Goal: Task Accomplishment & Management: Manage account settings

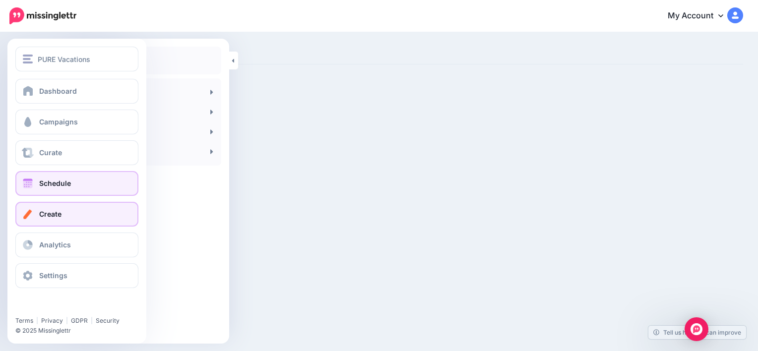
click at [64, 184] on span "Schedule" at bounding box center [55, 183] width 32 height 8
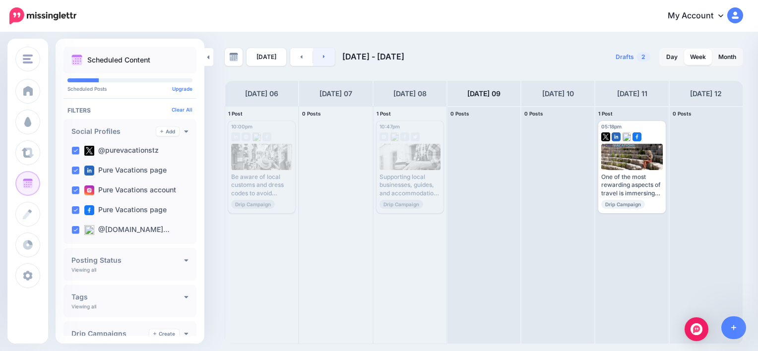
click at [329, 60] on link at bounding box center [324, 57] width 22 height 18
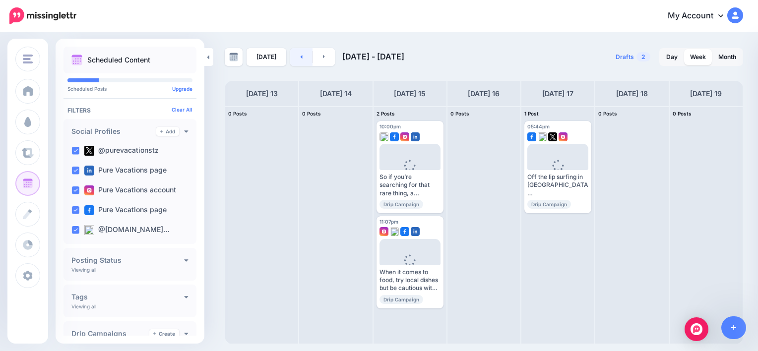
click at [308, 59] on link at bounding box center [301, 57] width 22 height 18
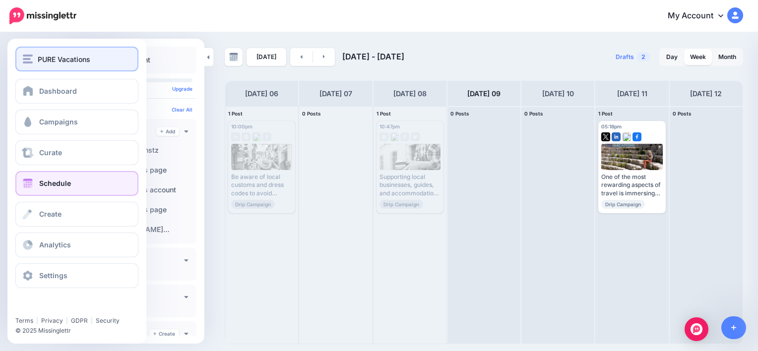
click at [59, 65] on button "PURE Vacations" at bounding box center [76, 59] width 123 height 25
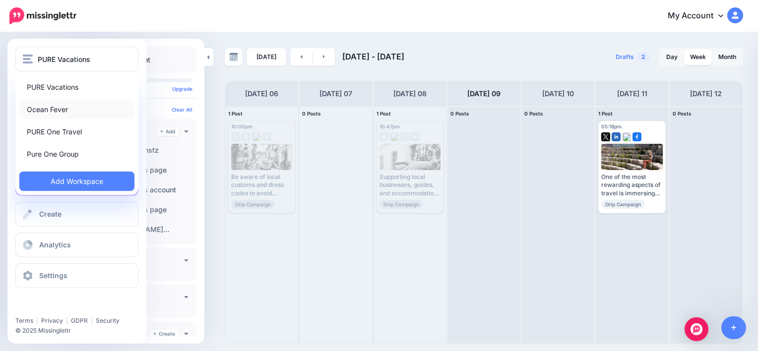
click at [56, 109] on link "Ocean Fever" at bounding box center [76, 109] width 115 height 19
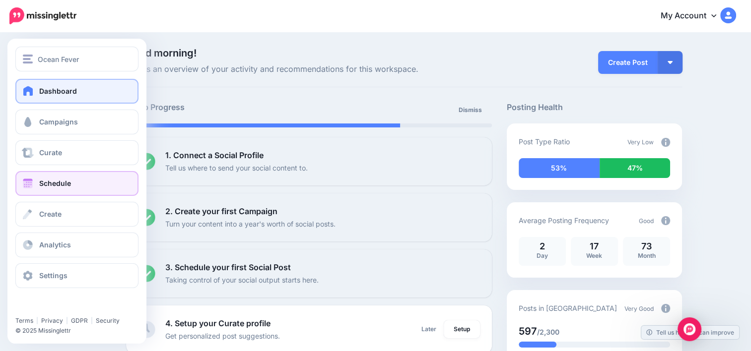
click at [61, 191] on link "Schedule" at bounding box center [76, 183] width 123 height 25
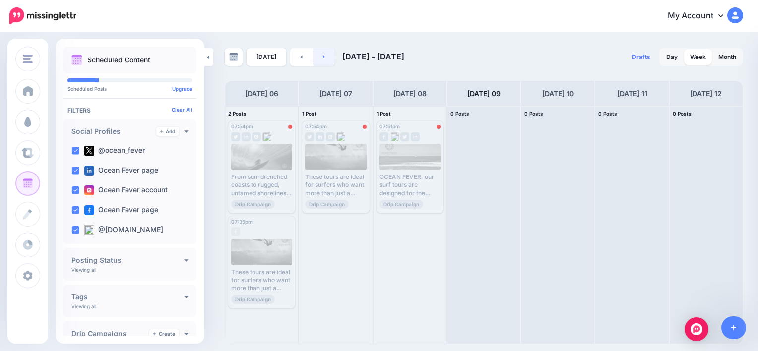
click at [326, 58] on link at bounding box center [324, 57] width 22 height 18
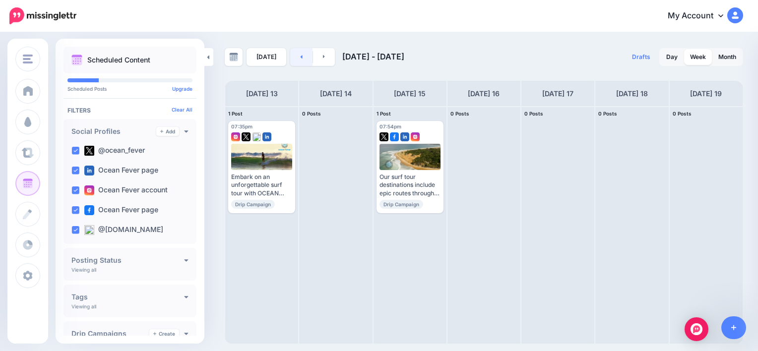
click at [291, 59] on link at bounding box center [301, 57] width 22 height 18
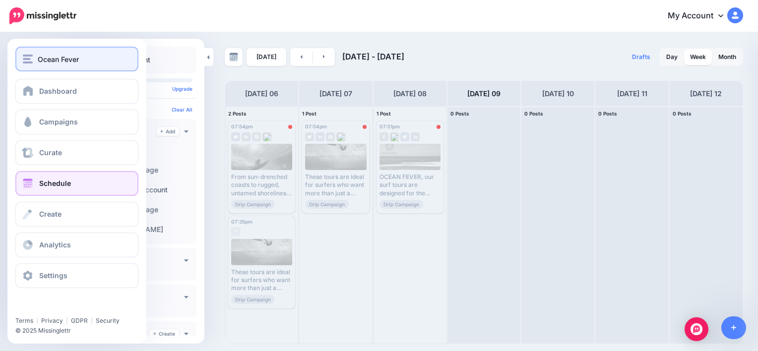
click at [35, 58] on div "Ocean Fever" at bounding box center [77, 59] width 108 height 11
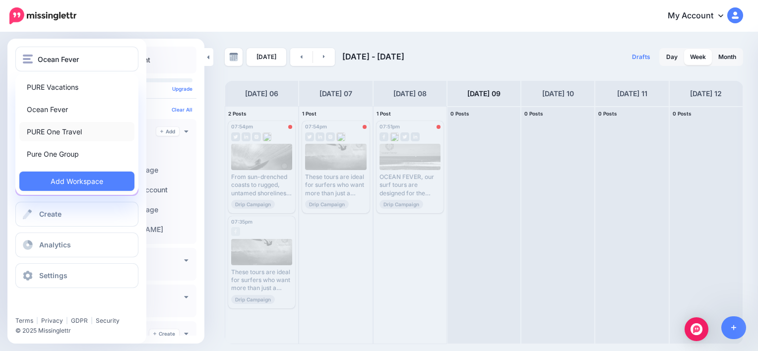
click at [56, 133] on link "PURE One Travel" at bounding box center [76, 131] width 115 height 19
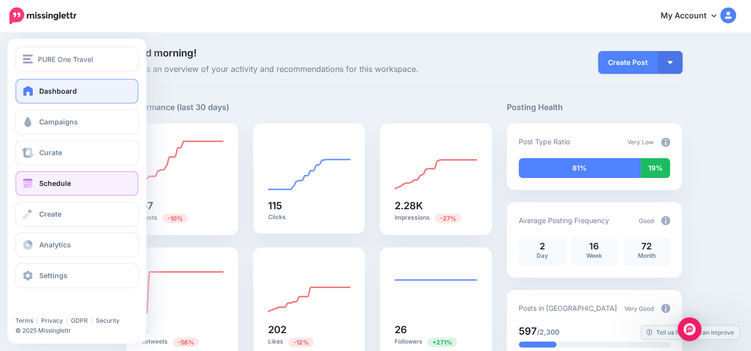
click at [62, 192] on link "Schedule" at bounding box center [76, 183] width 123 height 25
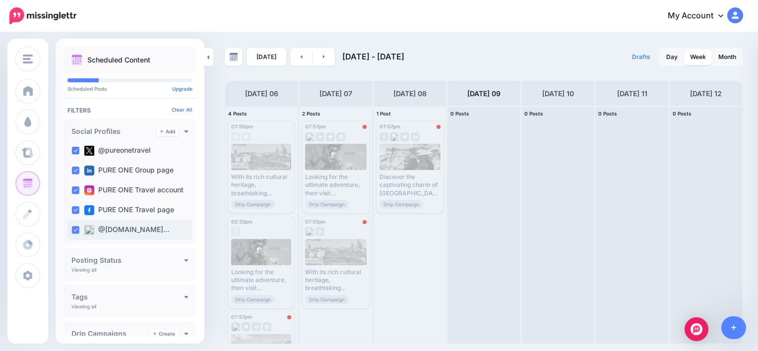
click at [77, 232] on ins at bounding box center [75, 230] width 8 height 8
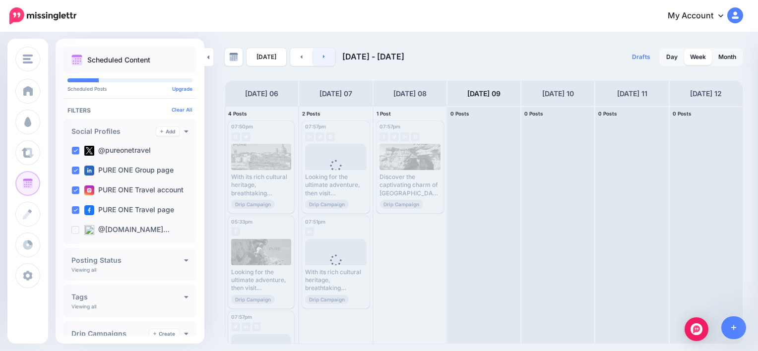
click at [324, 62] on link at bounding box center [324, 57] width 22 height 18
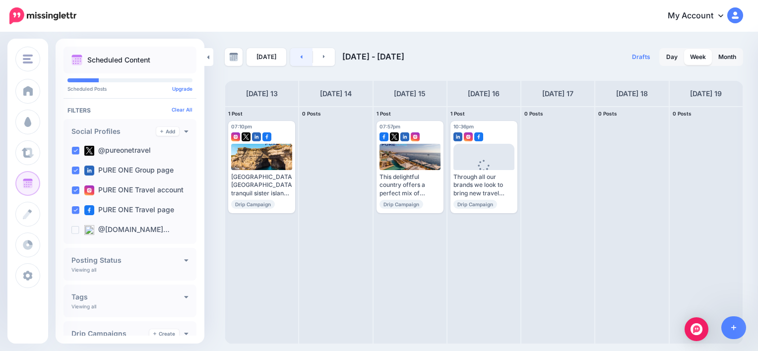
click at [290, 62] on link at bounding box center [301, 57] width 22 height 18
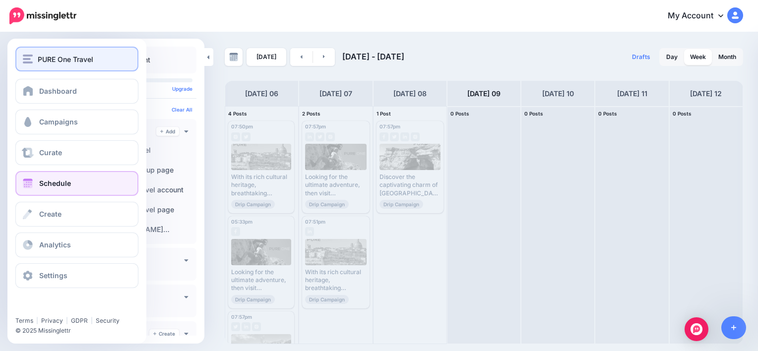
click at [54, 61] on span "PURE One Travel" at bounding box center [66, 59] width 56 height 11
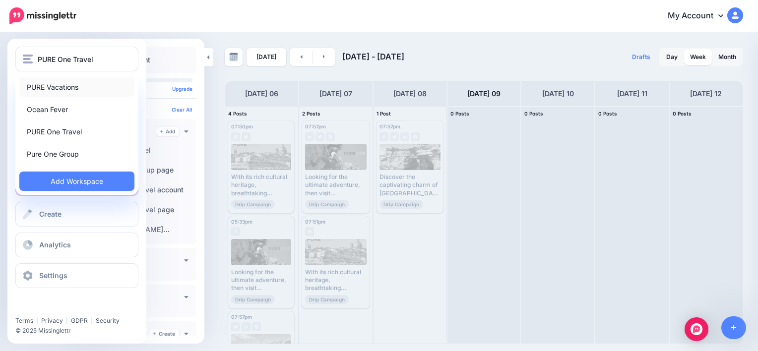
click at [55, 83] on link "PURE Vacations" at bounding box center [76, 86] width 115 height 19
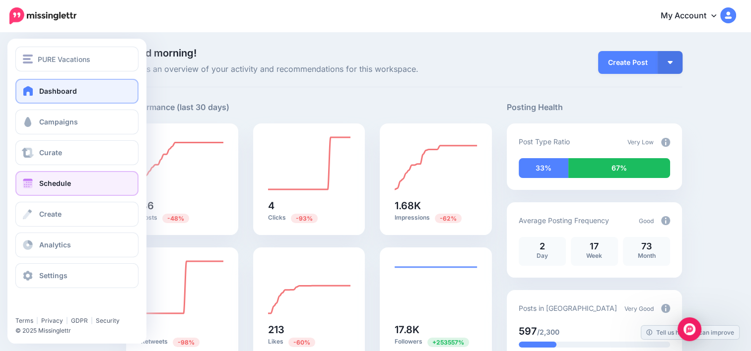
click at [63, 180] on span "Schedule" at bounding box center [55, 183] width 32 height 8
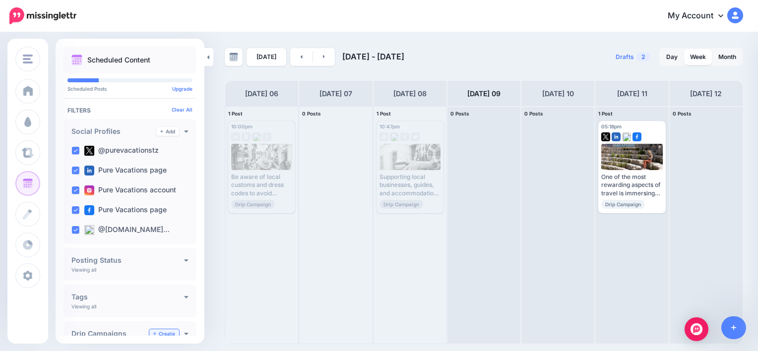
click at [155, 333] on link "Create" at bounding box center [164, 333] width 30 height 9
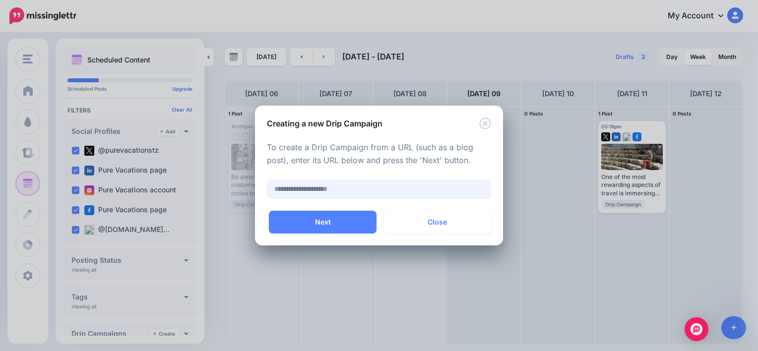
paste input "**********"
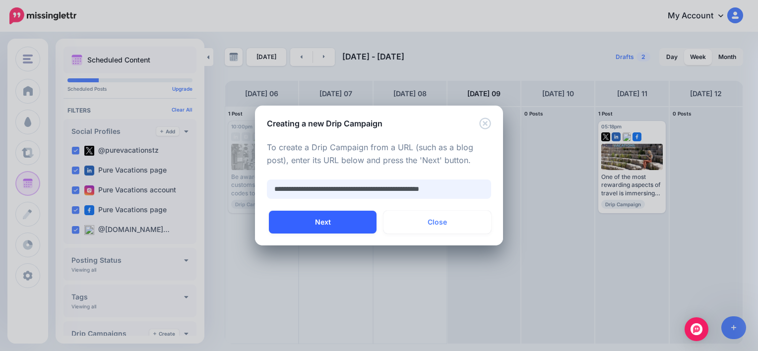
type input "**********"
click at [339, 222] on button "Next" at bounding box center [323, 222] width 108 height 23
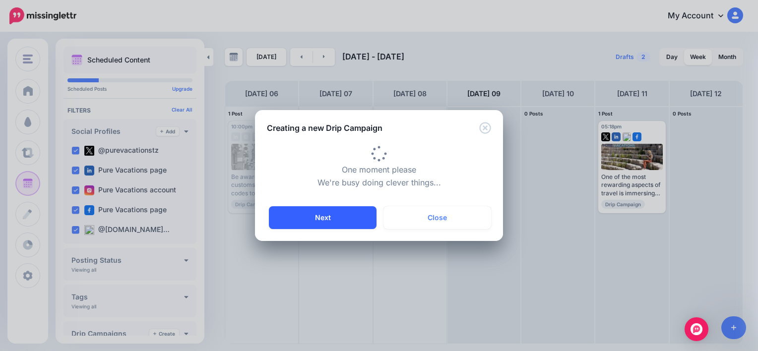
type input "**********"
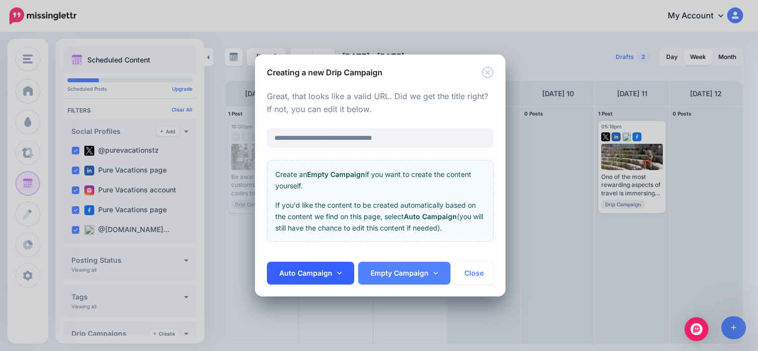
click at [313, 270] on link "Auto Campaign" at bounding box center [310, 273] width 87 height 23
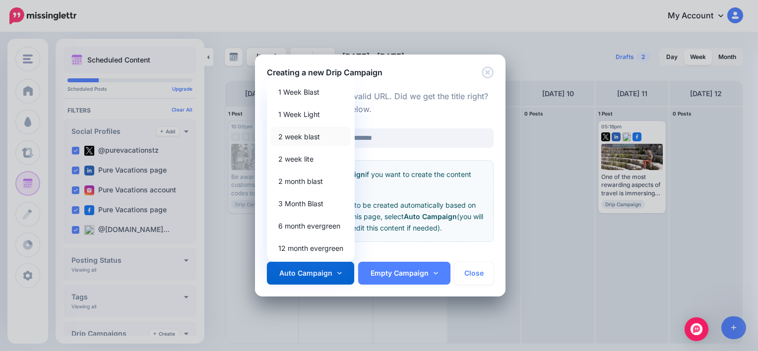
click at [308, 139] on link "2 week blast" at bounding box center [311, 136] width 80 height 19
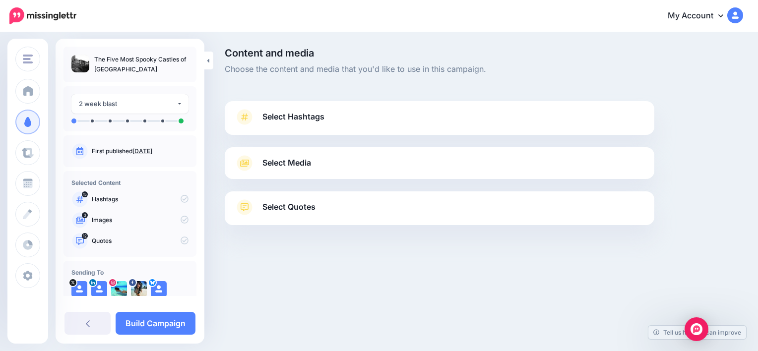
click at [379, 207] on link "Select Quotes" at bounding box center [440, 212] width 410 height 26
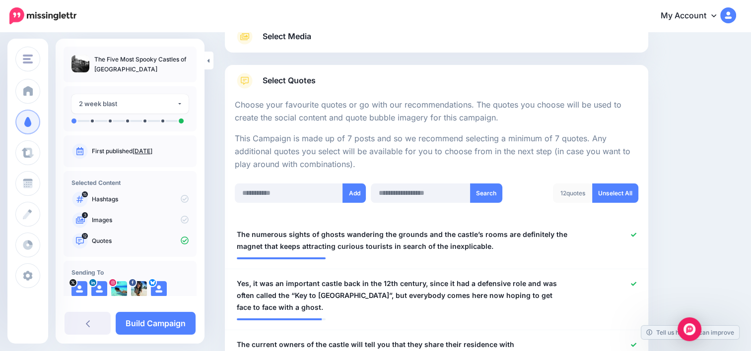
scroll to position [119, 0]
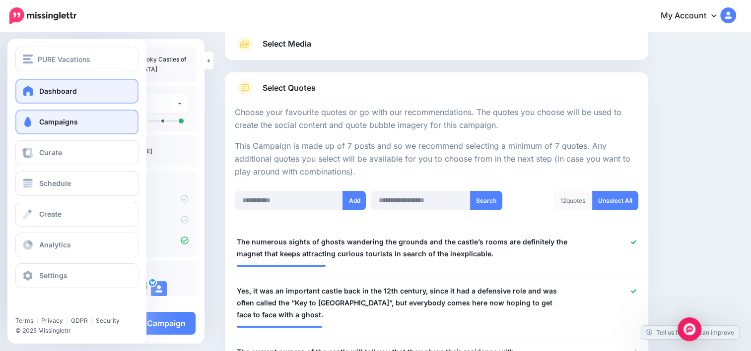
click at [66, 101] on link "Dashboard" at bounding box center [76, 91] width 123 height 25
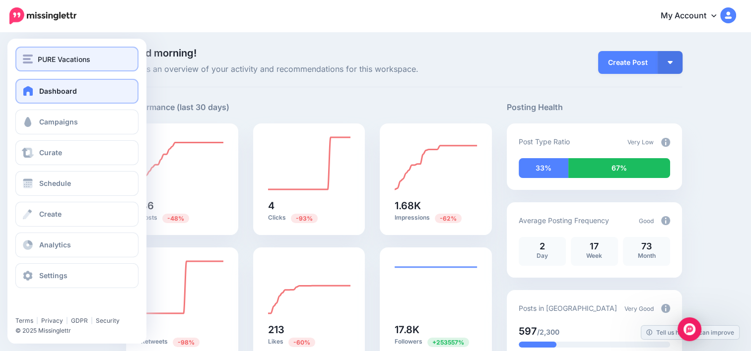
click at [51, 65] on button "PURE Vacations" at bounding box center [76, 59] width 123 height 25
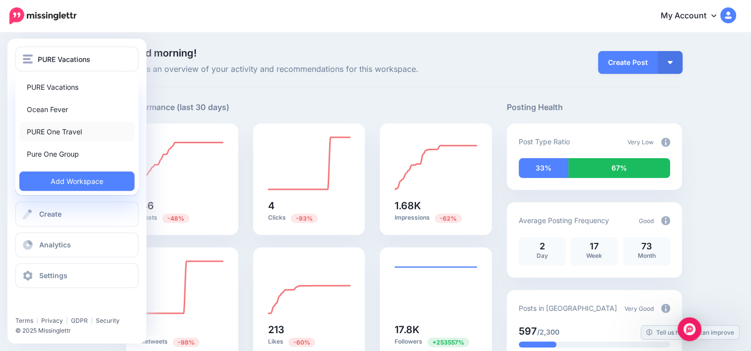
click at [56, 137] on link "PURE One Travel" at bounding box center [76, 131] width 115 height 19
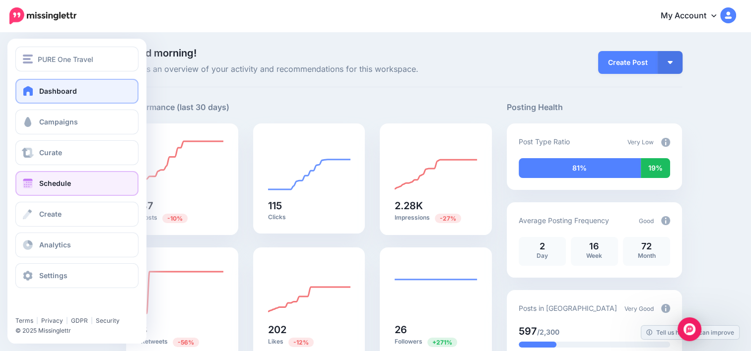
click at [77, 183] on link "Schedule" at bounding box center [76, 183] width 123 height 25
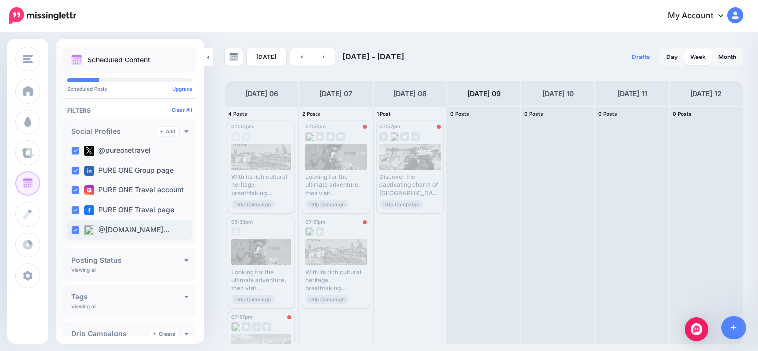
click at [76, 231] on ins at bounding box center [75, 230] width 8 height 8
click at [166, 330] on link "Create" at bounding box center [164, 333] width 30 height 9
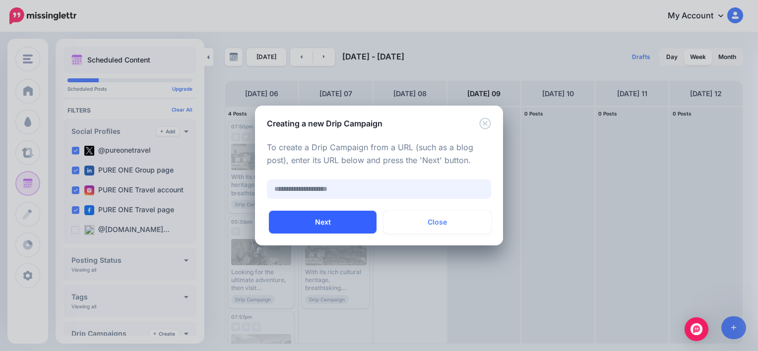
paste input "**********"
type input "**********"
click at [361, 221] on button "Next" at bounding box center [323, 222] width 108 height 23
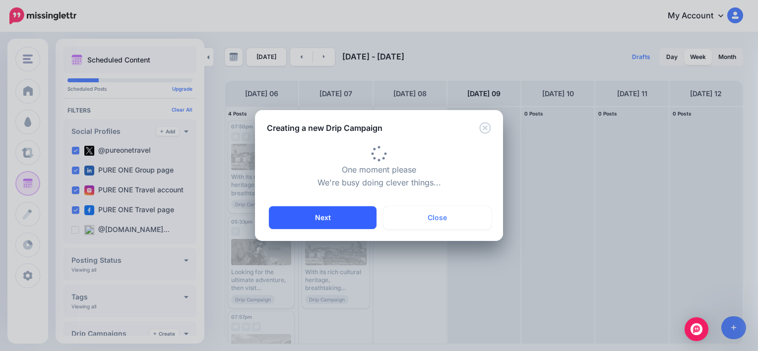
type input "**********"
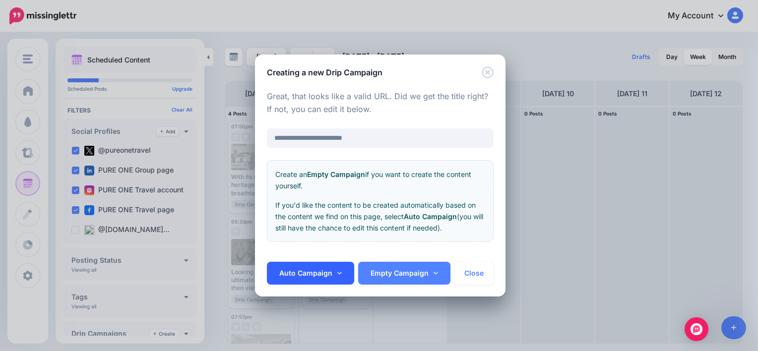
click at [305, 267] on link "Auto Campaign" at bounding box center [310, 273] width 87 height 23
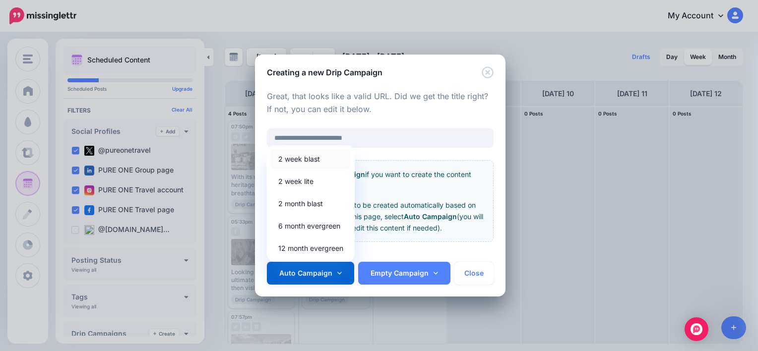
click at [314, 156] on link "2 week blast" at bounding box center [311, 158] width 80 height 19
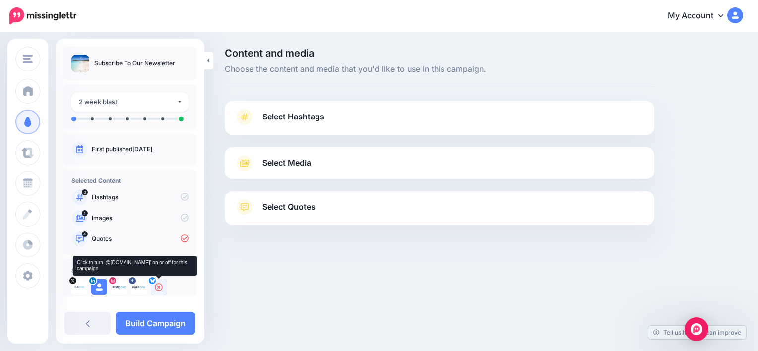
click at [157, 290] on icon at bounding box center [159, 287] width 8 height 8
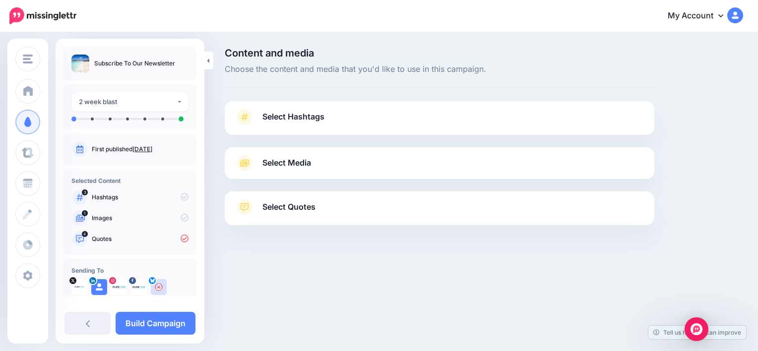
click at [299, 212] on span "Select Quotes" at bounding box center [288, 206] width 53 height 13
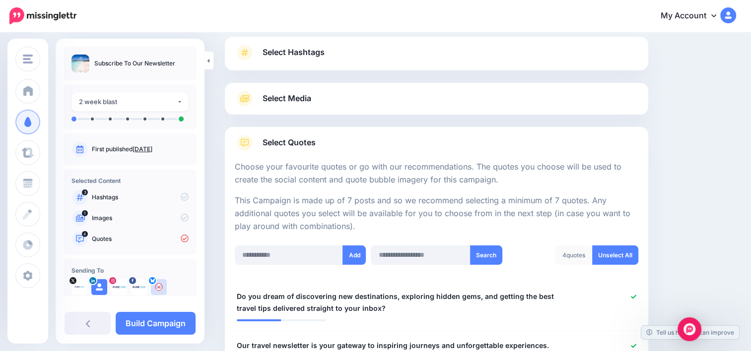
scroll to position [18, 0]
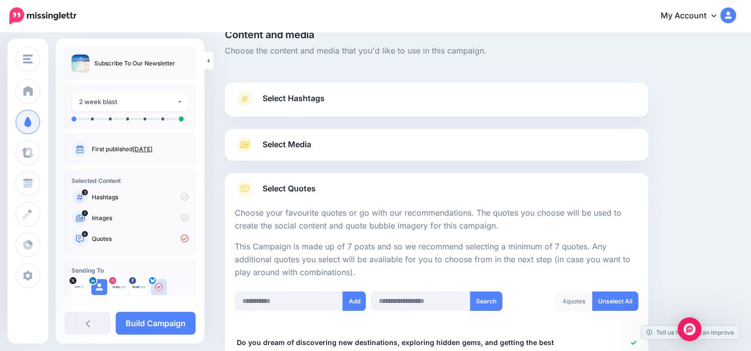
click at [304, 139] on span "Select Media" at bounding box center [286, 144] width 49 height 13
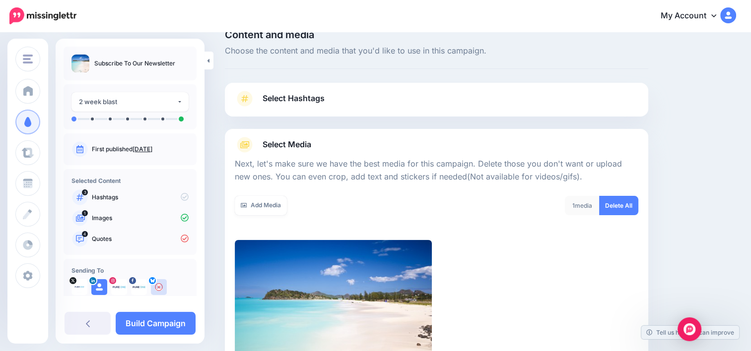
click at [353, 100] on link "Select Hashtags" at bounding box center [436, 104] width 403 height 26
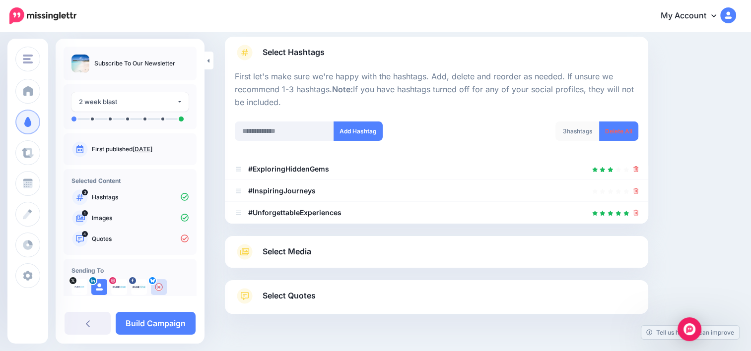
scroll to position [91, 0]
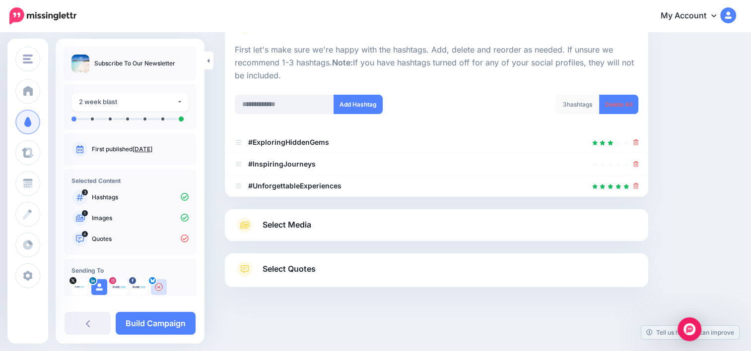
click at [452, 270] on link "Select Quotes" at bounding box center [436, 274] width 403 height 26
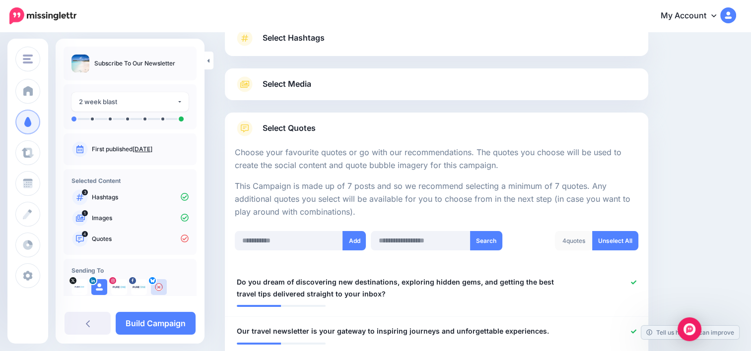
scroll to position [63, 0]
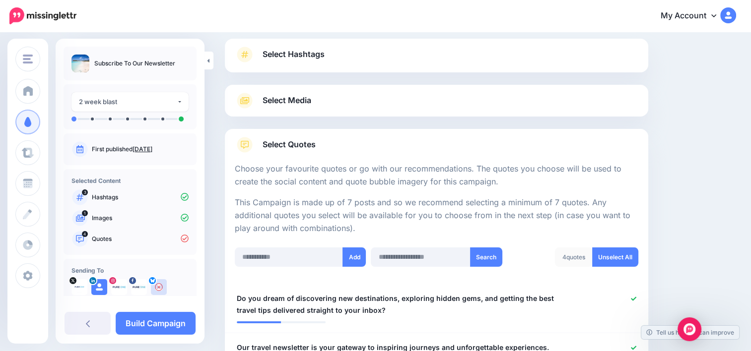
click at [359, 97] on link "Select Media" at bounding box center [436, 101] width 403 height 16
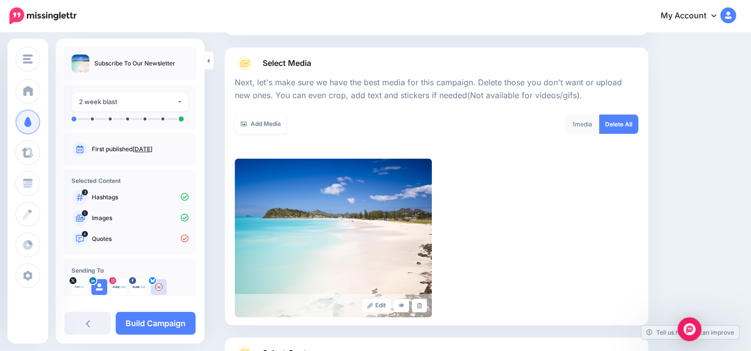
scroll to position [101, 0]
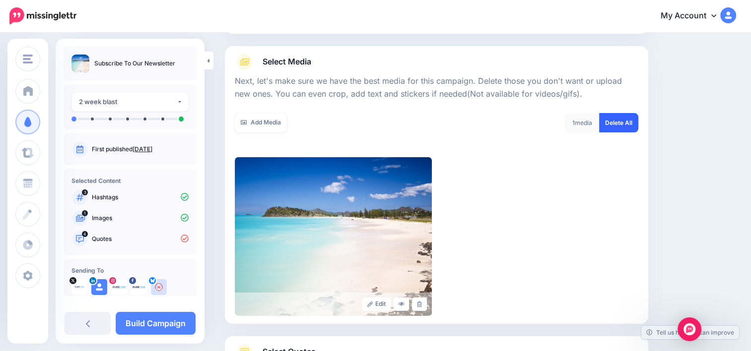
click at [638, 130] on link "Delete All" at bounding box center [618, 122] width 39 height 19
click at [272, 126] on link "Add Media" at bounding box center [261, 122] width 52 height 19
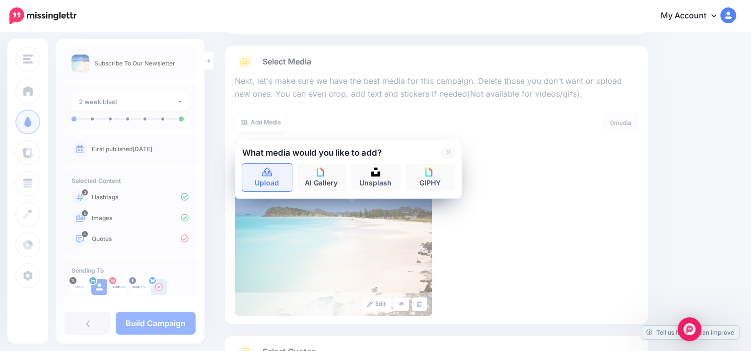
scroll to position [25, 0]
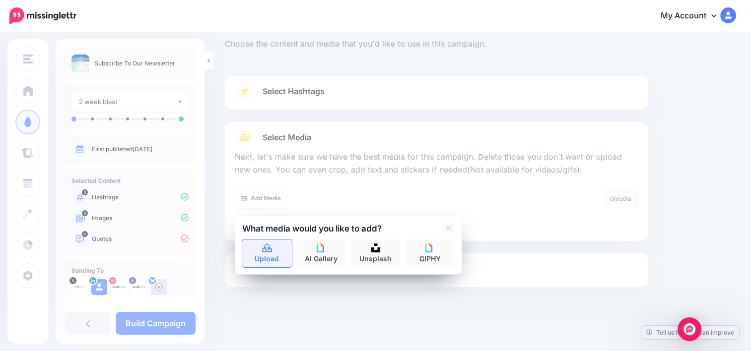
click at [272, 184] on div at bounding box center [436, 183] width 403 height 12
click at [268, 248] on icon at bounding box center [266, 248] width 11 height 9
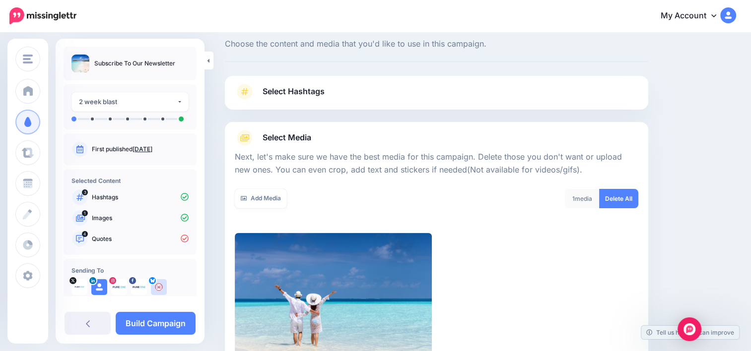
scroll to position [184, 0]
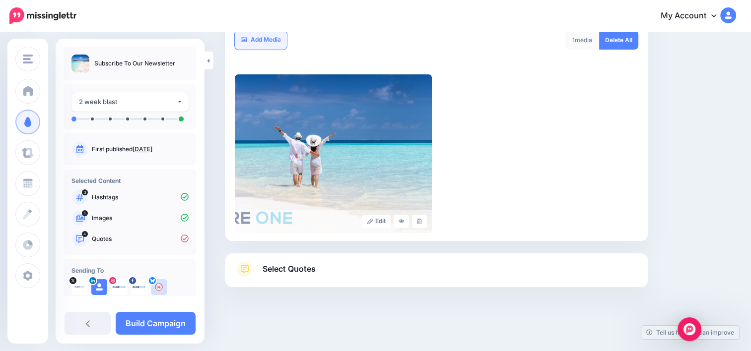
click at [274, 45] on link "Add Media" at bounding box center [261, 39] width 52 height 19
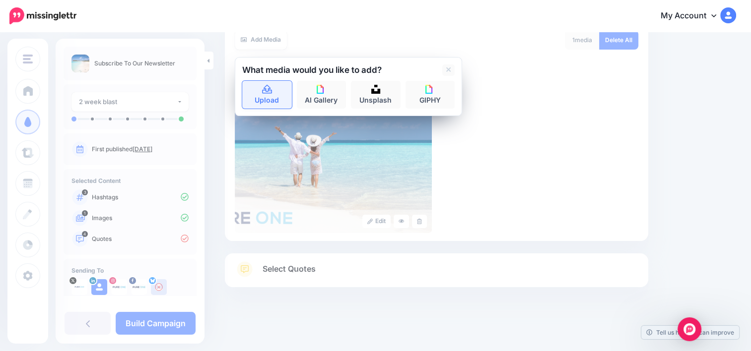
click at [268, 94] on link "Upload" at bounding box center [267, 95] width 50 height 28
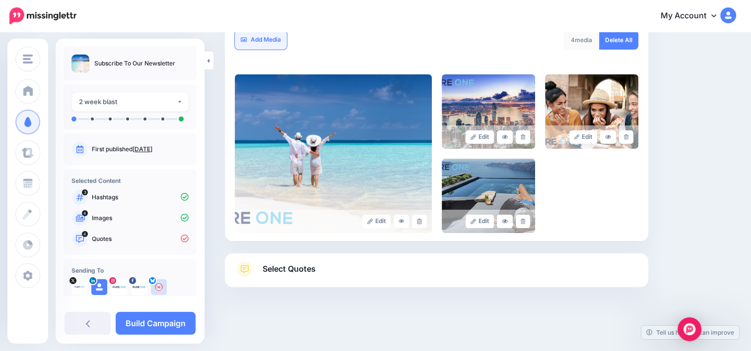
click at [259, 39] on link "Add Media" at bounding box center [261, 39] width 52 height 19
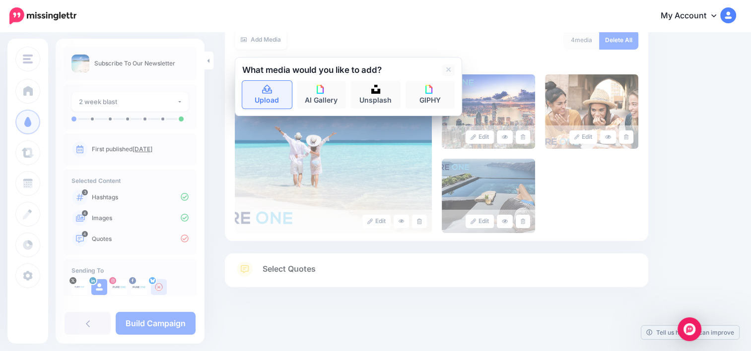
click at [268, 101] on link "Upload" at bounding box center [267, 95] width 50 height 28
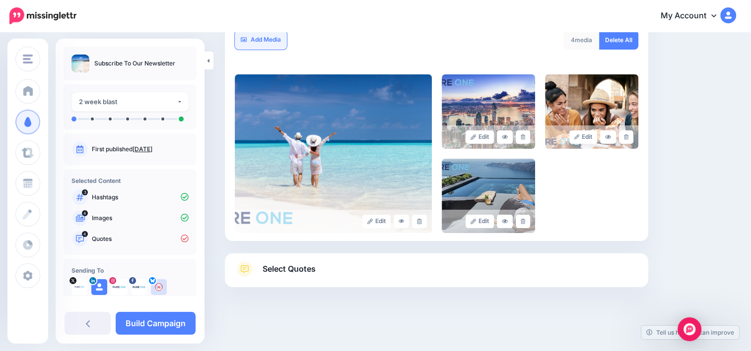
click at [271, 38] on link "Add Media" at bounding box center [261, 39] width 52 height 19
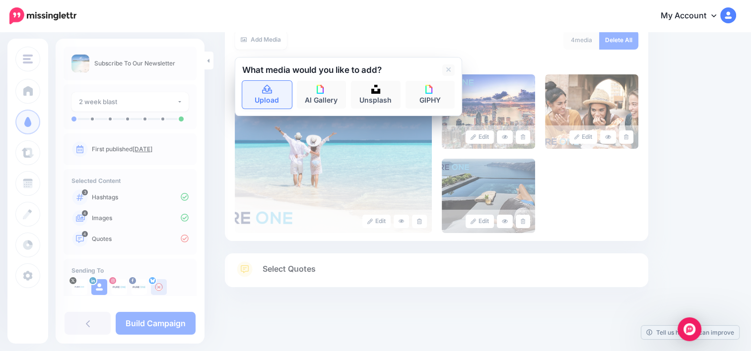
click at [276, 100] on link "Upload" at bounding box center [267, 95] width 50 height 28
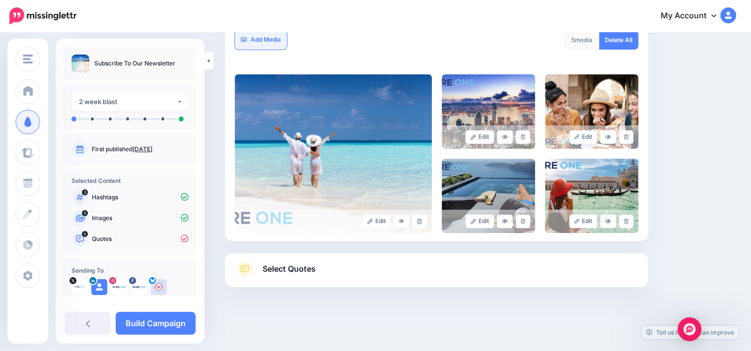
click at [279, 41] on link "Add Media" at bounding box center [261, 39] width 52 height 19
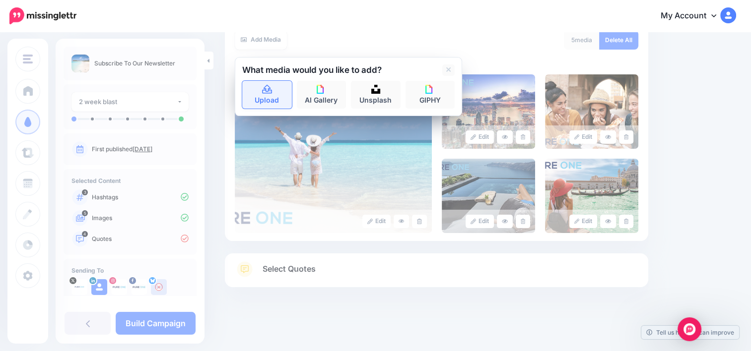
click at [273, 96] on link "Upload" at bounding box center [267, 95] width 50 height 28
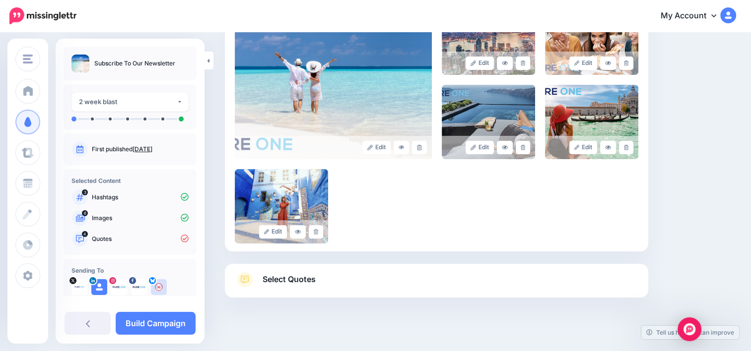
scroll to position [122, 0]
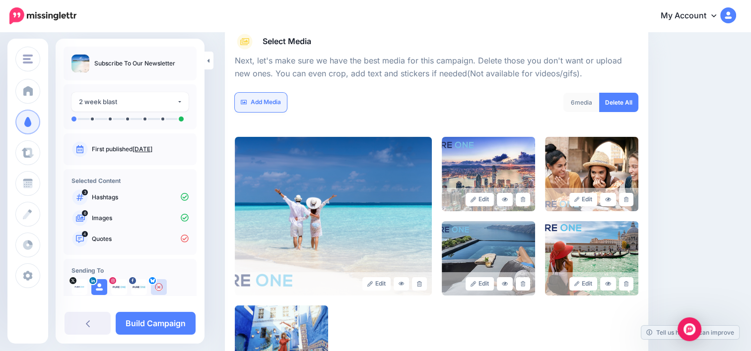
click at [279, 102] on link "Add Media" at bounding box center [261, 102] width 52 height 19
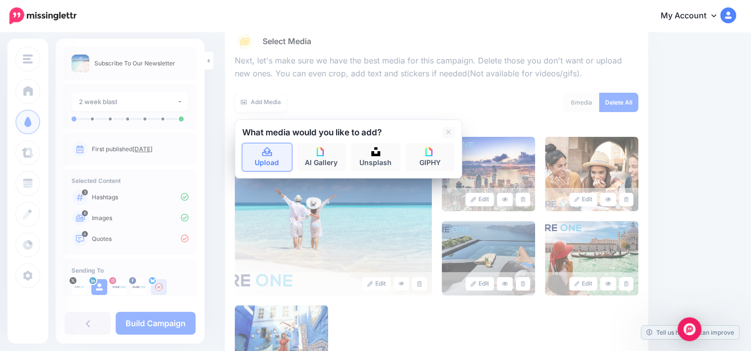
click at [280, 161] on link "Upload" at bounding box center [267, 157] width 50 height 28
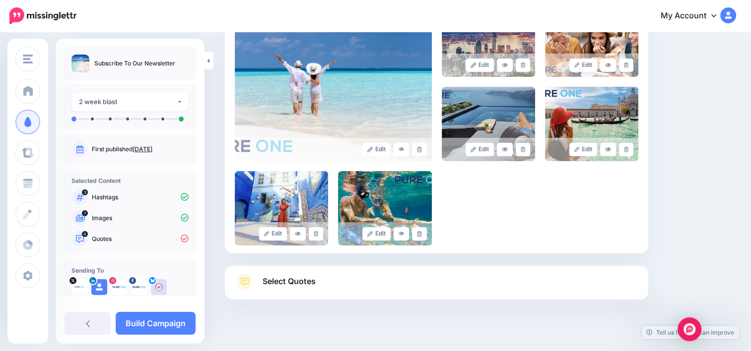
scroll to position [268, 0]
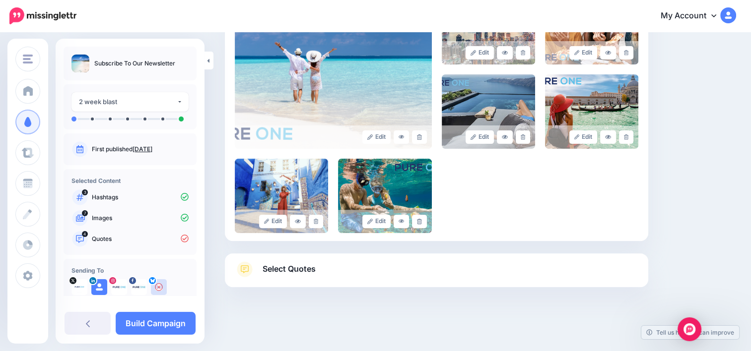
click at [389, 264] on link "Select Quotes" at bounding box center [436, 274] width 403 height 26
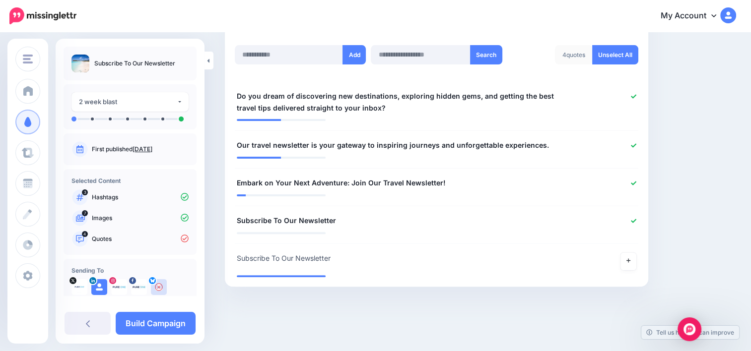
scroll to position [264, 0]
click at [351, 53] on button "Add" at bounding box center [353, 55] width 23 height 19
click at [312, 51] on input "text" at bounding box center [289, 55] width 108 height 19
click at [636, 265] on link at bounding box center [628, 262] width 16 height 18
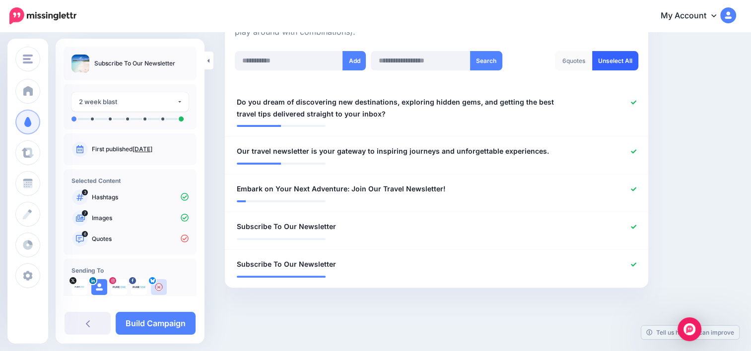
click at [620, 60] on link "Unselect All" at bounding box center [615, 60] width 46 height 19
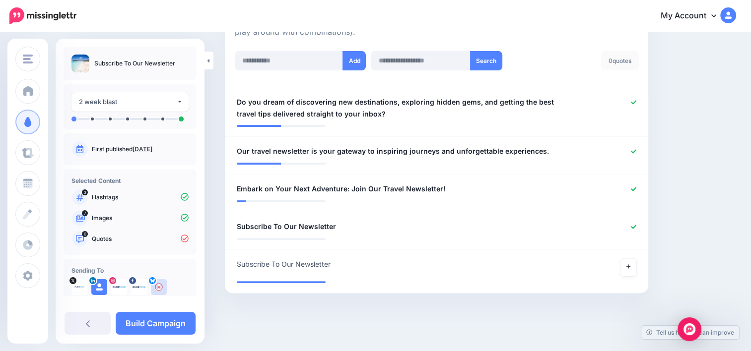
scroll to position [264, 0]
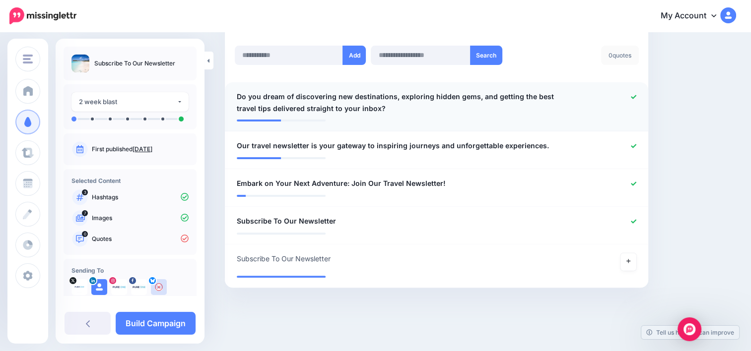
click at [583, 101] on div at bounding box center [609, 103] width 69 height 24
click at [636, 97] on icon at bounding box center [633, 96] width 5 height 5
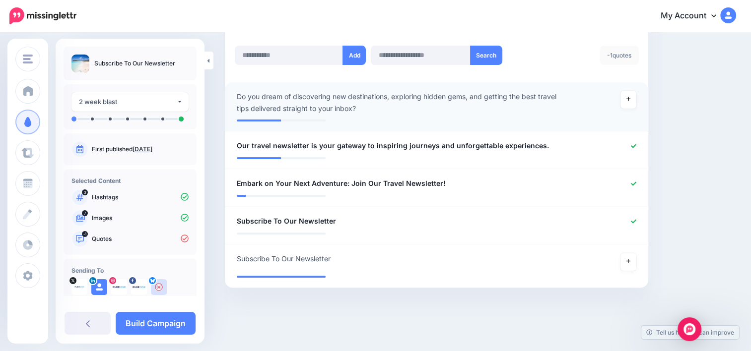
click at [636, 97] on link at bounding box center [628, 100] width 16 height 18
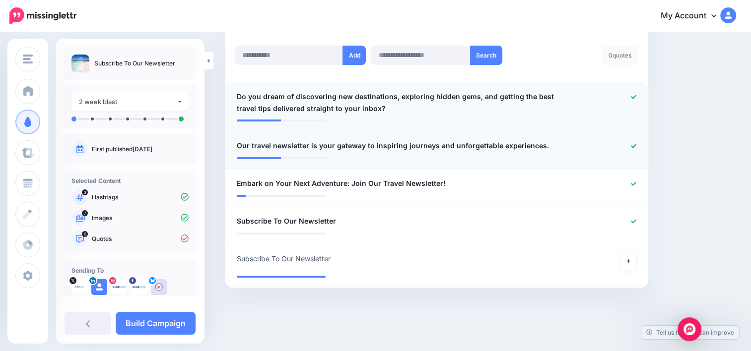
click at [636, 146] on icon at bounding box center [633, 146] width 5 height 4
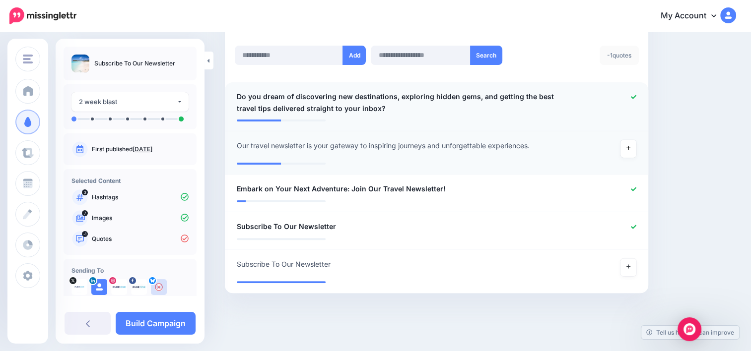
click at [636, 146] on link at bounding box center [628, 149] width 16 height 18
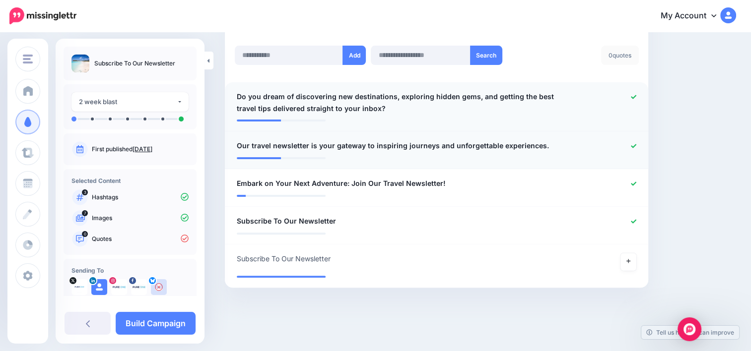
click at [627, 56] on div "0 quotes" at bounding box center [620, 55] width 38 height 19
click at [360, 57] on button "Add" at bounding box center [353, 55] width 23 height 19
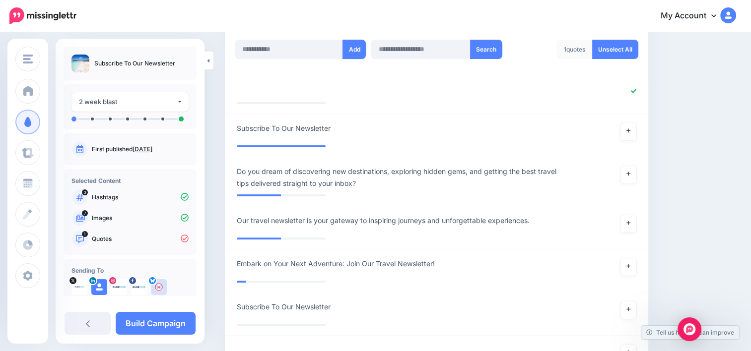
scroll to position [256, 0]
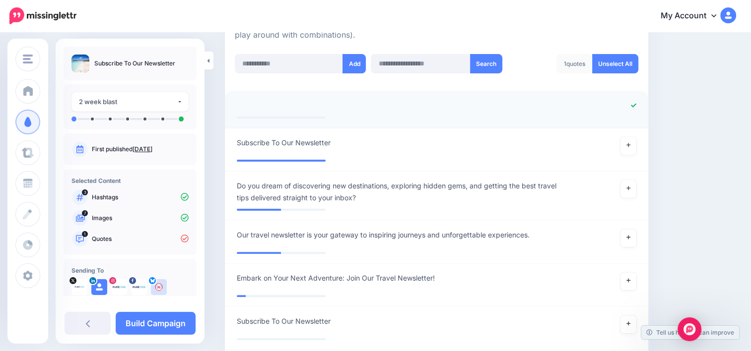
click at [636, 105] on icon at bounding box center [633, 105] width 5 height 4
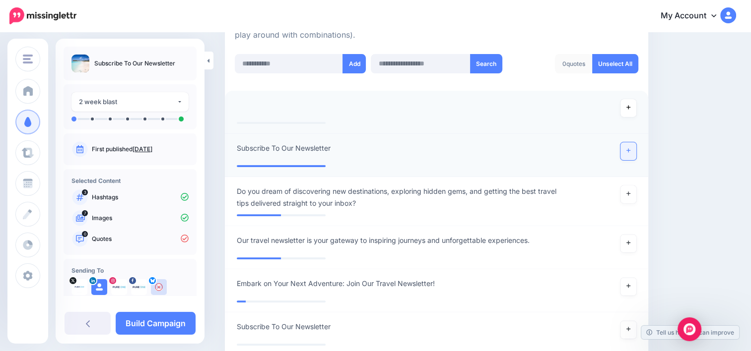
click at [636, 154] on link at bounding box center [628, 151] width 16 height 18
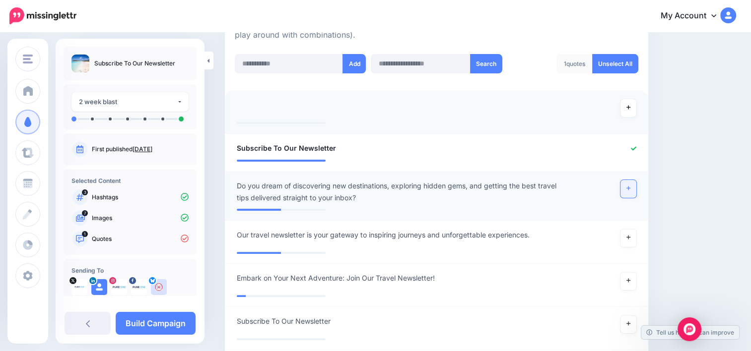
click at [636, 185] on link at bounding box center [628, 189] width 16 height 18
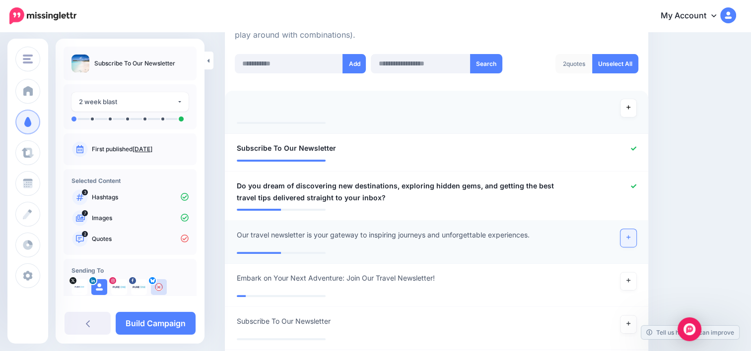
click at [636, 237] on link at bounding box center [628, 238] width 16 height 18
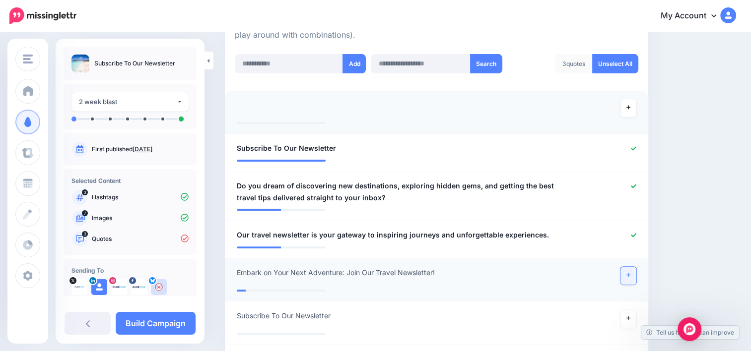
click at [630, 272] on icon at bounding box center [628, 274] width 4 height 5
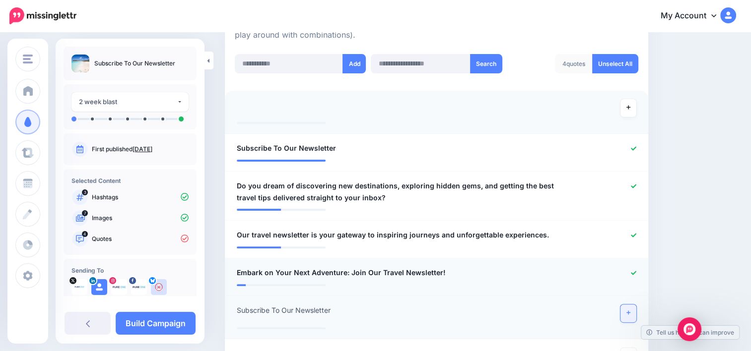
click at [636, 309] on link at bounding box center [628, 314] width 16 height 18
click at [636, 309] on icon at bounding box center [633, 310] width 5 height 5
click at [293, 67] on input "text" at bounding box center [289, 63] width 108 height 19
type input "*"
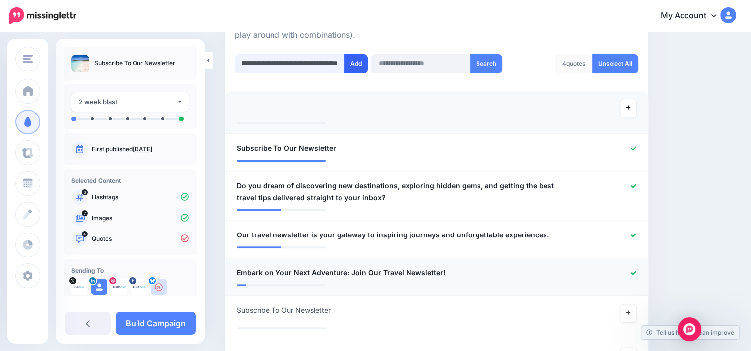
type input "**********"
click at [356, 68] on button "Add" at bounding box center [355, 63] width 23 height 19
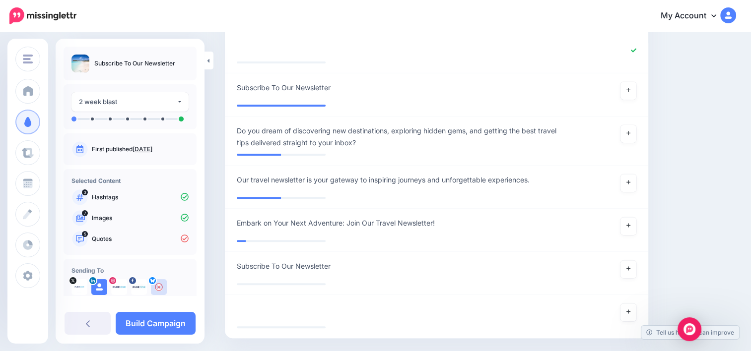
scroll to position [329, 0]
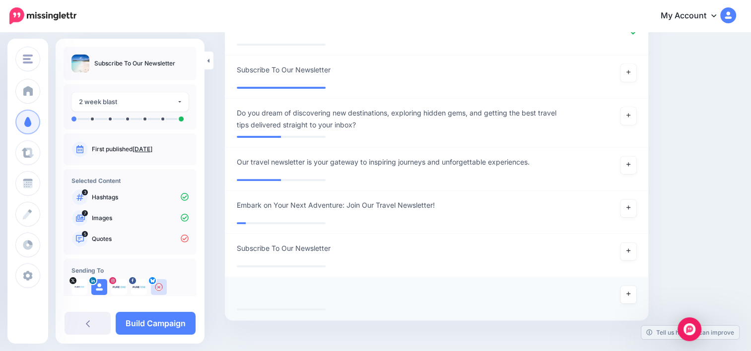
click at [315, 304] on div at bounding box center [436, 306] width 399 height 5
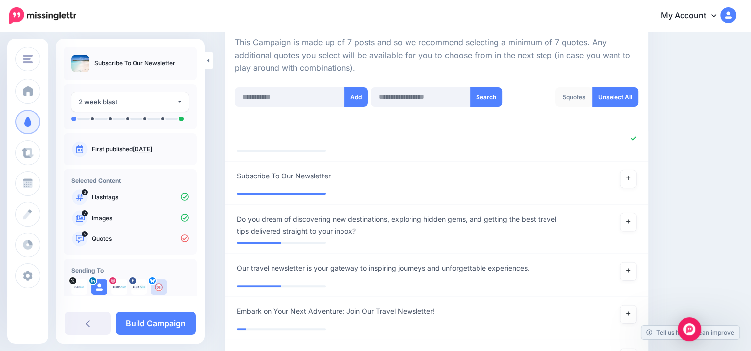
scroll to position [178, 0]
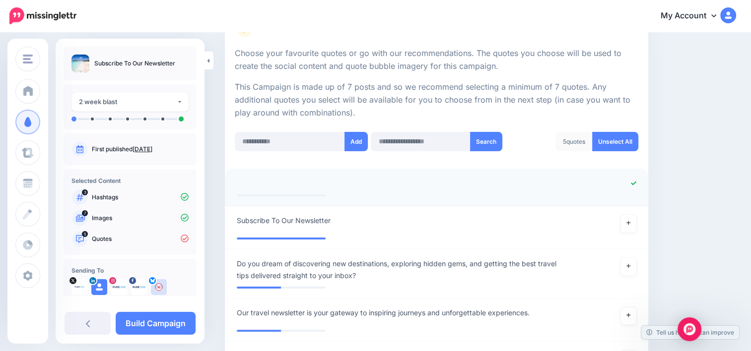
click at [636, 183] on icon at bounding box center [633, 183] width 5 height 4
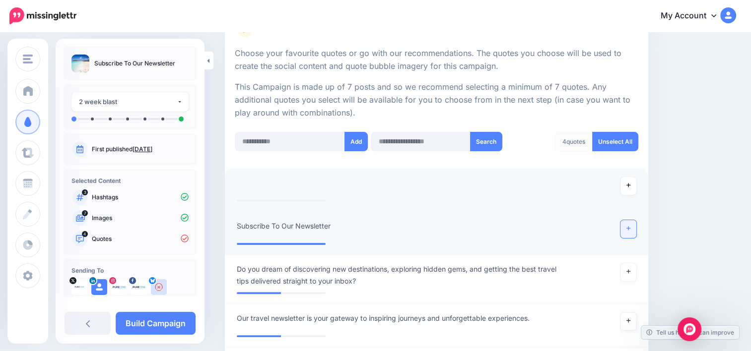
click at [636, 224] on link at bounding box center [628, 229] width 16 height 18
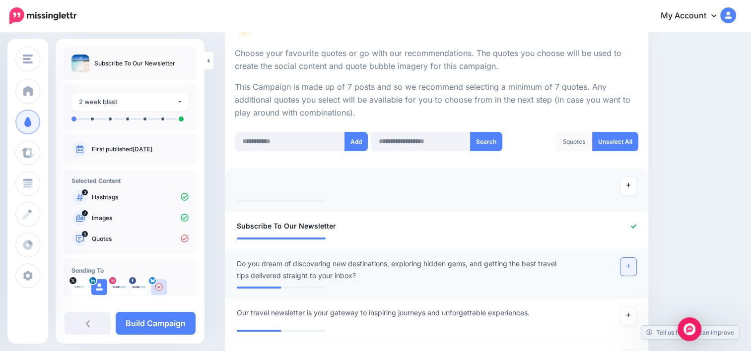
click at [633, 261] on link at bounding box center [628, 267] width 16 height 18
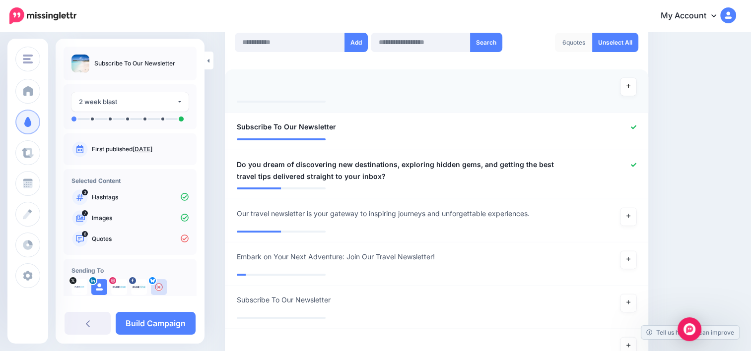
scroll to position [280, 0]
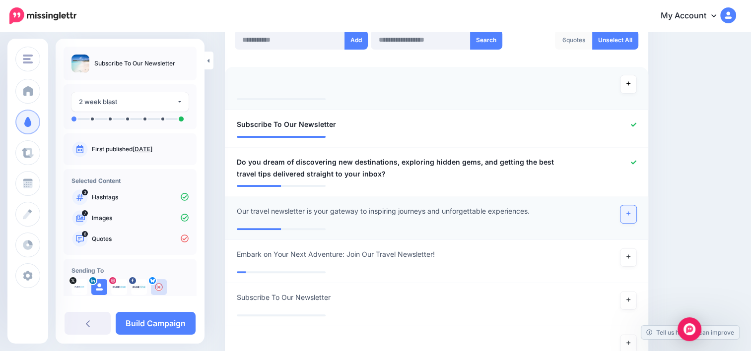
click at [630, 214] on icon at bounding box center [628, 213] width 4 height 5
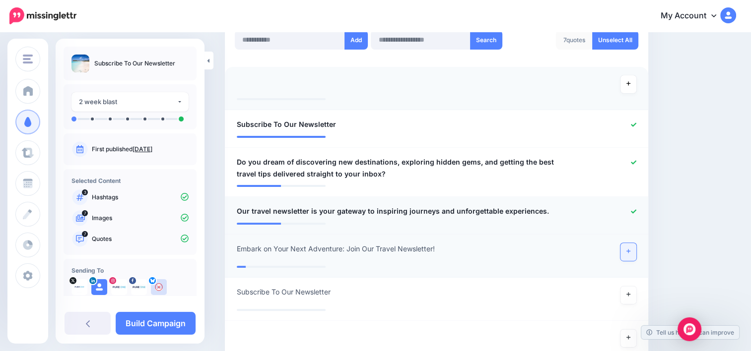
click at [636, 256] on link at bounding box center [628, 252] width 16 height 18
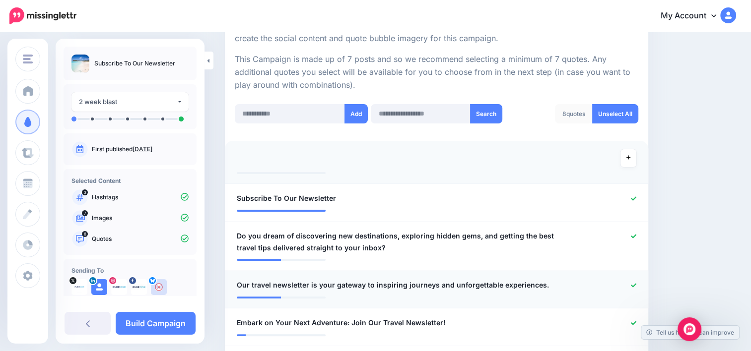
scroll to position [203, 0]
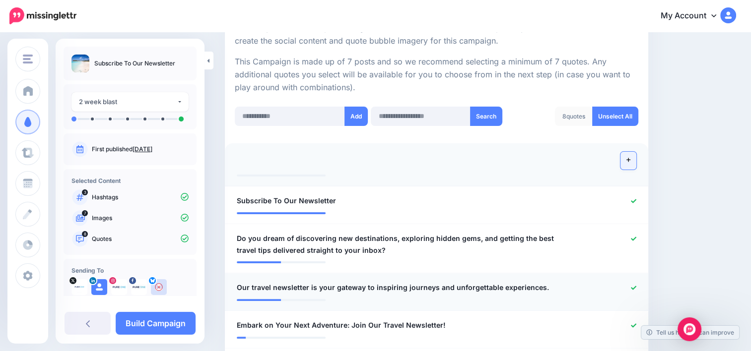
click at [630, 161] on icon at bounding box center [628, 159] width 4 height 5
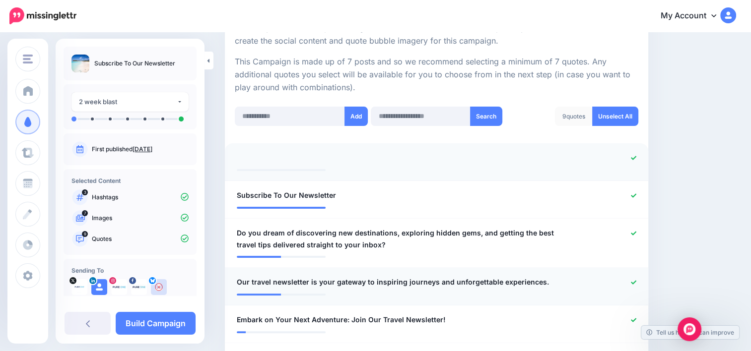
click at [635, 161] on div at bounding box center [609, 158] width 69 height 12
click at [636, 157] on icon at bounding box center [633, 157] width 5 height 5
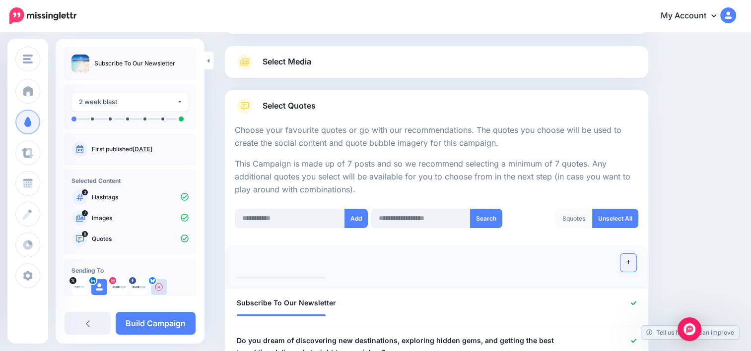
scroll to position [69, 0]
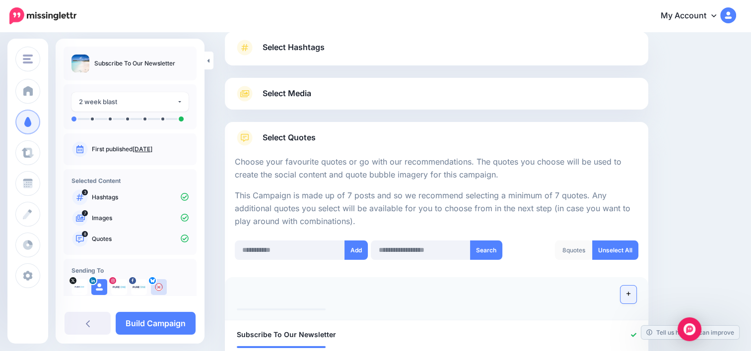
click at [358, 49] on link "Select Hashtags" at bounding box center [436, 53] width 403 height 26
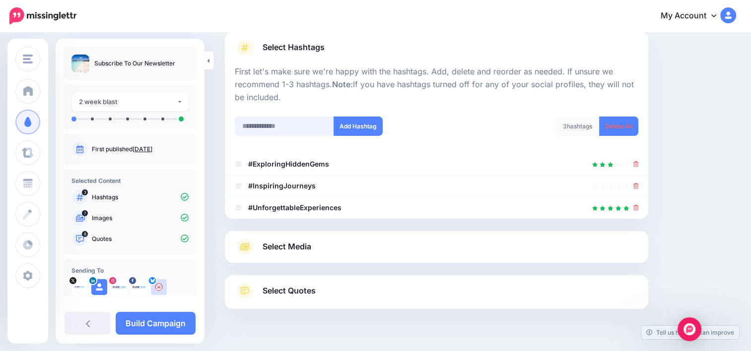
click at [288, 124] on input "text" at bounding box center [284, 126] width 99 height 19
paste input "**********"
type input "**********"
click at [373, 128] on button "Add Hashtag" at bounding box center [357, 126] width 49 height 19
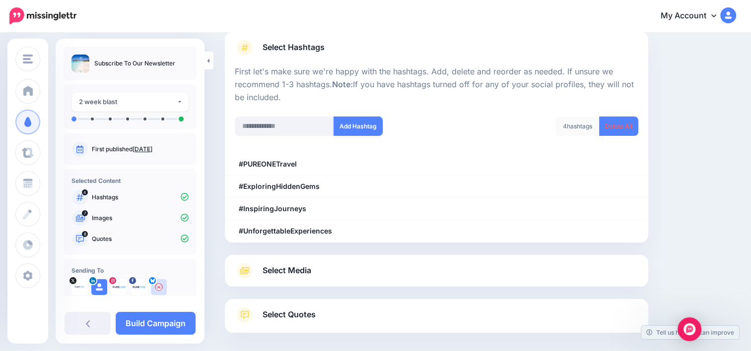
scroll to position [113, 0]
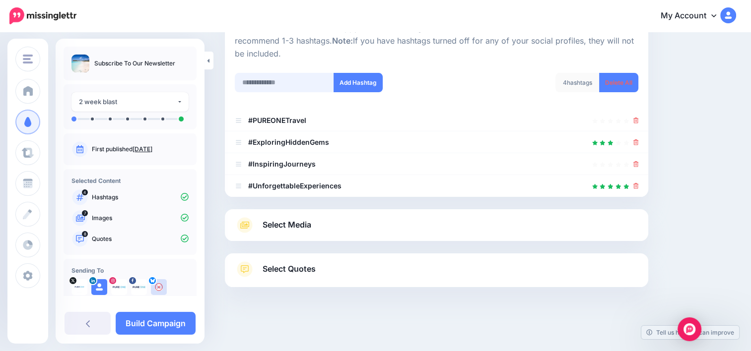
click at [305, 81] on input "text" at bounding box center [284, 82] width 99 height 19
paste input "**********"
type input "**********"
click at [370, 80] on button "Add Hashtag" at bounding box center [357, 82] width 49 height 19
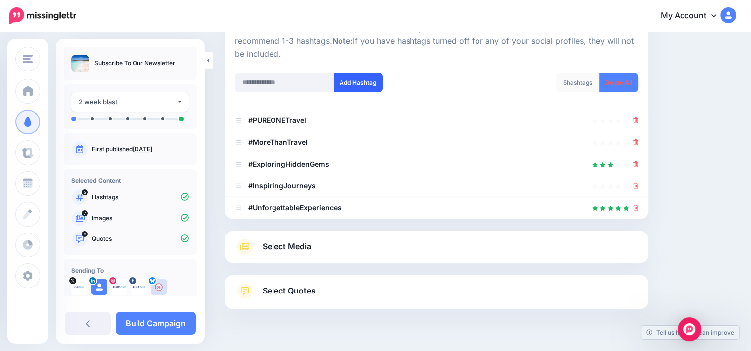
scroll to position [135, 0]
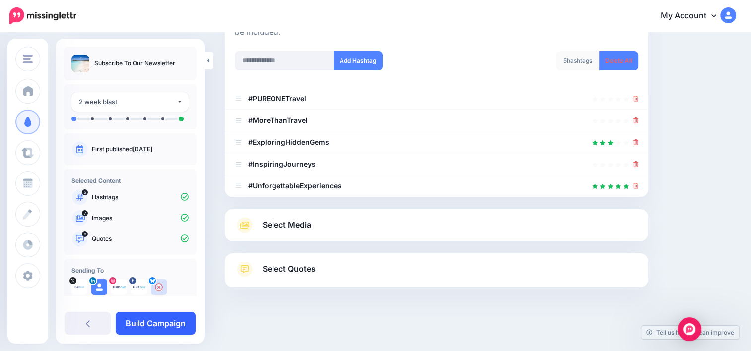
click at [172, 323] on link "Build Campaign" at bounding box center [156, 323] width 80 height 23
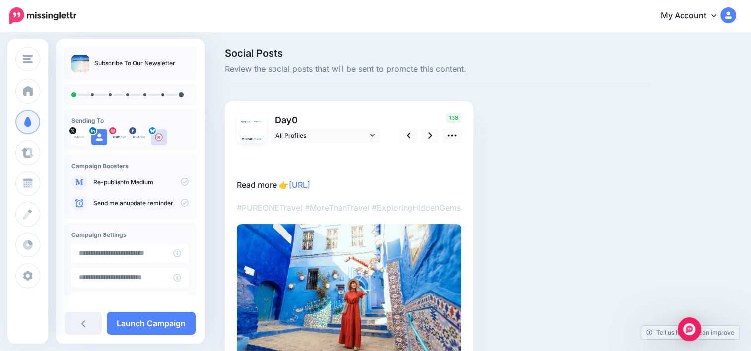
click at [278, 159] on p "Read more 👉 [URL]" at bounding box center [349, 172] width 224 height 39
click at [251, 157] on textarea "**********" at bounding box center [349, 172] width 224 height 39
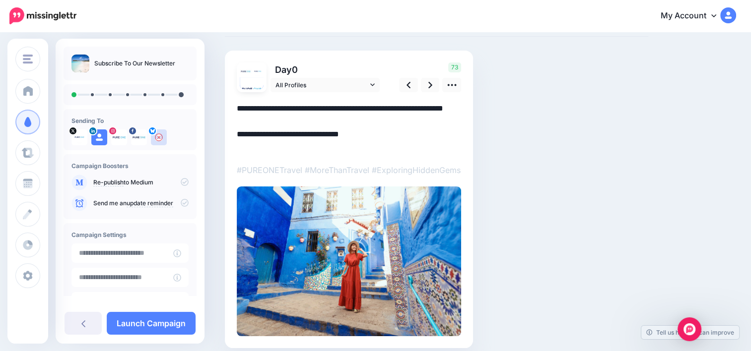
scroll to position [50, 0]
type textarea "**********"
click at [427, 90] on link at bounding box center [430, 85] width 19 height 14
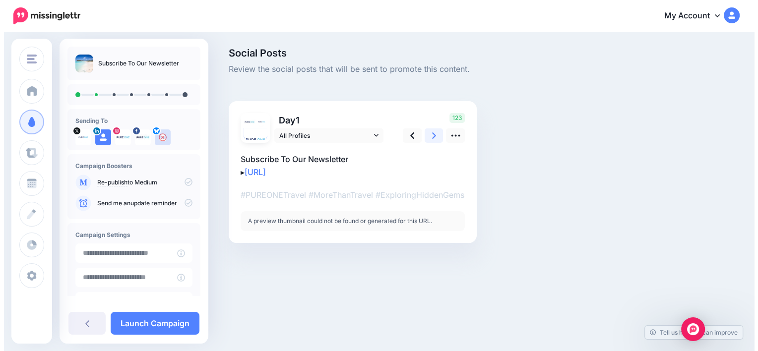
scroll to position [0, 0]
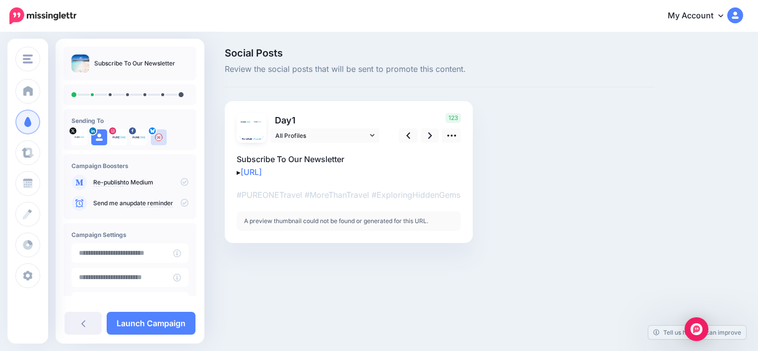
click at [384, 220] on div "A preview thumbnail could not be found or generated for this URL." at bounding box center [349, 221] width 224 height 20
click at [452, 135] on icon at bounding box center [451, 136] width 9 height 2
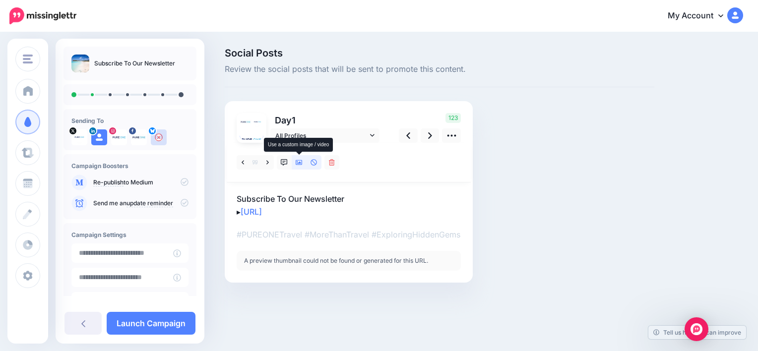
click at [300, 163] on icon at bounding box center [299, 162] width 7 height 5
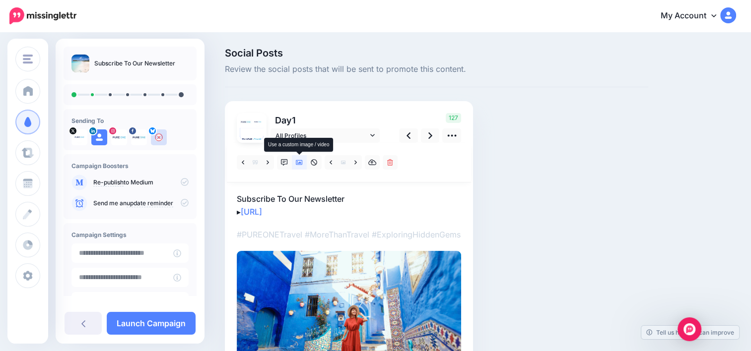
click at [300, 163] on icon at bounding box center [299, 162] width 7 height 5
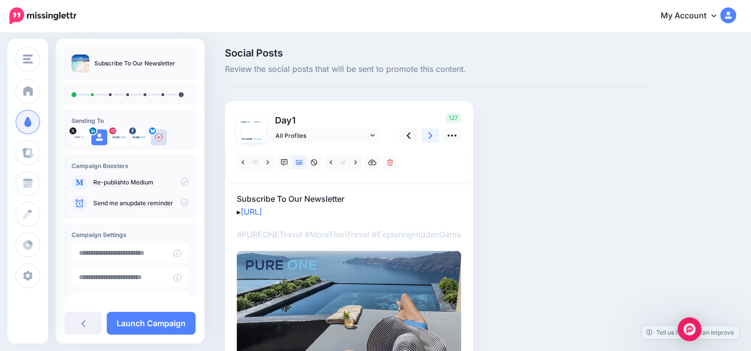
click at [428, 133] on icon at bounding box center [430, 135] width 4 height 10
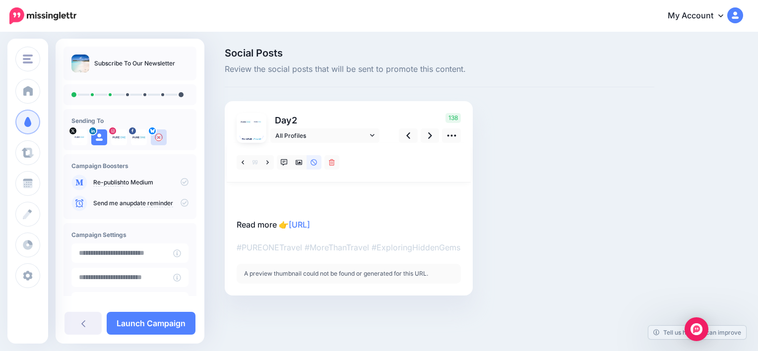
click at [363, 270] on div "A preview thumbnail could not be found or generated for this URL." at bounding box center [349, 274] width 224 height 20
click at [380, 276] on div "A preview thumbnail could not be found or generated for this URL." at bounding box center [349, 274] width 224 height 20
drag, startPoint x: 380, startPoint y: 276, endPoint x: 431, endPoint y: 139, distance: 146.5
click at [431, 139] on icon at bounding box center [430, 135] width 4 height 10
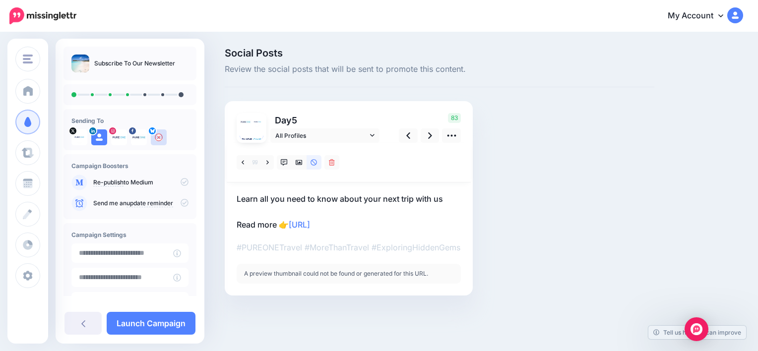
click at [341, 277] on div "A preview thumbnail could not be found or generated for this URL." at bounding box center [349, 274] width 224 height 20
click at [430, 136] on icon at bounding box center [430, 135] width 4 height 10
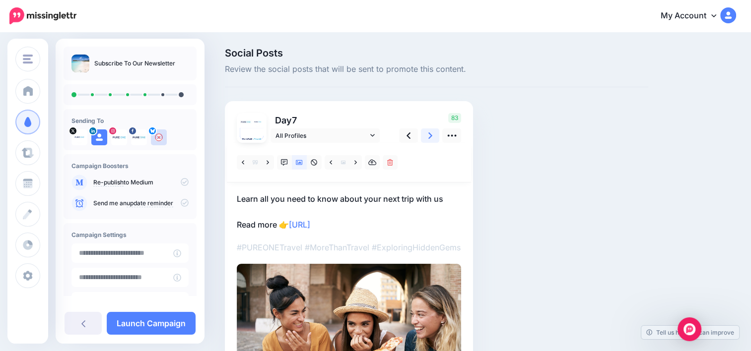
click at [430, 136] on icon at bounding box center [430, 135] width 4 height 10
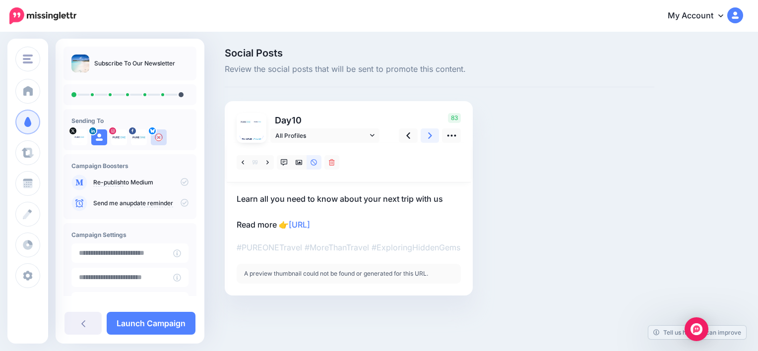
click at [430, 136] on icon at bounding box center [430, 135] width 4 height 10
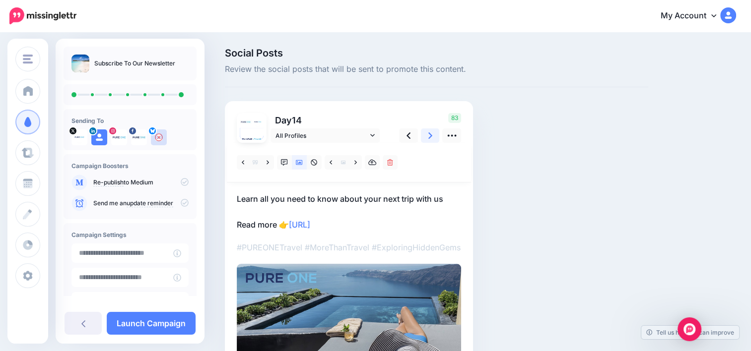
click at [430, 136] on icon at bounding box center [430, 135] width 4 height 10
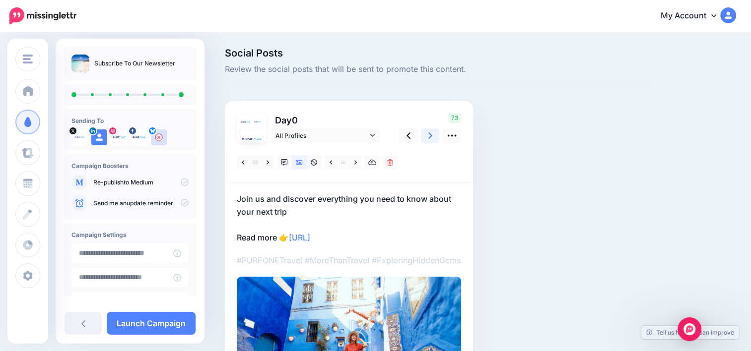
click at [430, 136] on icon at bounding box center [430, 135] width 4 height 10
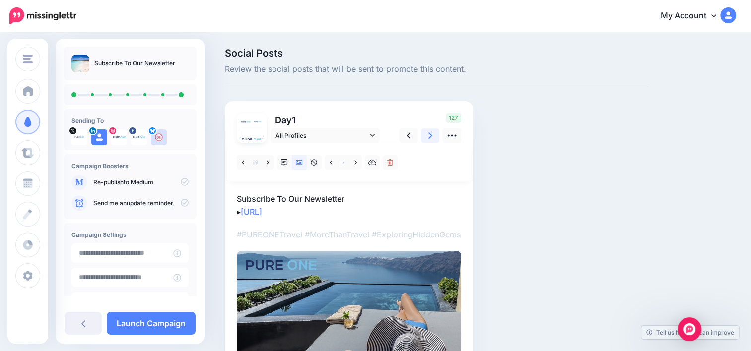
click at [430, 136] on icon at bounding box center [430, 135] width 4 height 10
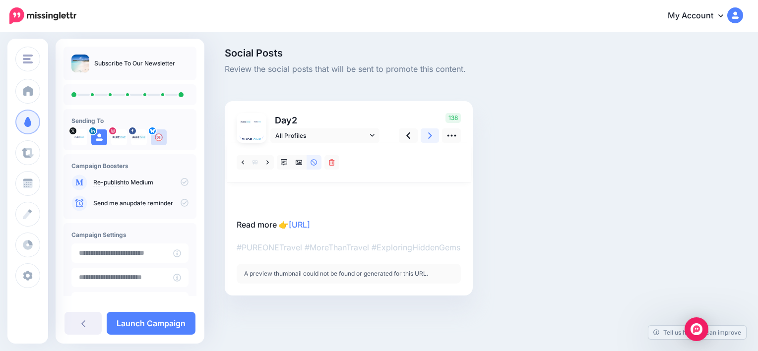
click at [430, 136] on icon at bounding box center [430, 135] width 4 height 10
click at [83, 327] on link at bounding box center [82, 323] width 37 height 23
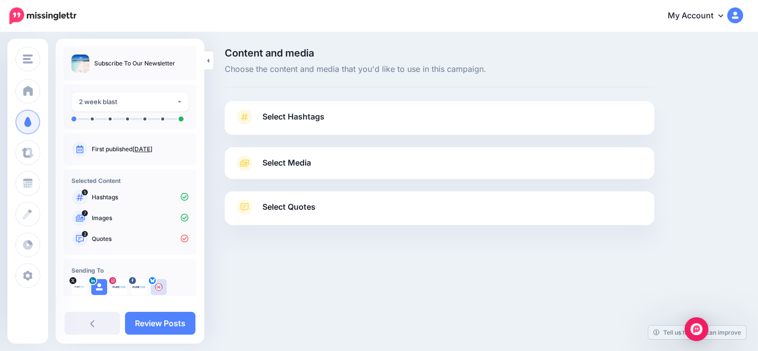
click at [295, 212] on span "Select Quotes" at bounding box center [288, 206] width 53 height 13
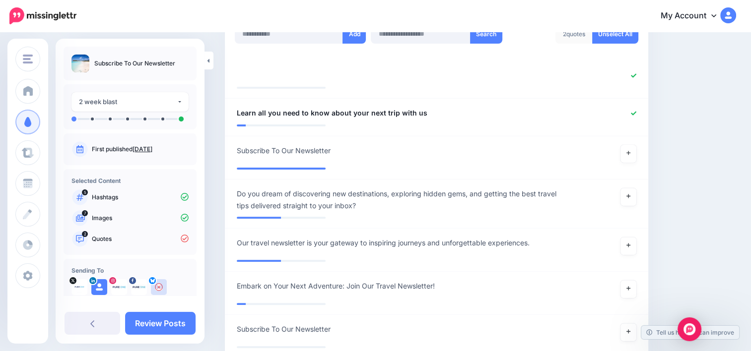
scroll to position [302, 0]
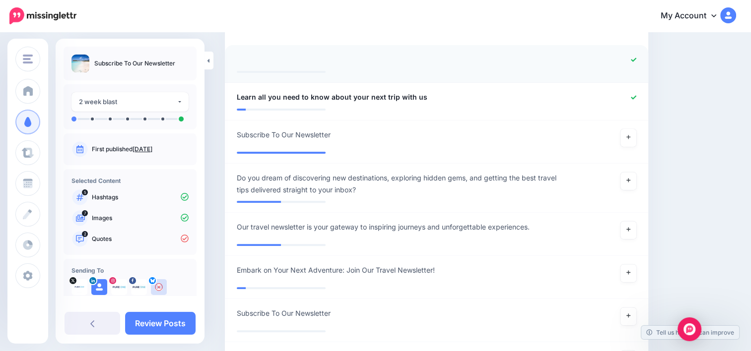
click at [636, 60] on icon at bounding box center [633, 60] width 5 height 4
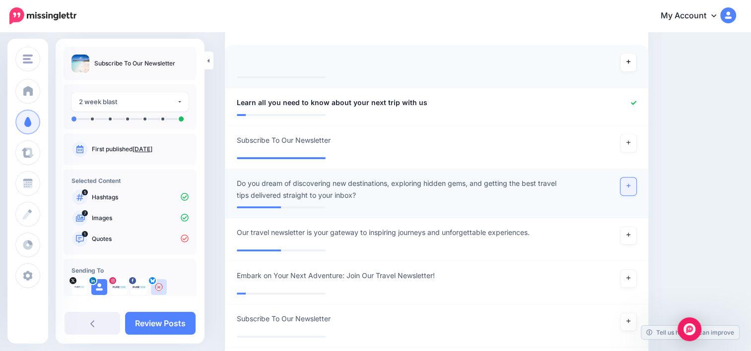
click at [630, 183] on icon at bounding box center [628, 185] width 4 height 5
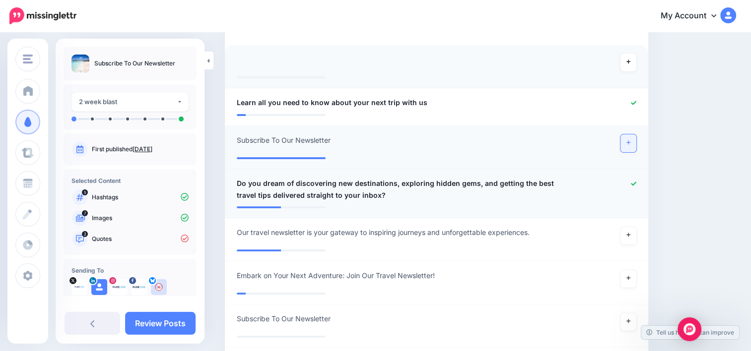
click at [631, 144] on link at bounding box center [628, 143] width 16 height 18
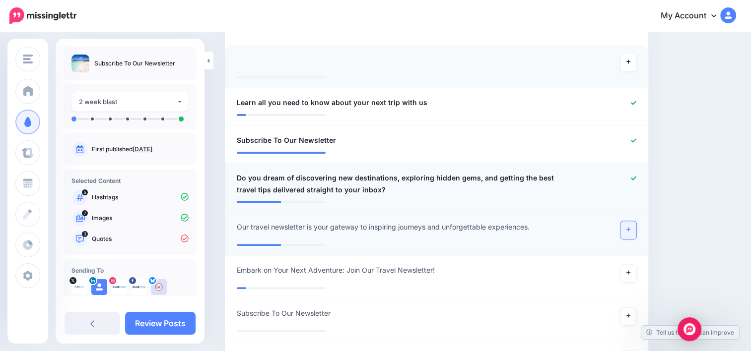
click at [636, 226] on link at bounding box center [628, 230] width 16 height 18
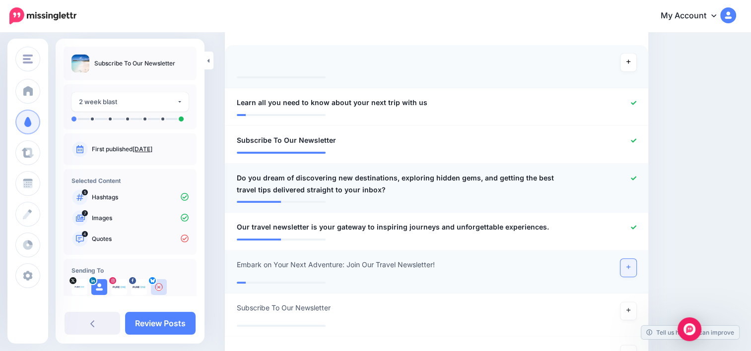
click at [630, 267] on icon at bounding box center [628, 267] width 4 height 4
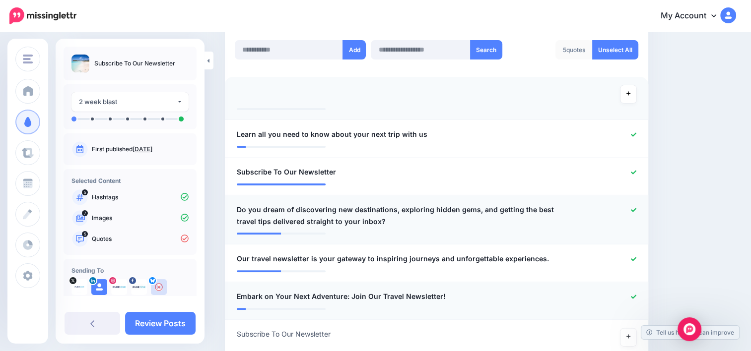
scroll to position [284, 0]
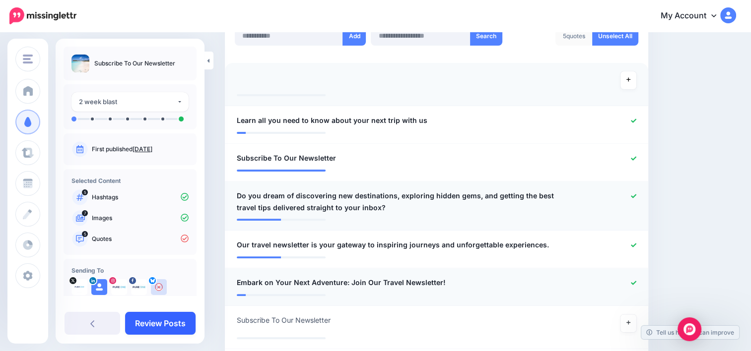
click at [169, 321] on link "Review Posts" at bounding box center [160, 323] width 70 height 23
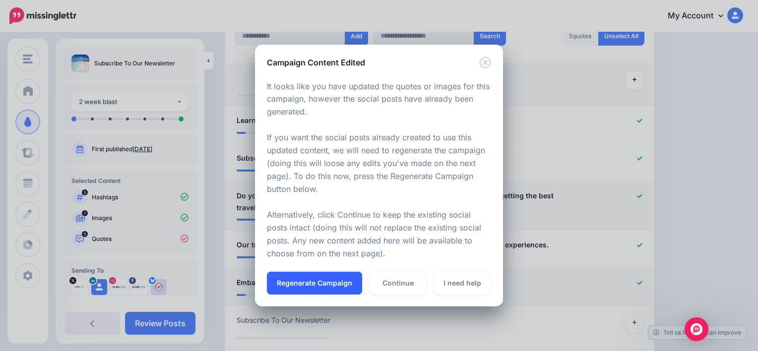
click at [305, 294] on button "Regenerate Campaign" at bounding box center [314, 283] width 95 height 23
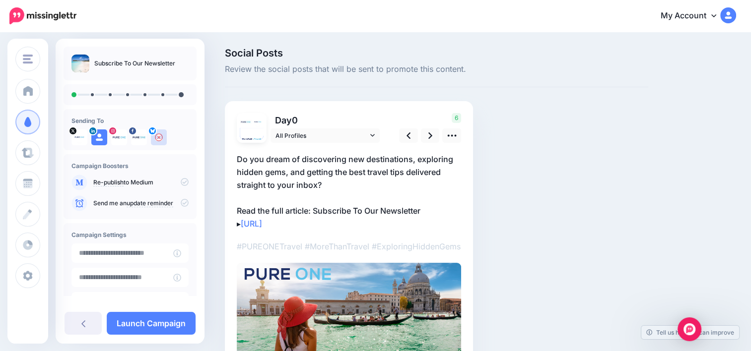
click at [316, 210] on p "Do you dream of discovering new destinations, exploring hidden gems, and gettin…" at bounding box center [349, 191] width 224 height 77
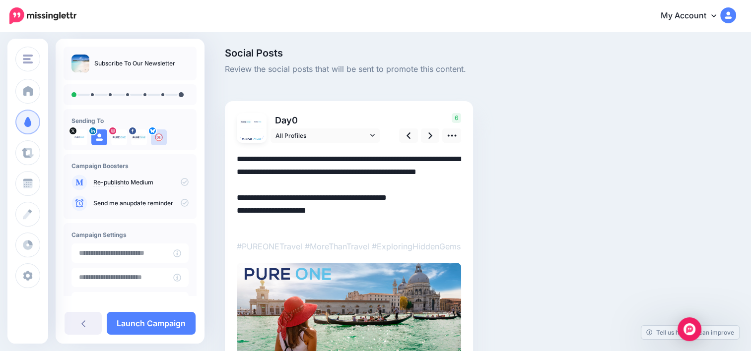
click at [316, 210] on textarea "**********" at bounding box center [349, 191] width 224 height 77
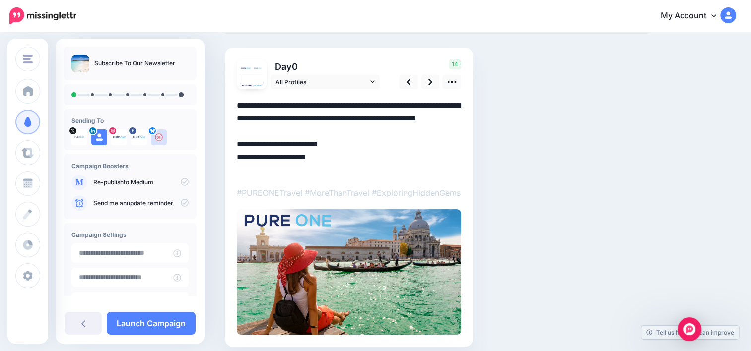
scroll to position [79, 0]
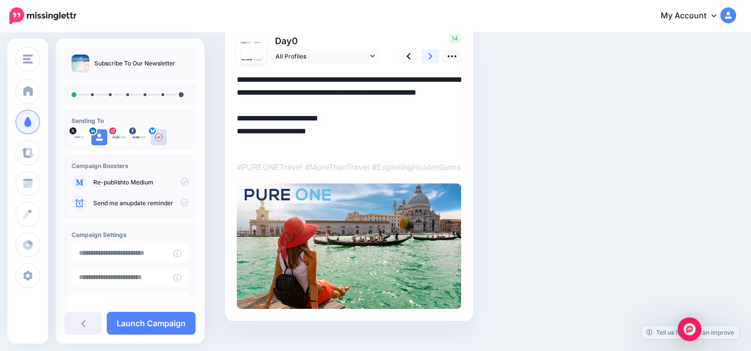
type textarea "**********"
click at [435, 58] on link at bounding box center [430, 56] width 19 height 14
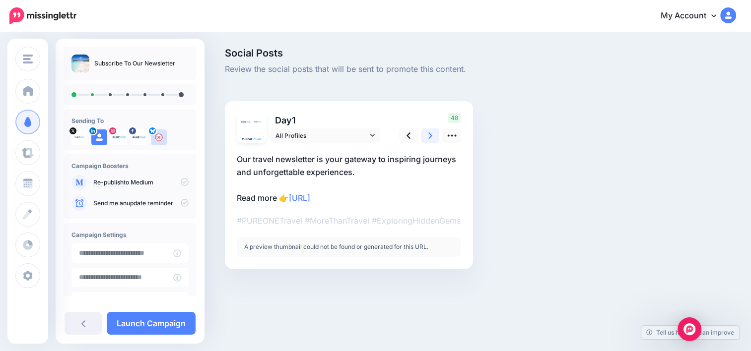
scroll to position [0, 0]
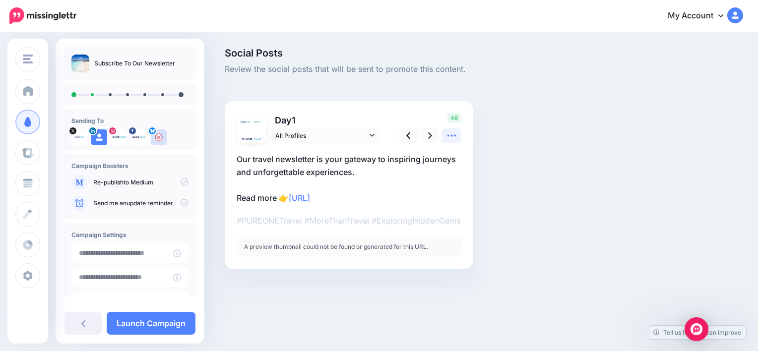
click at [450, 137] on icon at bounding box center [452, 135] width 10 height 10
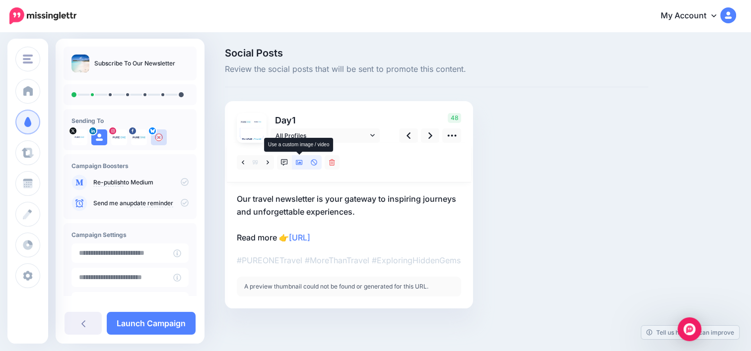
click at [297, 159] on icon at bounding box center [299, 162] width 7 height 7
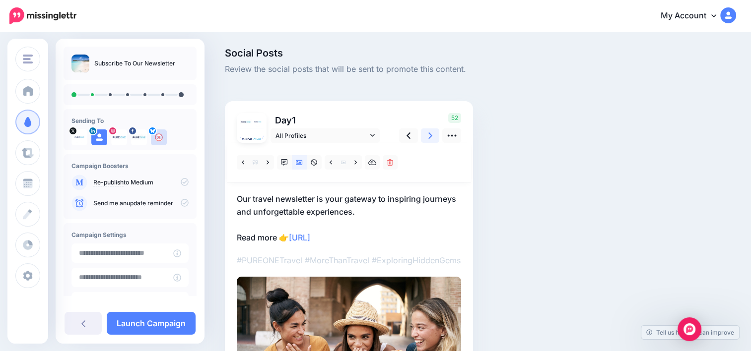
click at [428, 141] on link at bounding box center [430, 135] width 19 height 14
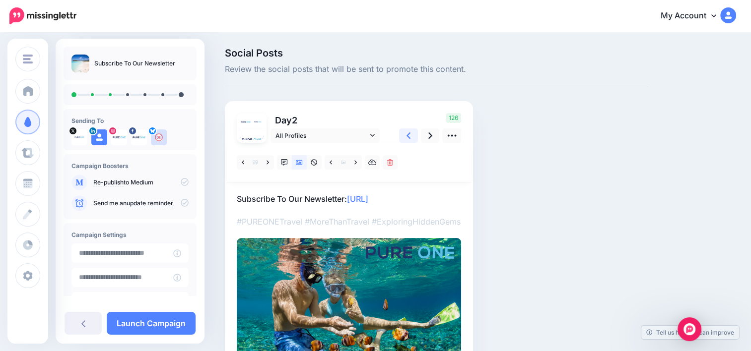
click at [406, 138] on icon at bounding box center [408, 135] width 4 height 10
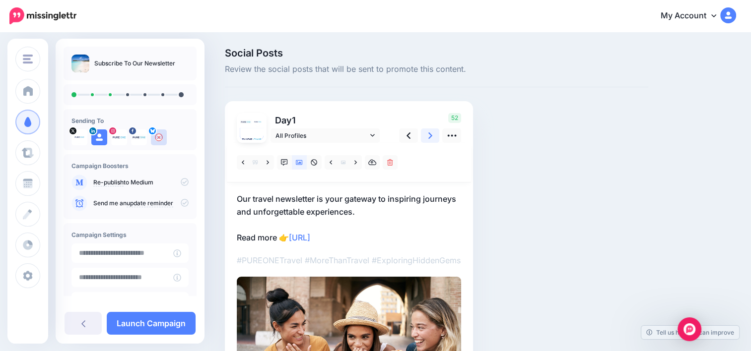
click at [426, 137] on link at bounding box center [430, 135] width 19 height 14
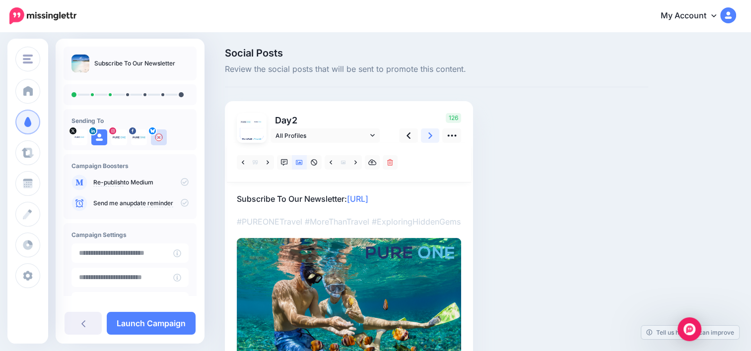
click at [426, 137] on link at bounding box center [430, 135] width 19 height 14
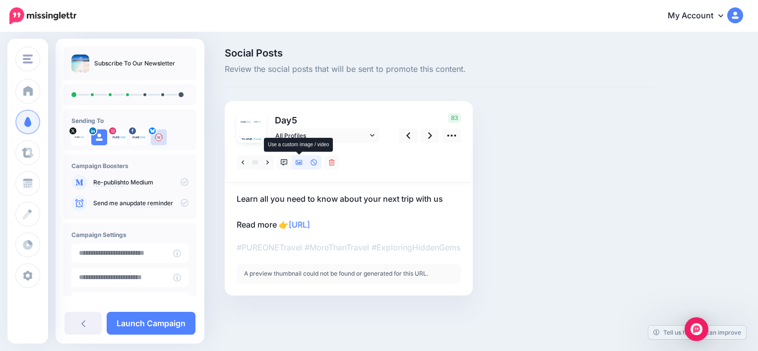
click at [302, 159] on icon at bounding box center [299, 162] width 7 height 7
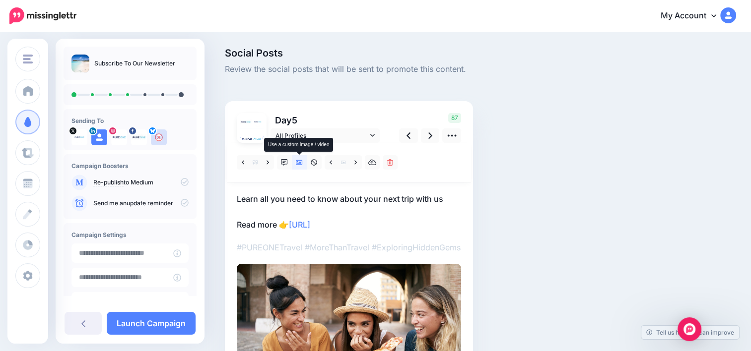
click at [302, 159] on icon at bounding box center [299, 162] width 7 height 7
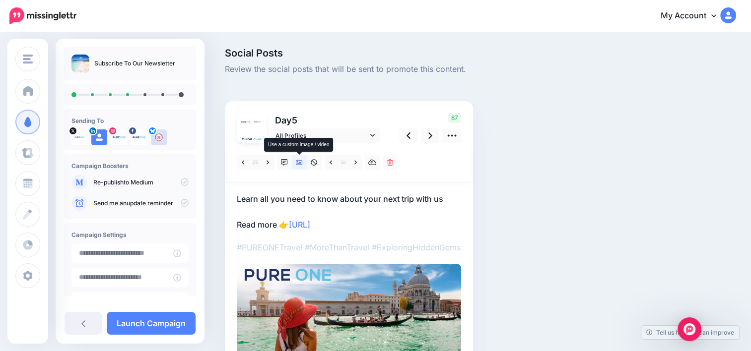
click at [302, 159] on icon at bounding box center [299, 162] width 7 height 7
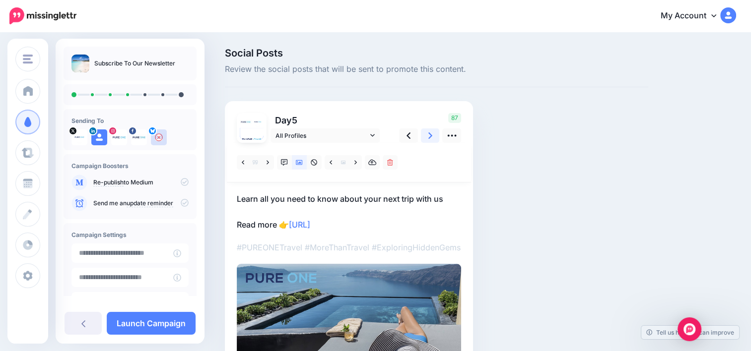
click at [432, 137] on icon at bounding box center [430, 135] width 4 height 10
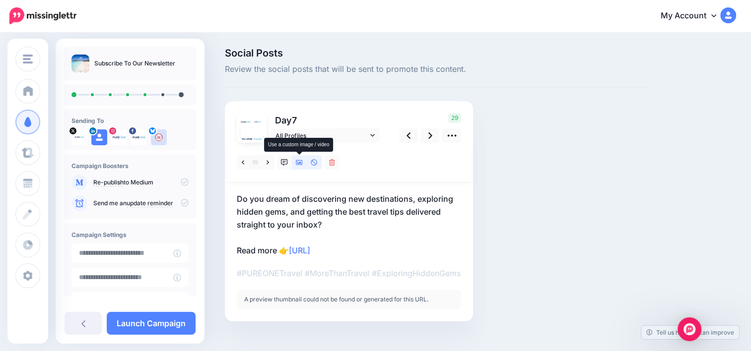
click at [298, 164] on icon at bounding box center [299, 162] width 7 height 7
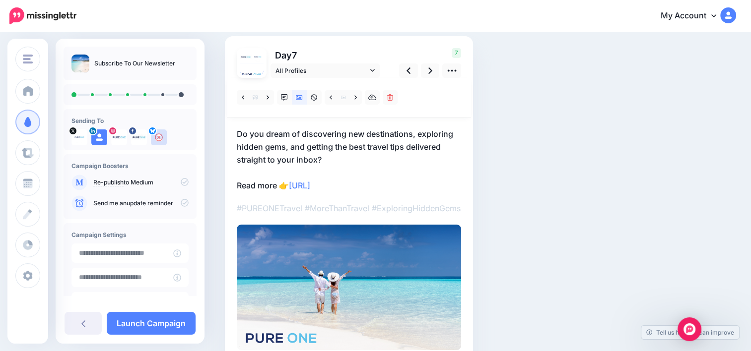
scroll to position [73, 0]
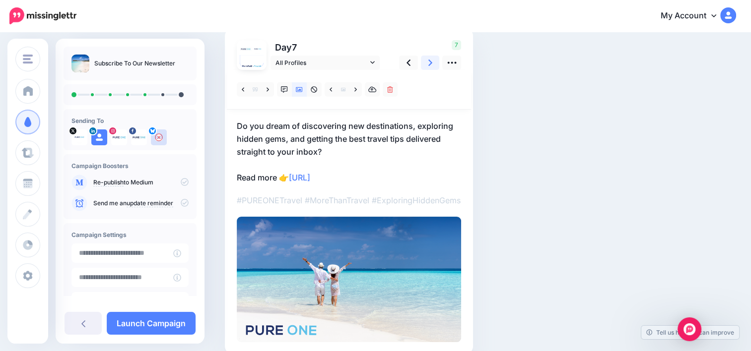
click at [429, 67] on icon at bounding box center [430, 63] width 4 height 10
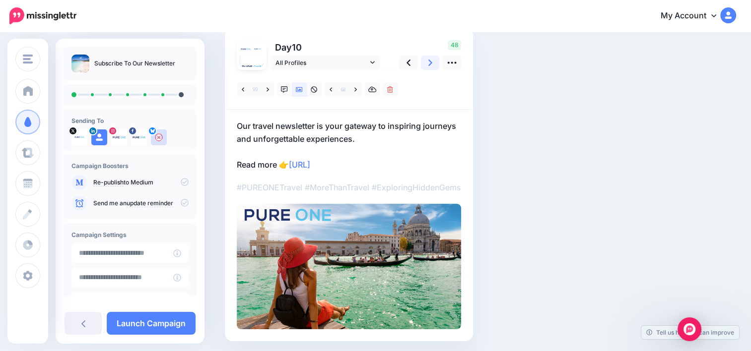
click at [429, 67] on icon at bounding box center [430, 63] width 4 height 10
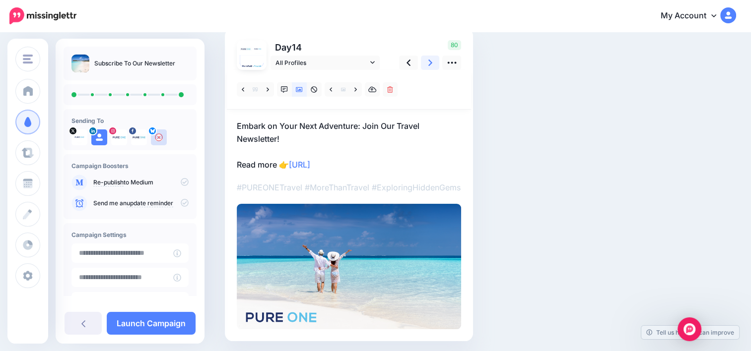
click at [429, 67] on icon at bounding box center [430, 63] width 4 height 10
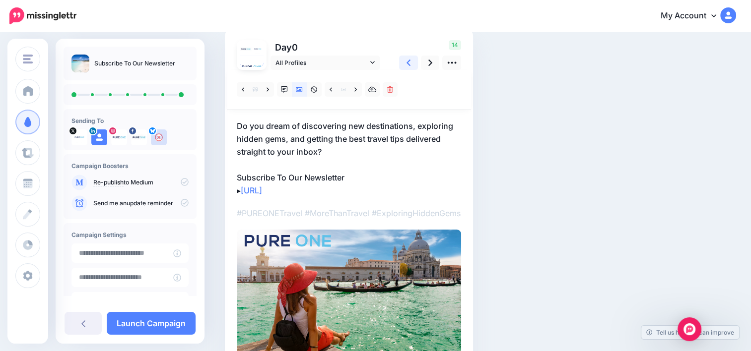
click at [410, 65] on link at bounding box center [408, 63] width 19 height 14
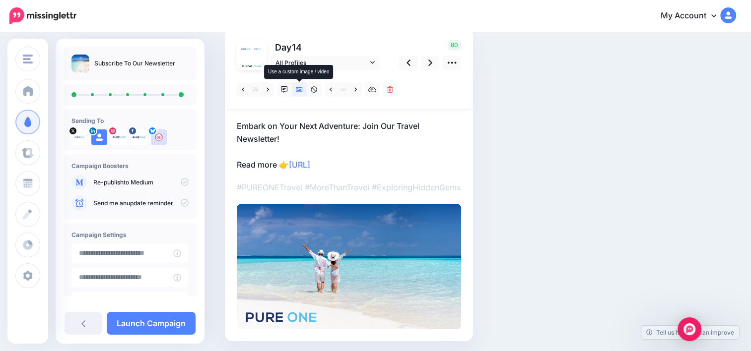
click at [302, 91] on icon at bounding box center [299, 89] width 7 height 5
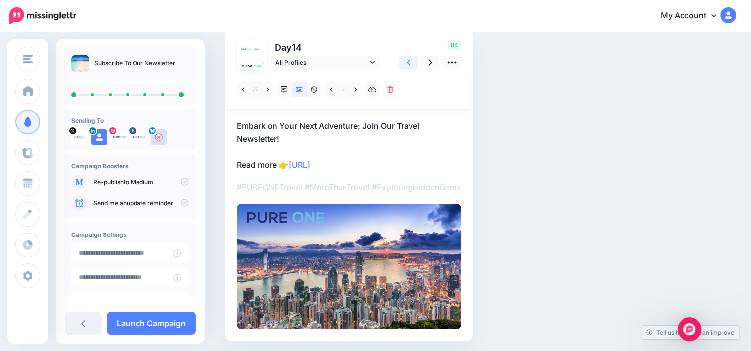
click at [408, 62] on icon at bounding box center [408, 63] width 4 height 6
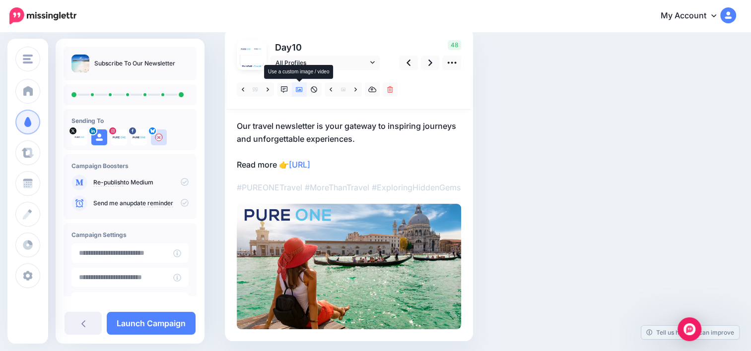
click at [302, 91] on icon at bounding box center [299, 89] width 7 height 5
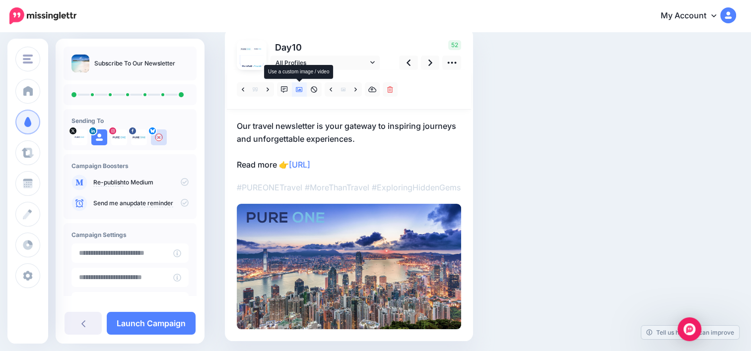
click at [302, 91] on icon at bounding box center [299, 89] width 7 height 5
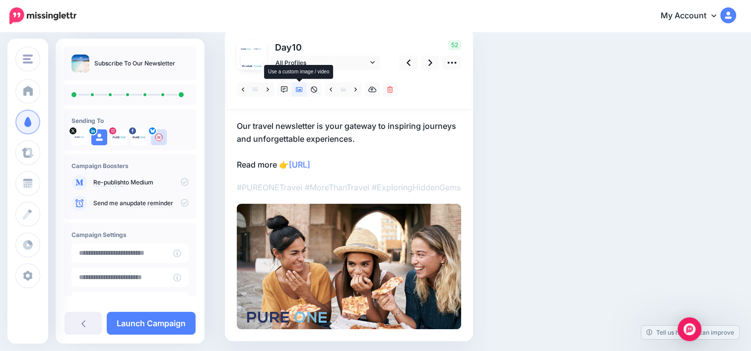
click at [302, 91] on icon at bounding box center [299, 89] width 7 height 5
click at [302, 92] on icon at bounding box center [299, 89] width 7 height 7
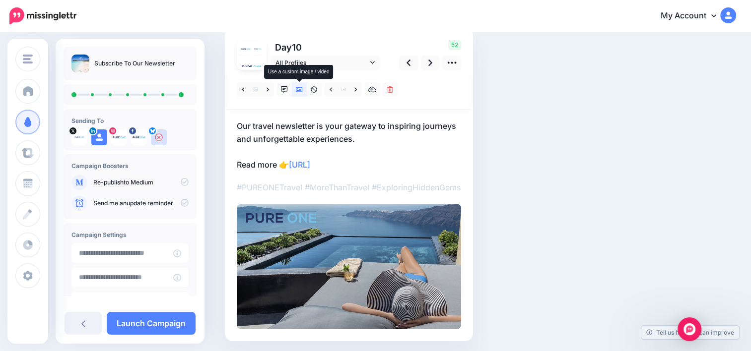
click at [296, 86] on icon at bounding box center [299, 89] width 7 height 7
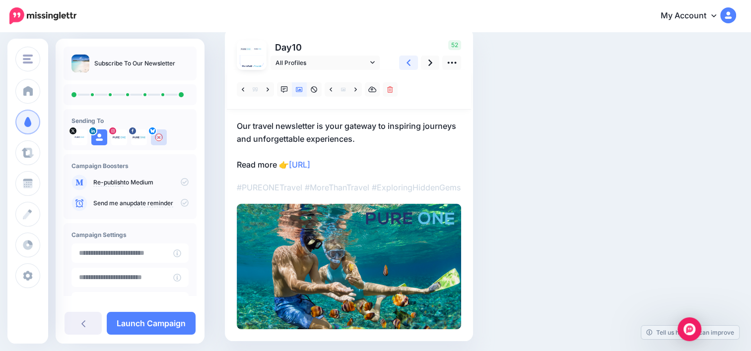
click at [407, 68] on link at bounding box center [408, 63] width 19 height 14
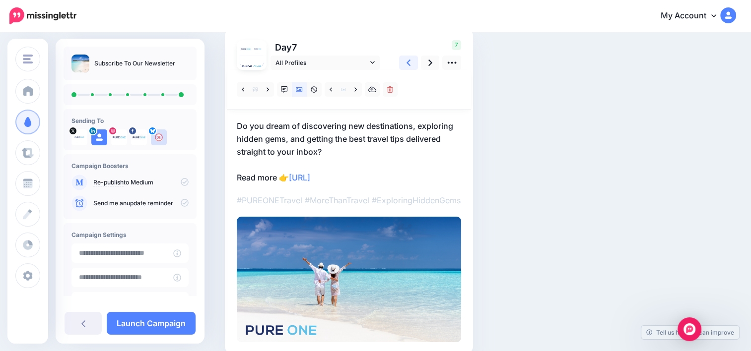
click at [407, 68] on link at bounding box center [408, 63] width 19 height 14
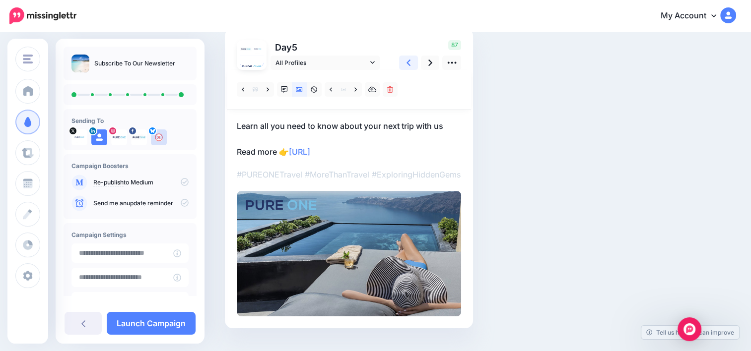
click at [407, 68] on link at bounding box center [408, 63] width 19 height 14
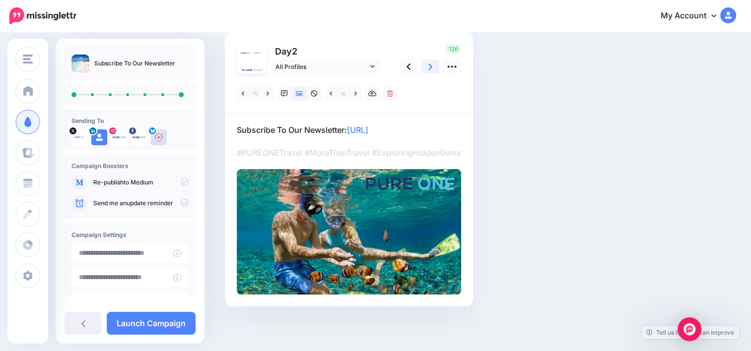
click at [427, 67] on link at bounding box center [430, 67] width 19 height 14
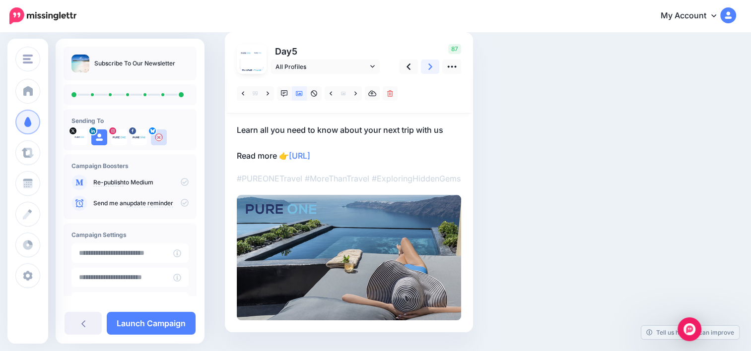
click at [427, 67] on link at bounding box center [430, 67] width 19 height 14
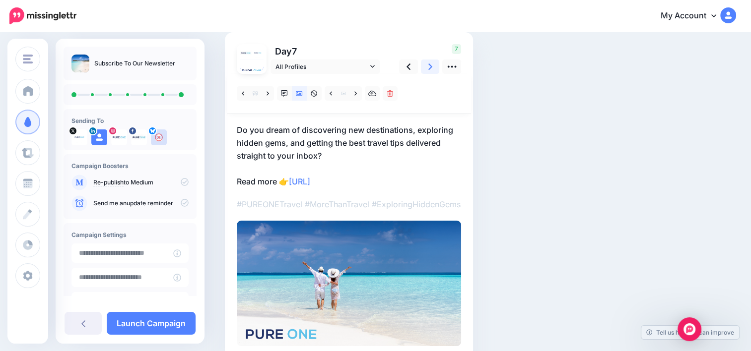
click at [427, 67] on link at bounding box center [430, 67] width 19 height 14
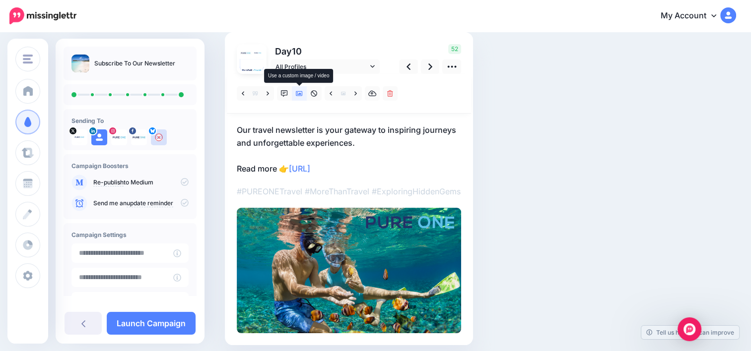
click at [300, 91] on icon at bounding box center [299, 93] width 7 height 7
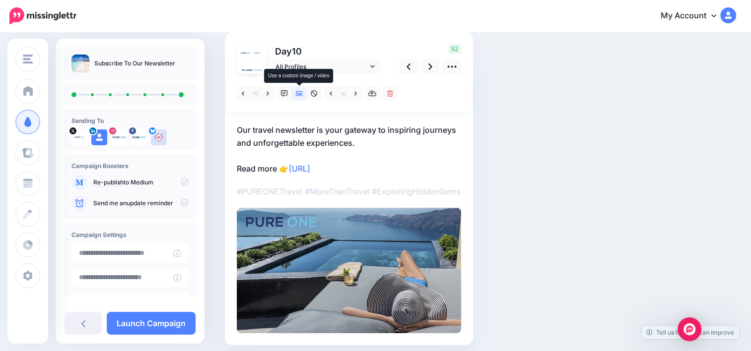
click at [300, 91] on icon at bounding box center [299, 93] width 7 height 7
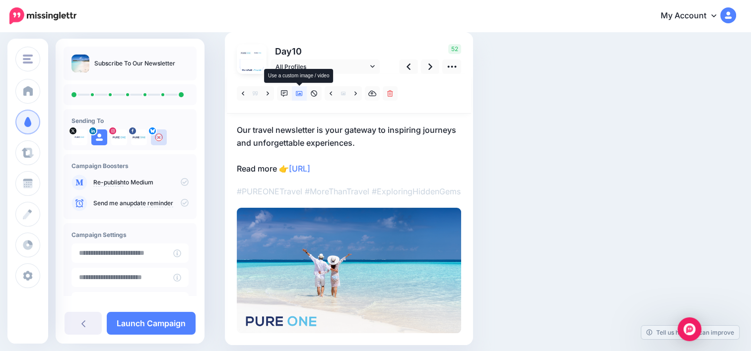
click at [300, 91] on icon at bounding box center [299, 93] width 7 height 7
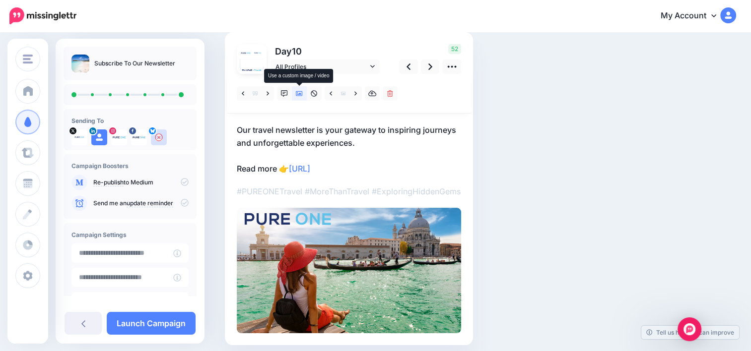
click at [300, 91] on icon at bounding box center [299, 93] width 7 height 7
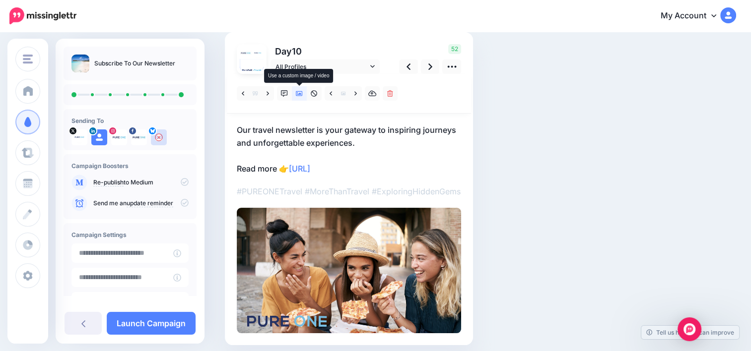
click at [300, 91] on icon at bounding box center [299, 93] width 7 height 7
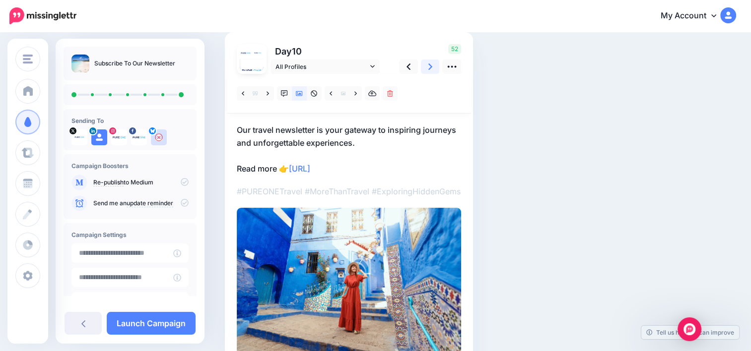
click at [426, 71] on link at bounding box center [430, 67] width 19 height 14
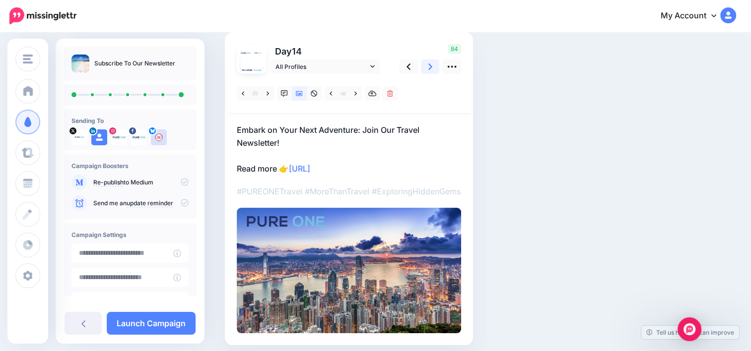
click at [426, 71] on link at bounding box center [430, 67] width 19 height 14
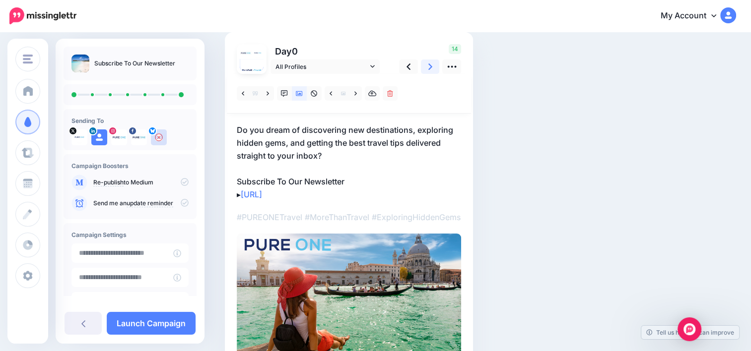
click at [426, 71] on link at bounding box center [430, 67] width 19 height 14
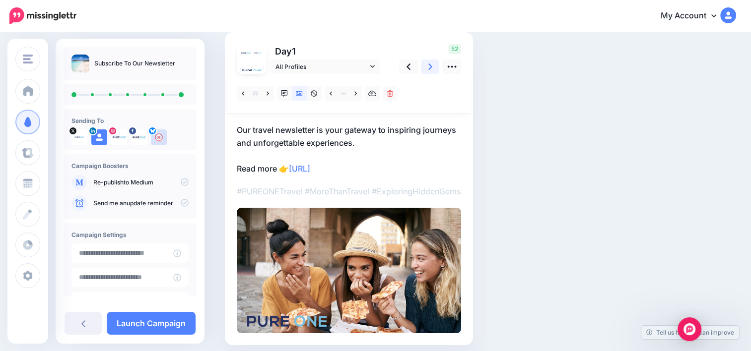
click at [426, 71] on link at bounding box center [430, 67] width 19 height 14
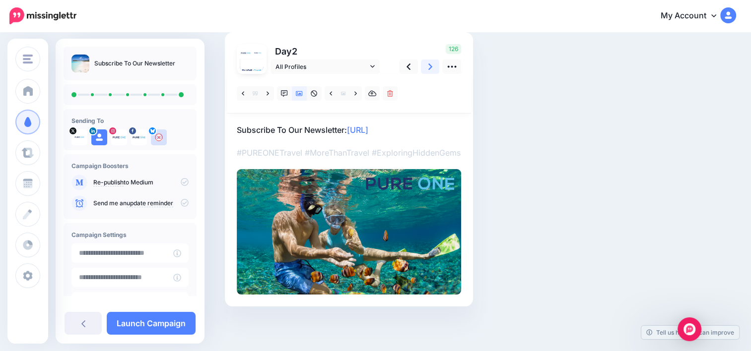
click at [426, 71] on link at bounding box center [430, 67] width 19 height 14
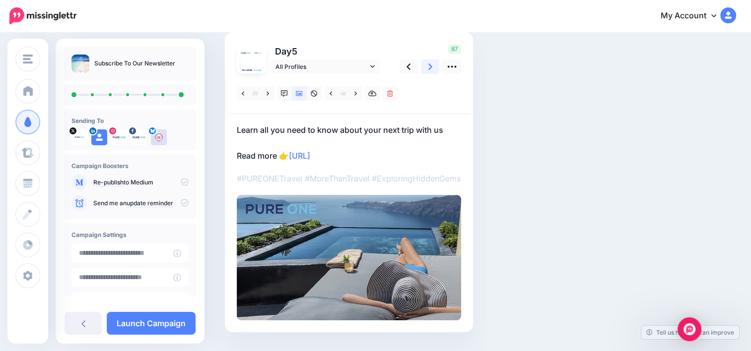
click at [426, 71] on link at bounding box center [430, 67] width 19 height 14
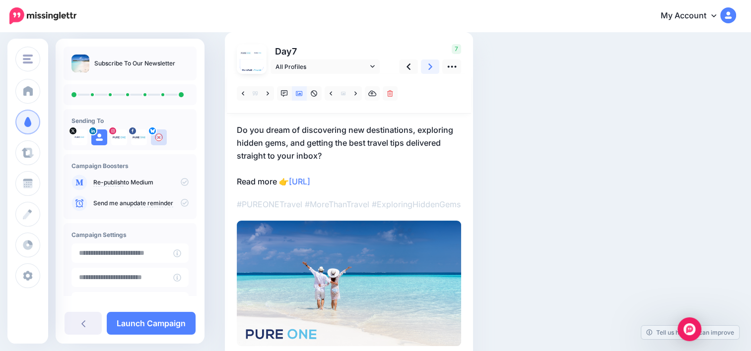
click at [426, 71] on link at bounding box center [430, 67] width 19 height 14
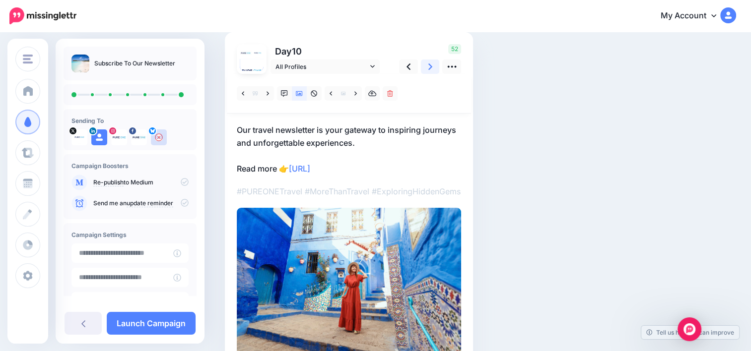
click at [426, 71] on link at bounding box center [430, 67] width 19 height 14
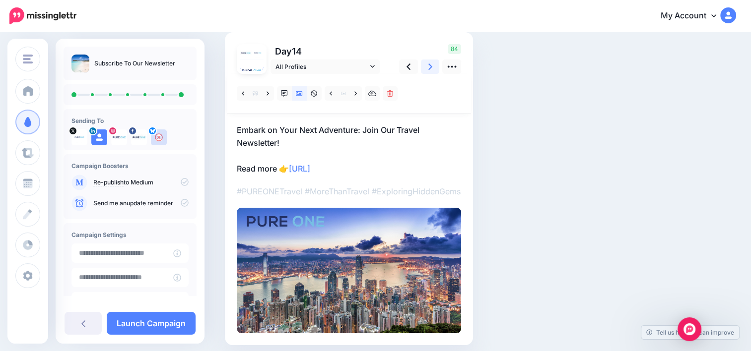
click at [426, 71] on link at bounding box center [430, 67] width 19 height 14
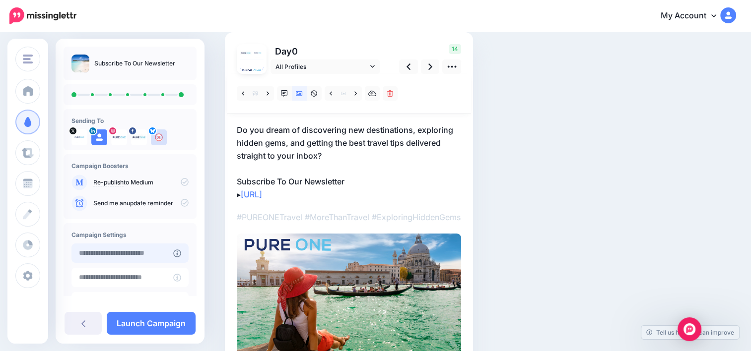
type input "**********"
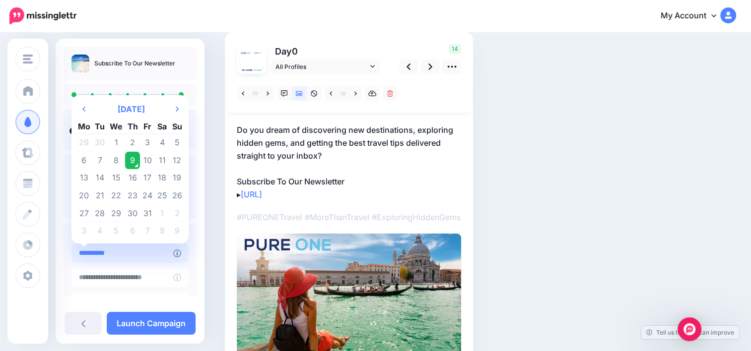
click at [144, 253] on input "**********" at bounding box center [122, 253] width 102 height 19
click at [131, 163] on td "9" at bounding box center [132, 161] width 15 height 18
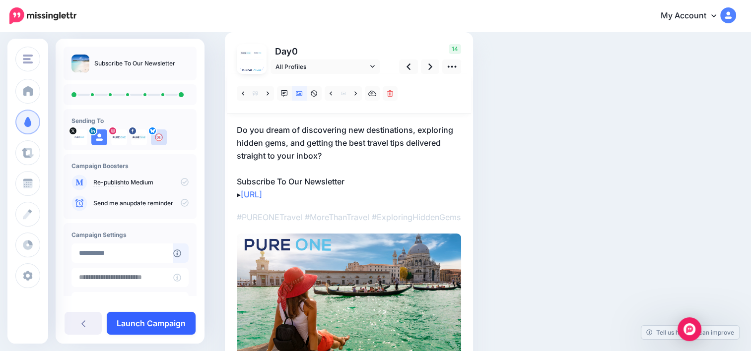
click at [154, 319] on link "Launch Campaign" at bounding box center [151, 323] width 89 height 23
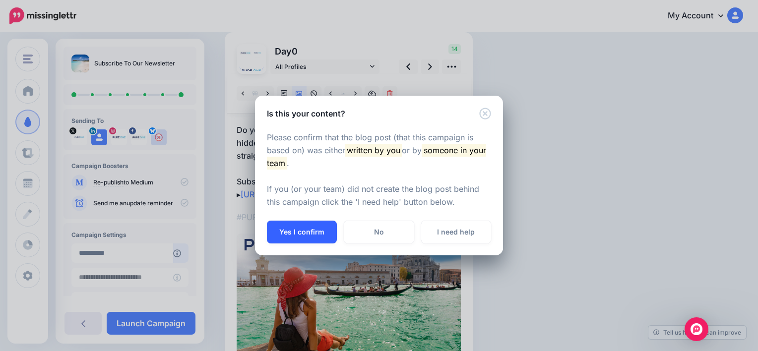
click at [301, 241] on button "Yes I confirm" at bounding box center [302, 232] width 70 height 23
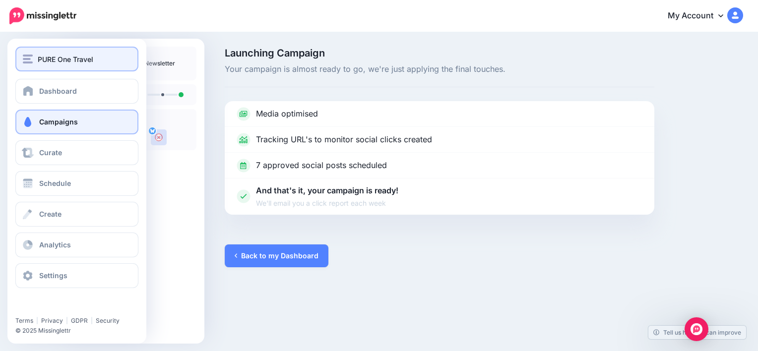
click at [38, 64] on span "PURE One Travel" at bounding box center [66, 59] width 56 height 11
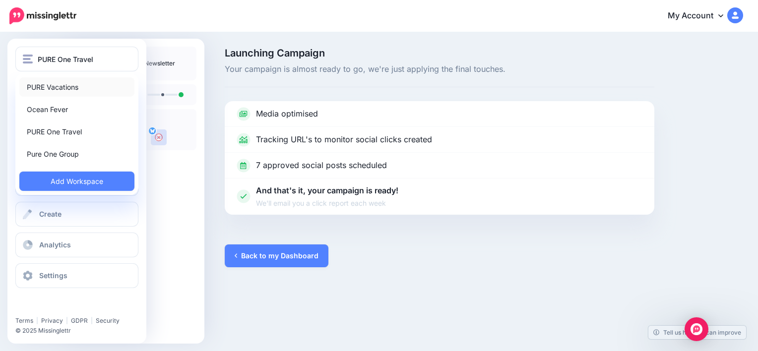
click at [50, 83] on link "PURE Vacations" at bounding box center [76, 86] width 115 height 19
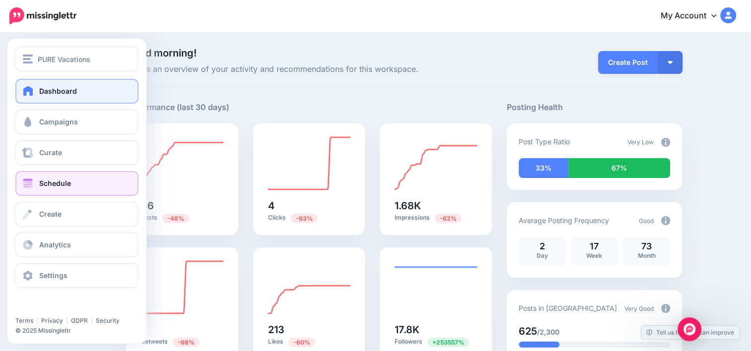
click at [67, 181] on span "Schedule" at bounding box center [55, 183] width 32 height 8
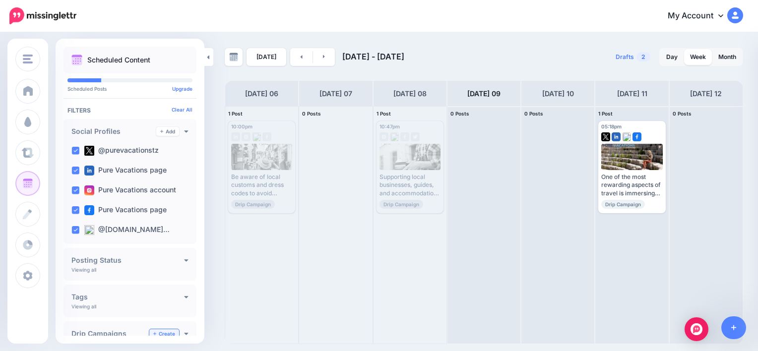
click at [157, 331] on link "Create" at bounding box center [164, 333] width 30 height 9
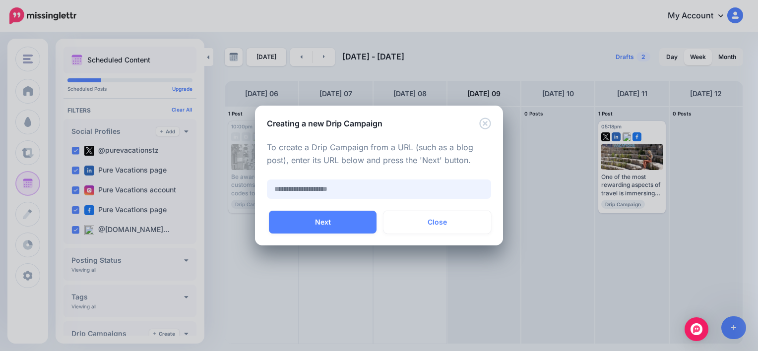
paste input "**********"
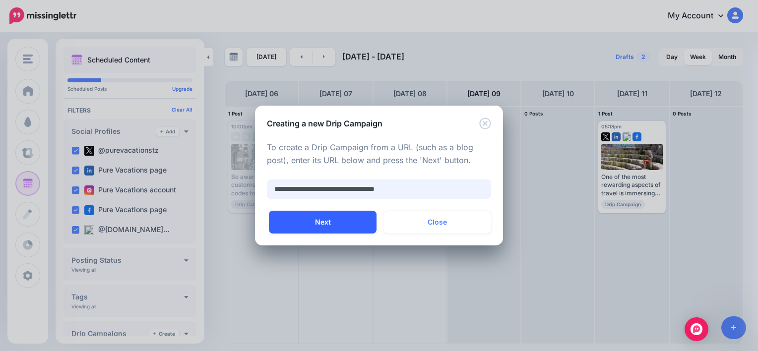
type input "**********"
click at [327, 217] on button "Next" at bounding box center [323, 222] width 108 height 23
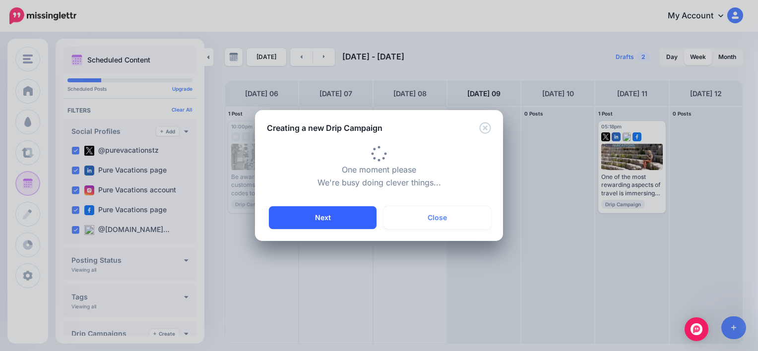
type input "*********"
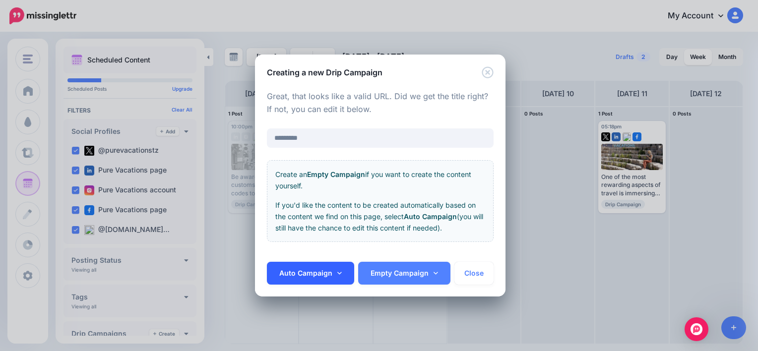
click at [298, 269] on link "Auto Campaign" at bounding box center [310, 273] width 87 height 23
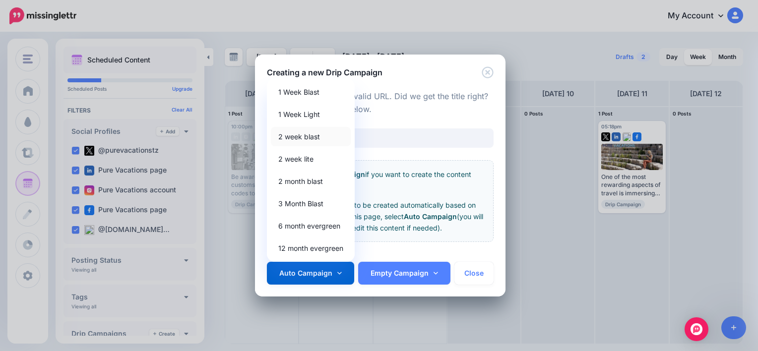
click at [313, 137] on link "2 week blast" at bounding box center [311, 136] width 80 height 19
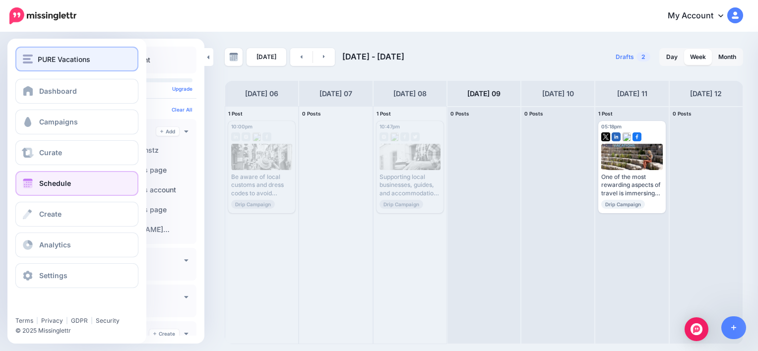
click at [32, 60] on img "button" at bounding box center [28, 59] width 10 height 9
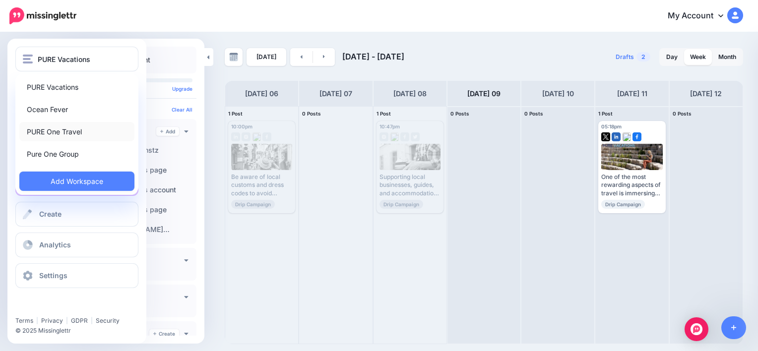
click at [60, 128] on link "PURE One Travel" at bounding box center [76, 131] width 115 height 19
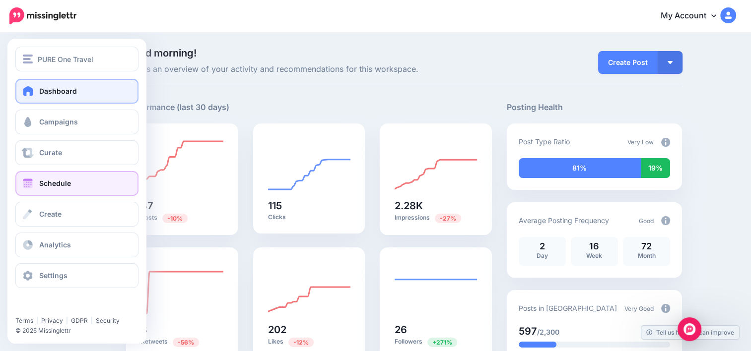
click at [63, 184] on span "Schedule" at bounding box center [55, 183] width 32 height 8
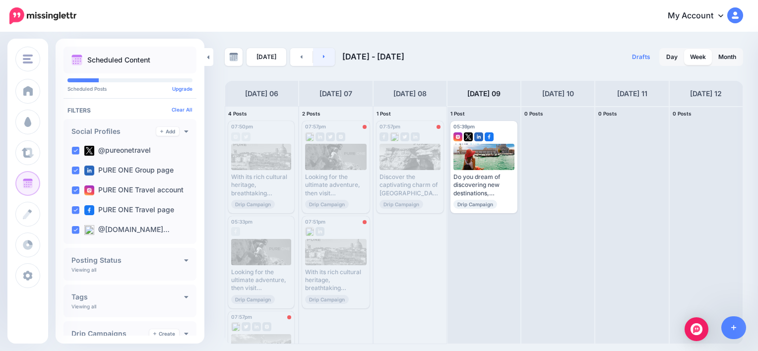
click at [322, 55] on link at bounding box center [324, 57] width 22 height 18
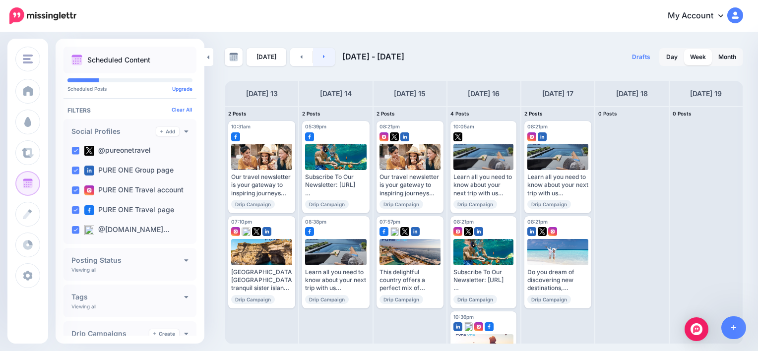
click at [322, 55] on link at bounding box center [324, 57] width 22 height 18
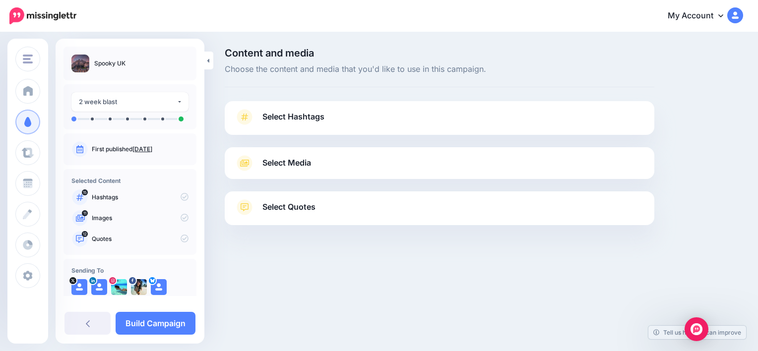
click at [341, 202] on link "Select Quotes" at bounding box center [440, 212] width 410 height 26
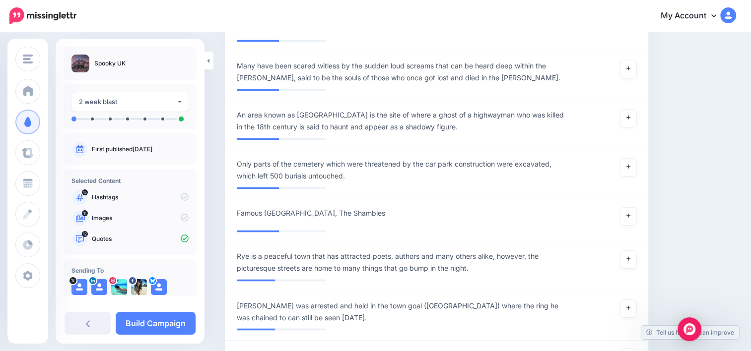
scroll to position [1576, 0]
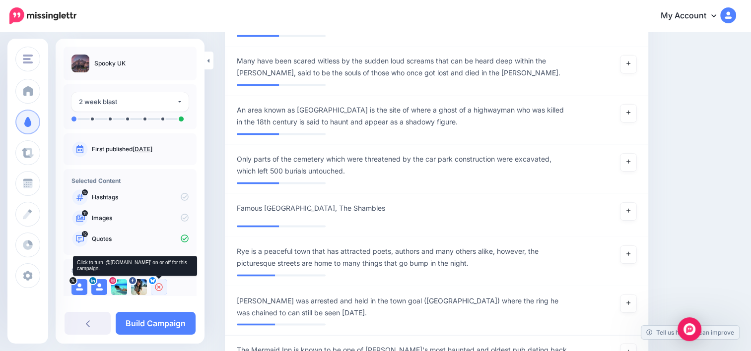
click at [158, 288] on icon at bounding box center [159, 287] width 8 height 8
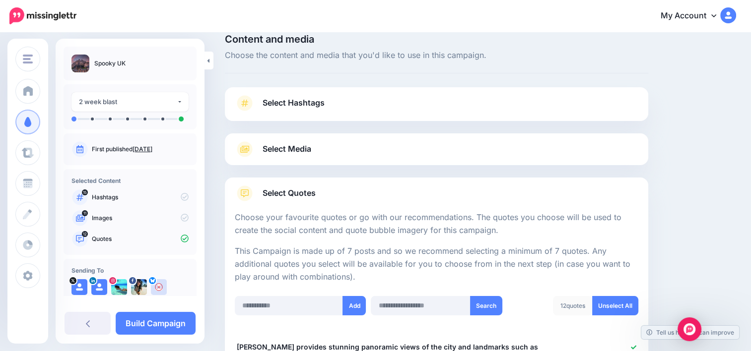
scroll to position [0, 0]
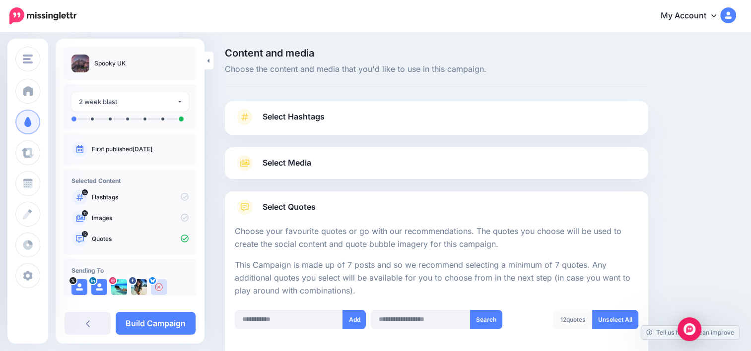
click at [461, 157] on link "Select Media" at bounding box center [436, 163] width 403 height 16
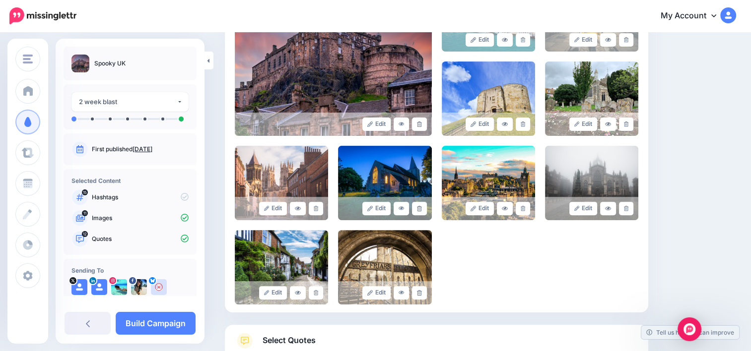
scroll to position [353, 0]
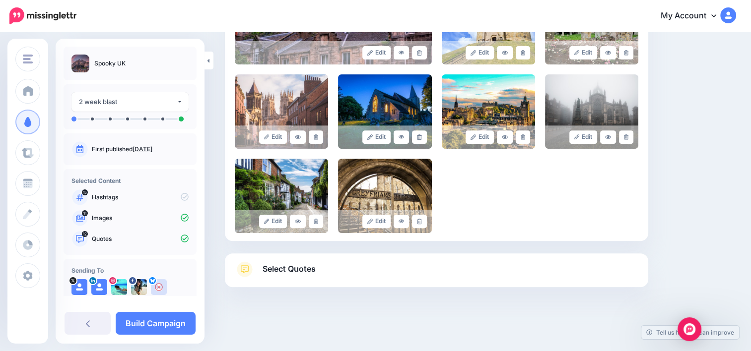
click at [349, 270] on link "Select Quotes" at bounding box center [436, 274] width 403 height 26
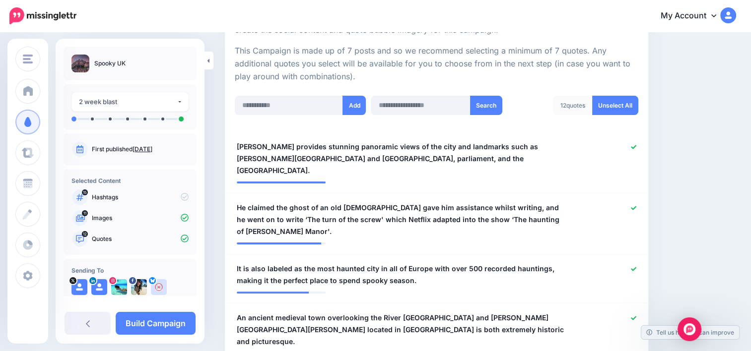
scroll to position [228, 0]
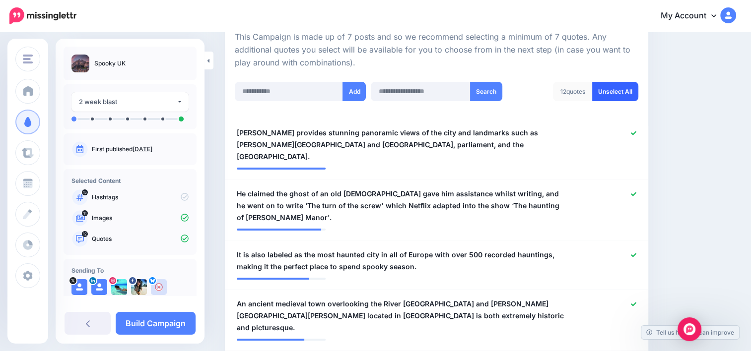
click at [628, 85] on link "Unselect All" at bounding box center [615, 91] width 46 height 19
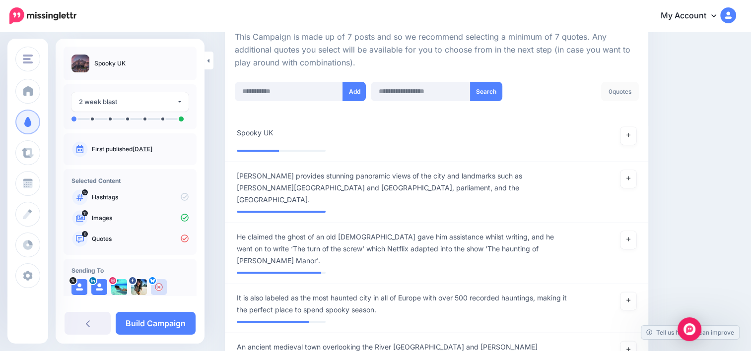
scroll to position [346, 0]
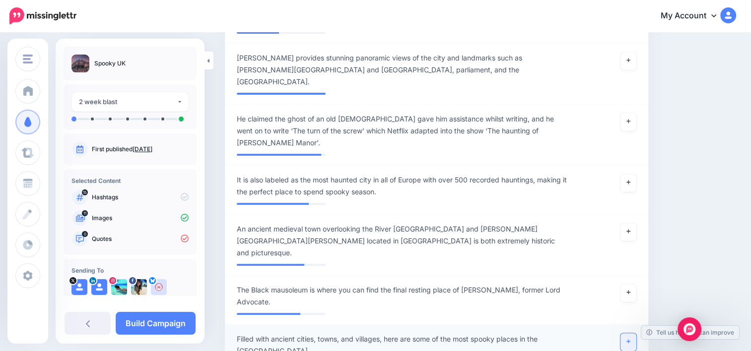
click at [632, 333] on link at bounding box center [628, 342] width 16 height 18
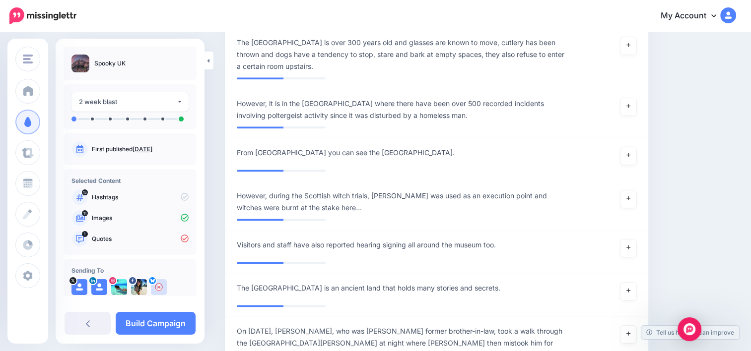
scroll to position [1268, 0]
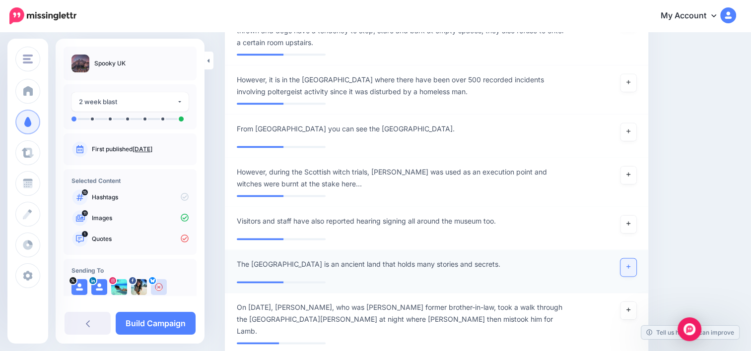
click at [632, 258] on link at bounding box center [628, 267] width 16 height 18
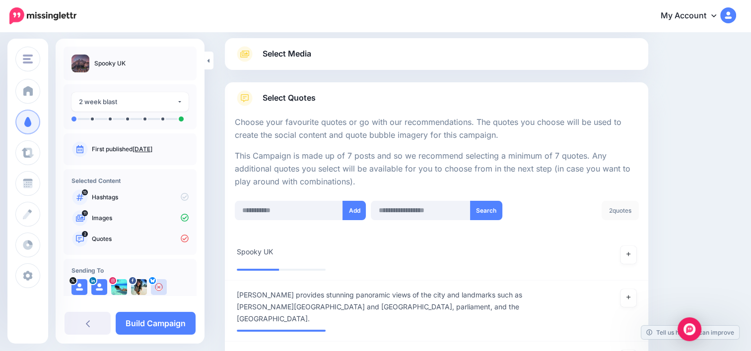
scroll to position [0, 0]
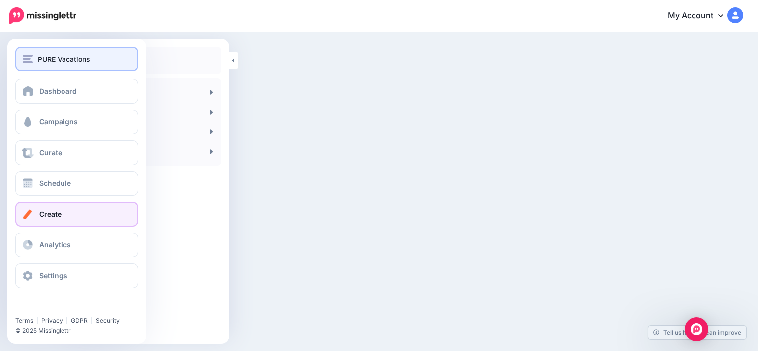
click at [48, 59] on span "PURE Vacations" at bounding box center [64, 59] width 53 height 11
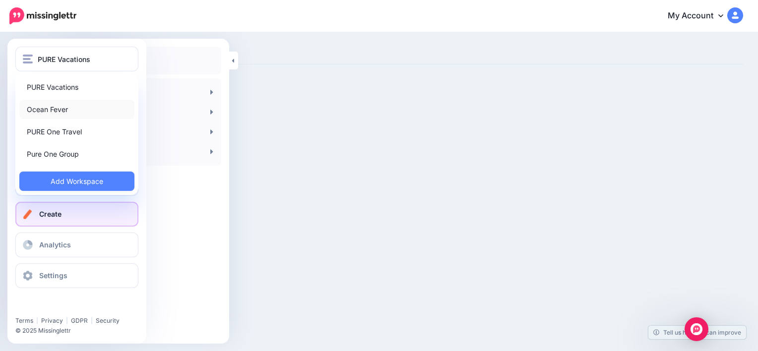
click at [49, 117] on link "Ocean Fever" at bounding box center [76, 109] width 115 height 19
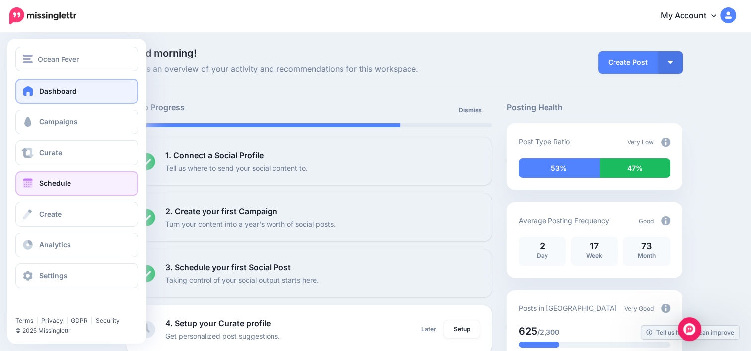
click at [78, 191] on link "Schedule" at bounding box center [76, 183] width 123 height 25
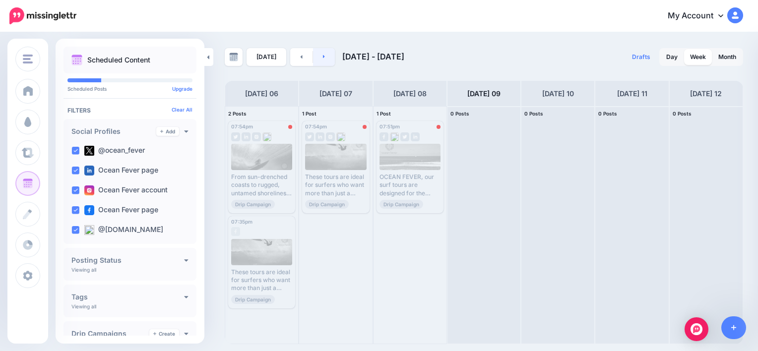
click at [318, 64] on link at bounding box center [324, 57] width 22 height 18
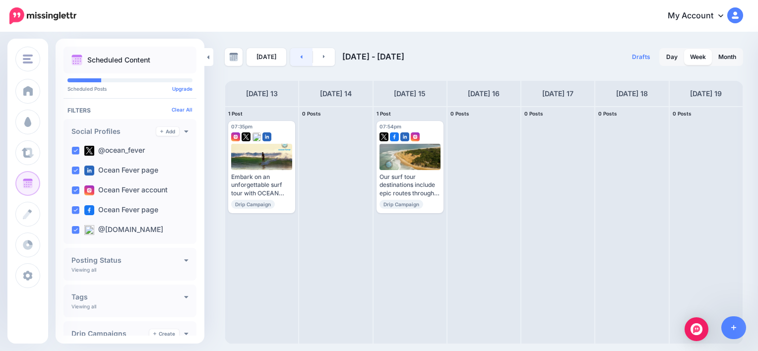
click at [295, 57] on link at bounding box center [301, 57] width 22 height 18
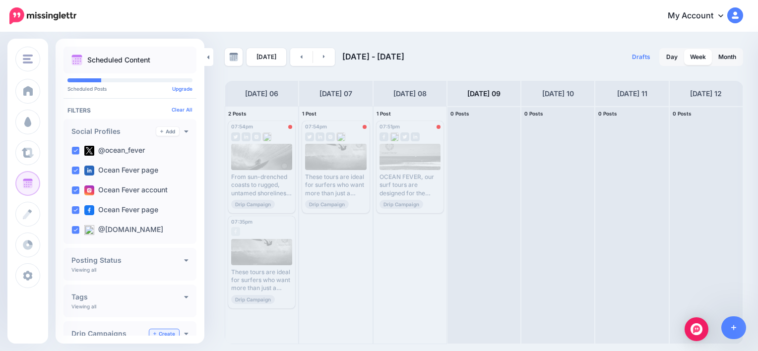
click at [159, 331] on link "Create" at bounding box center [164, 333] width 30 height 9
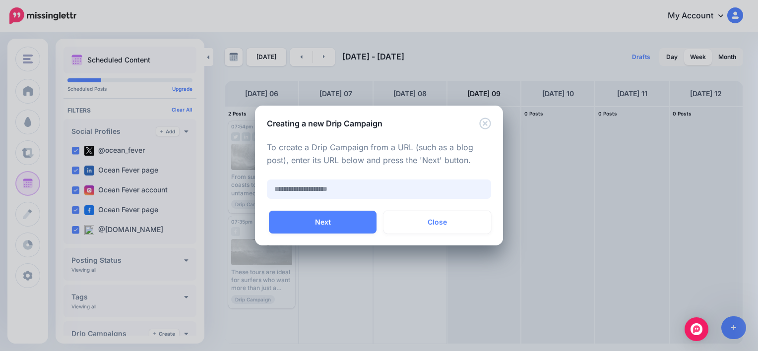
paste input "**********"
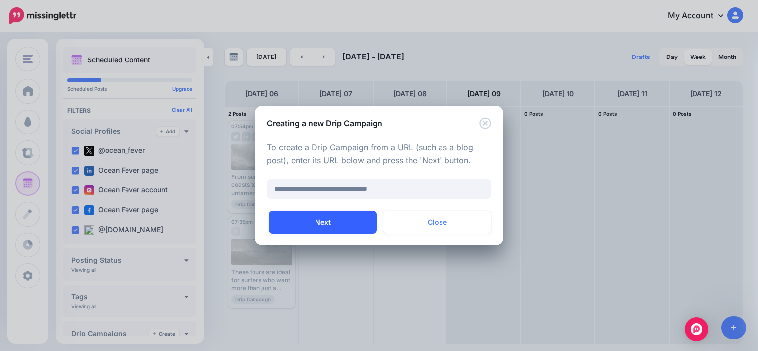
click at [304, 216] on button "Next" at bounding box center [323, 222] width 108 height 23
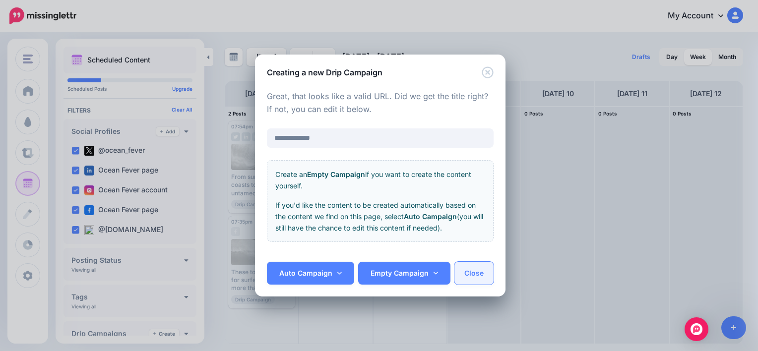
click at [464, 277] on button "Close" at bounding box center [473, 273] width 39 height 23
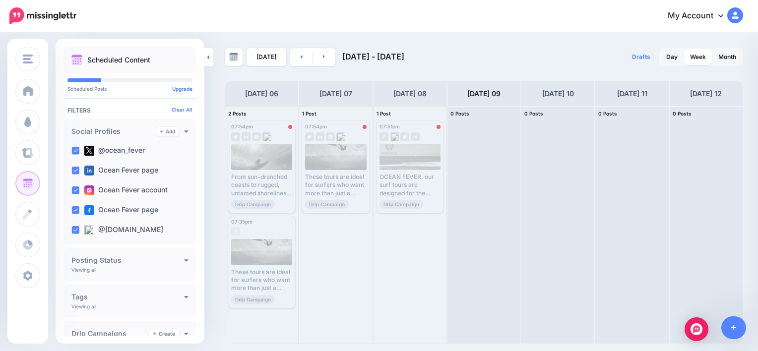
scroll to position [2, 0]
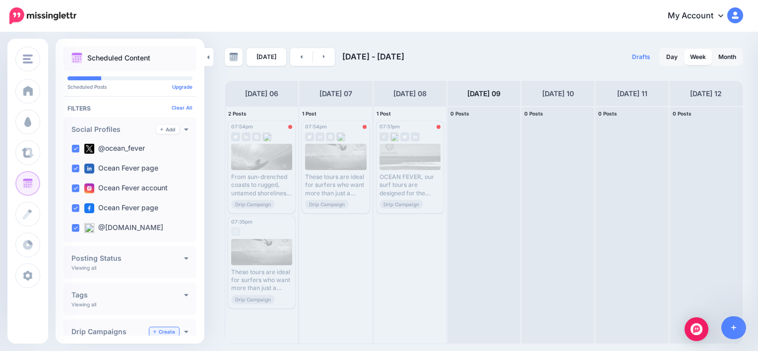
click at [163, 329] on link "Create" at bounding box center [164, 331] width 30 height 9
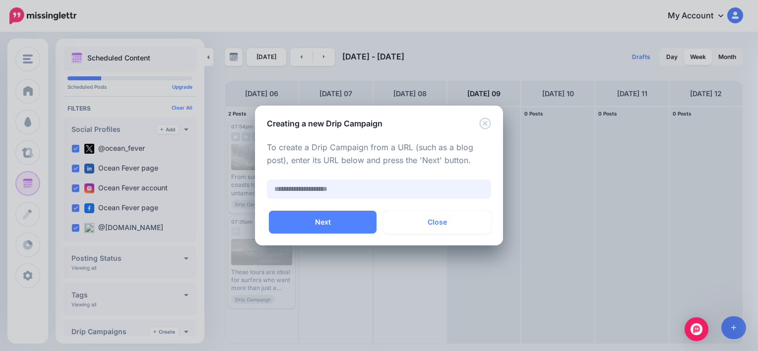
paste input "**********"
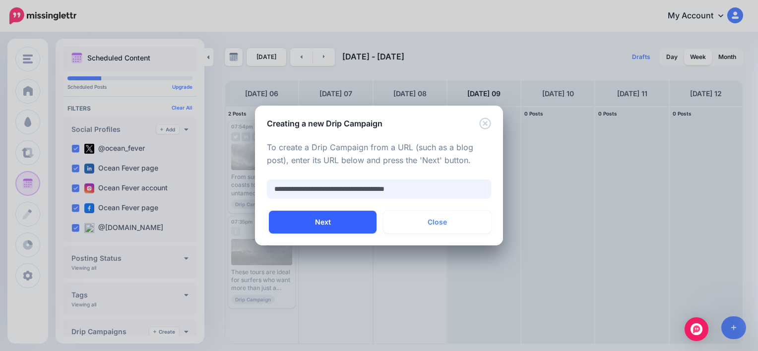
type input "**********"
click at [330, 222] on button "Next" at bounding box center [323, 222] width 108 height 23
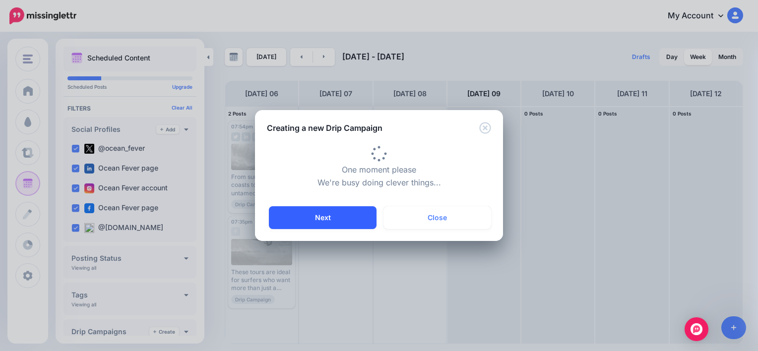
type input "**********"
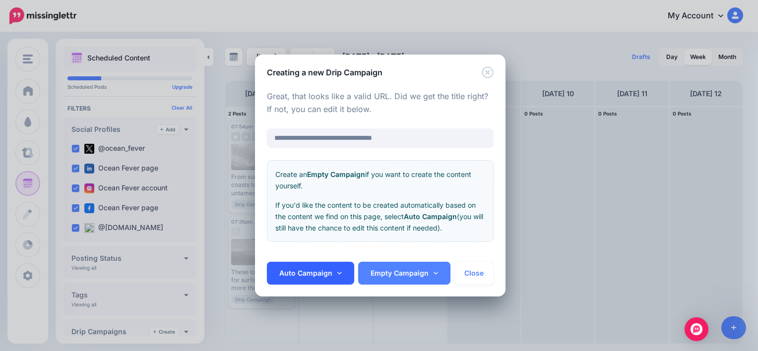
click at [287, 270] on link "Auto Campaign" at bounding box center [310, 273] width 87 height 23
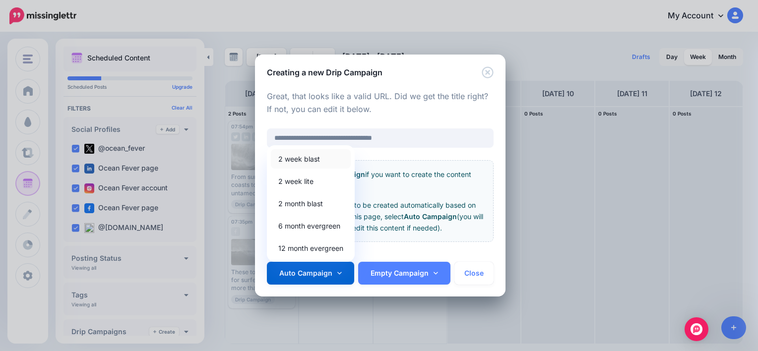
click at [324, 158] on link "2 week blast" at bounding box center [311, 158] width 80 height 19
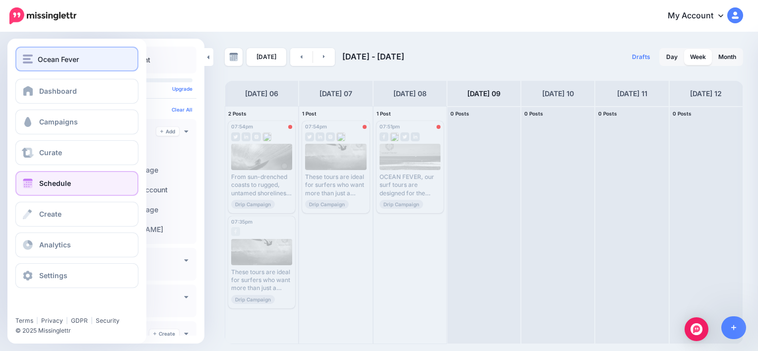
click at [42, 62] on span "Ocean Fever" at bounding box center [58, 59] width 41 height 11
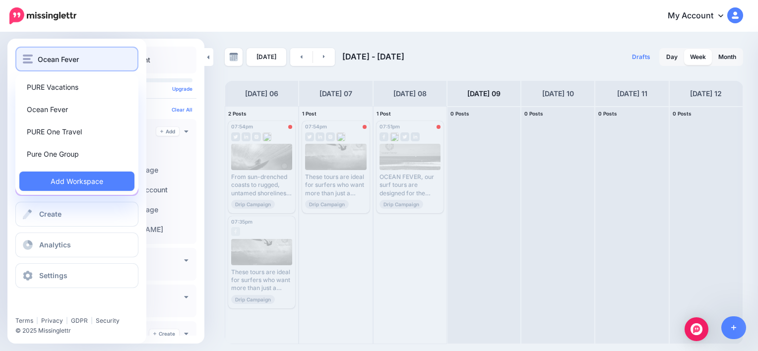
click at [42, 62] on span "Ocean Fever" at bounding box center [58, 59] width 41 height 11
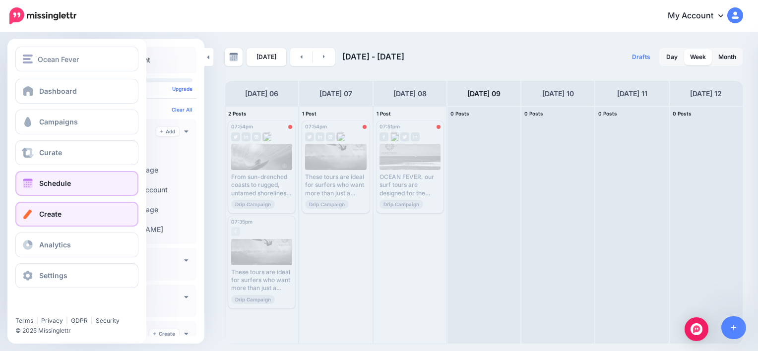
click at [61, 215] on span "Create" at bounding box center [50, 214] width 22 height 8
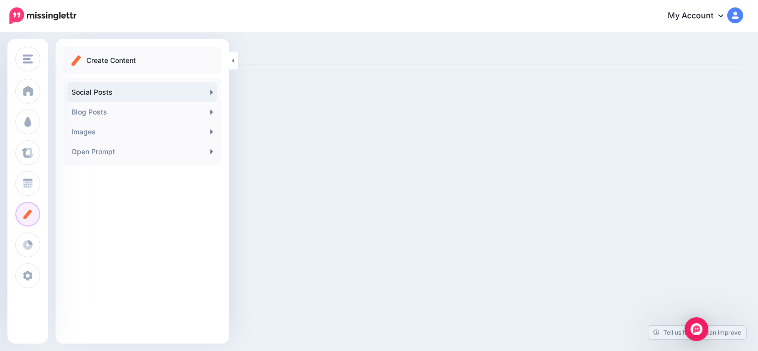
click at [135, 96] on link "Social Posts" at bounding box center [142, 92] width 150 height 20
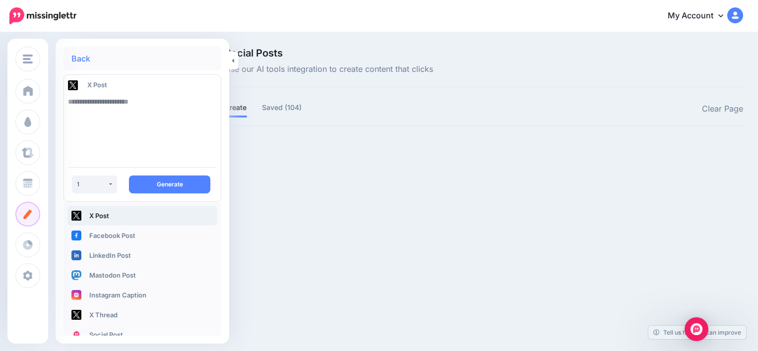
click at [165, 104] on textarea at bounding box center [142, 125] width 149 height 67
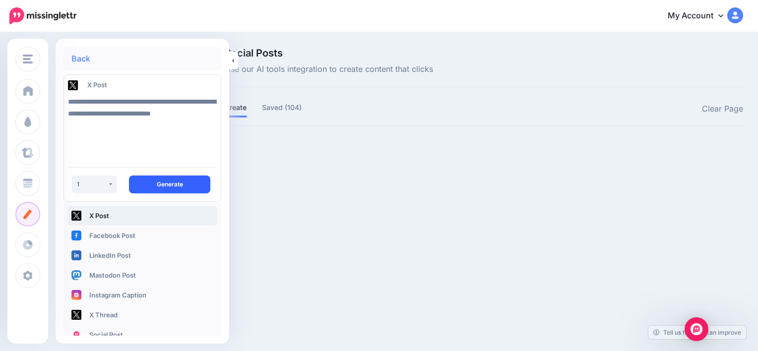
click at [170, 187] on button "Generate" at bounding box center [169, 185] width 81 height 18
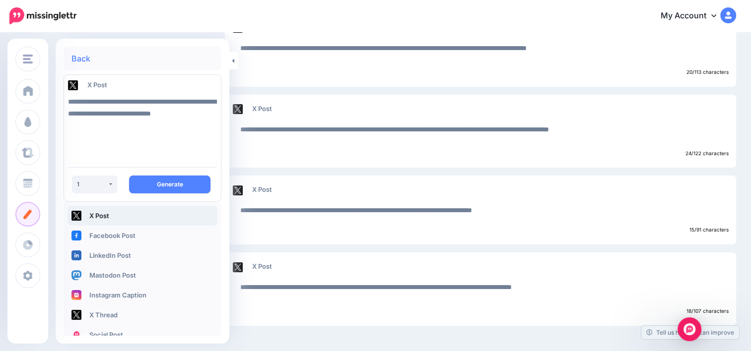
scroll to position [224, 0]
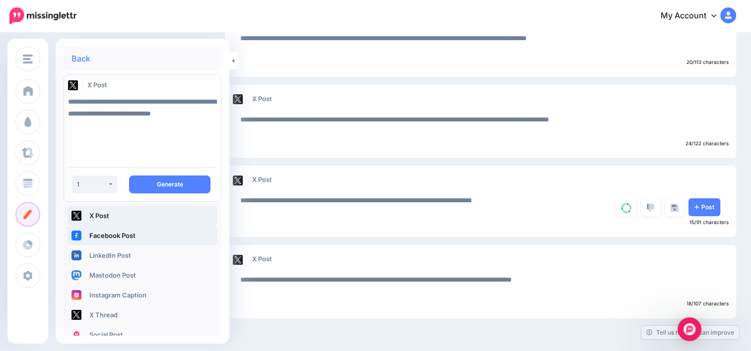
click at [109, 244] on link "Facebook Post" at bounding box center [142, 236] width 150 height 20
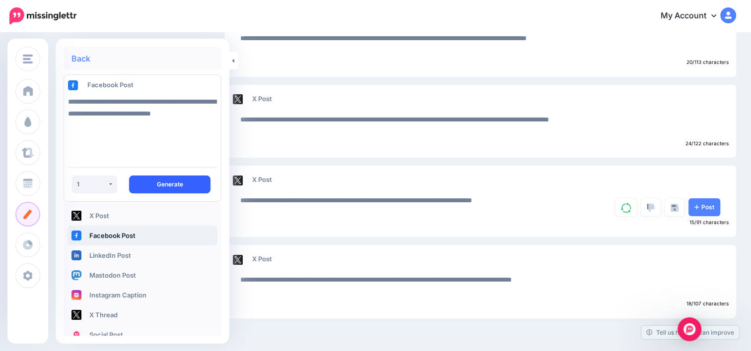
click at [153, 190] on button "Generate" at bounding box center [169, 185] width 81 height 18
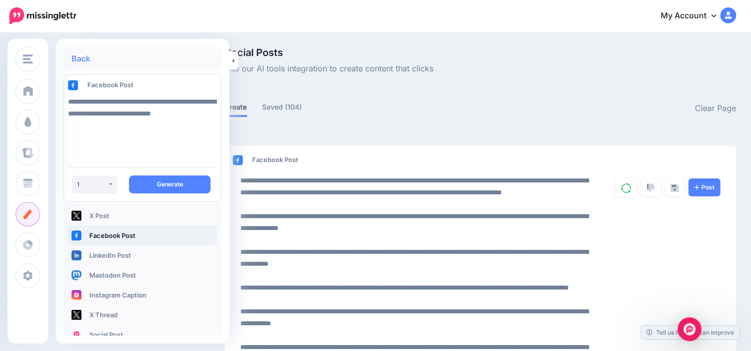
scroll to position [0, 0]
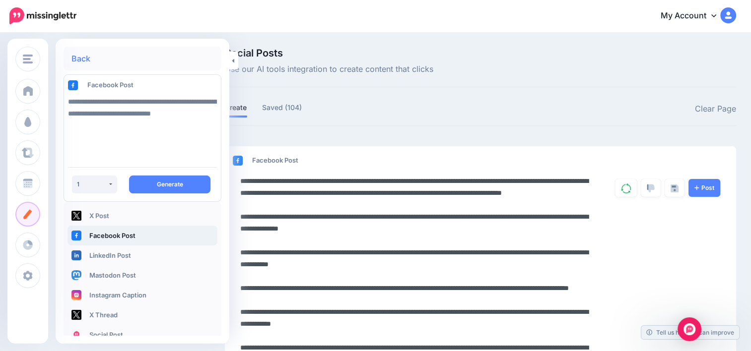
drag, startPoint x: 373, startPoint y: 194, endPoint x: 262, endPoint y: 182, distance: 111.3
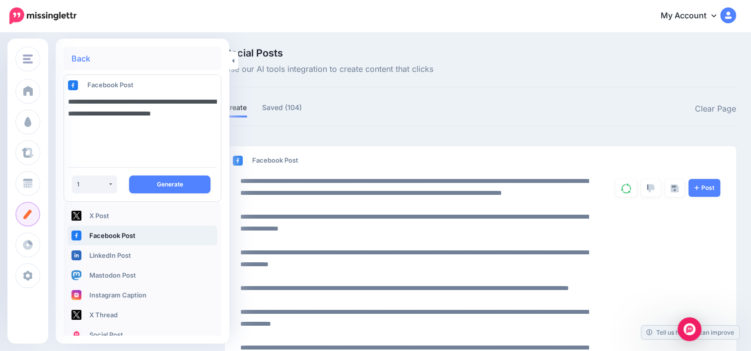
drag, startPoint x: 103, startPoint y: 128, endPoint x: 66, endPoint y: 103, distance: 44.3
click at [66, 103] on div "**********" at bounding box center [143, 125] width 164 height 67
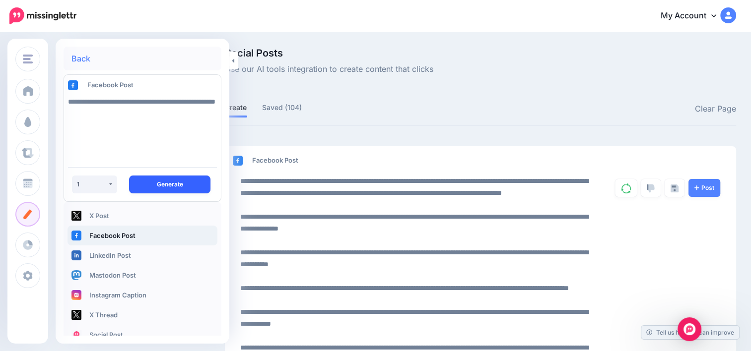
click at [171, 189] on button "Generate" at bounding box center [169, 185] width 81 height 18
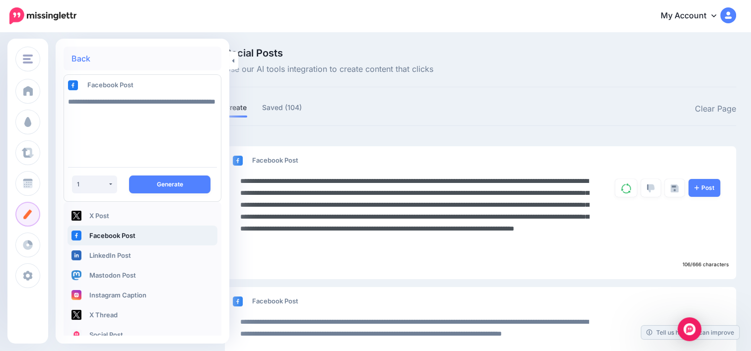
drag, startPoint x: 275, startPoint y: 194, endPoint x: 261, endPoint y: 179, distance: 20.7
click at [261, 179] on textarea "**********" at bounding box center [418, 216] width 356 height 83
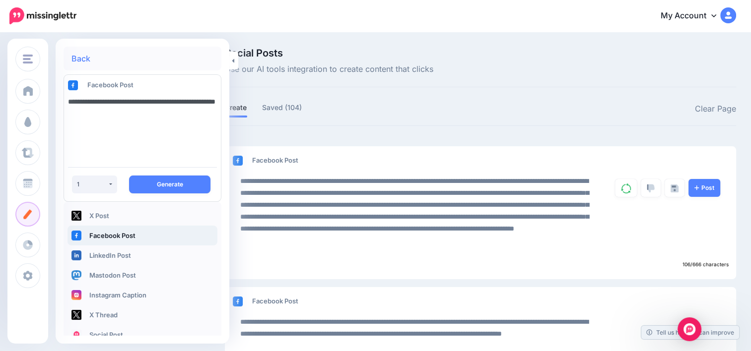
drag, startPoint x: 130, startPoint y: 112, endPoint x: 67, endPoint y: 105, distance: 63.0
click at [67, 105] on div "**********" at bounding box center [143, 125] width 164 height 67
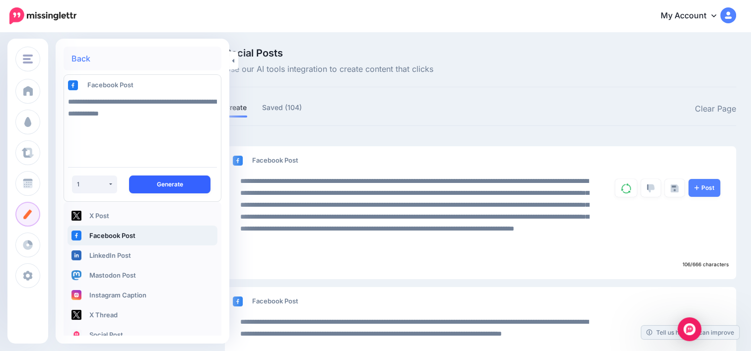
click at [155, 189] on button "Generate" at bounding box center [169, 185] width 81 height 18
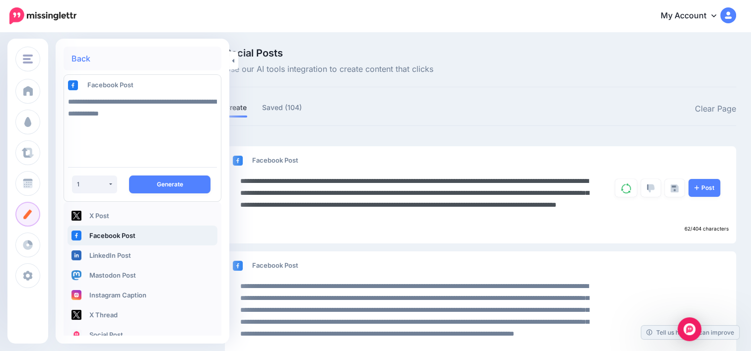
drag, startPoint x: 410, startPoint y: 217, endPoint x: 238, endPoint y: 180, distance: 175.7
click at [238, 180] on div "**********" at bounding box center [416, 199] width 366 height 48
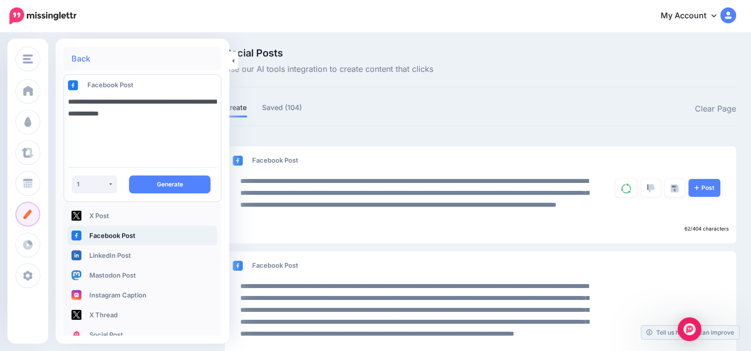
drag, startPoint x: 204, startPoint y: 119, endPoint x: 68, endPoint y: 101, distance: 137.0
click at [68, 101] on textarea "**********" at bounding box center [142, 125] width 149 height 67
paste textarea "**"
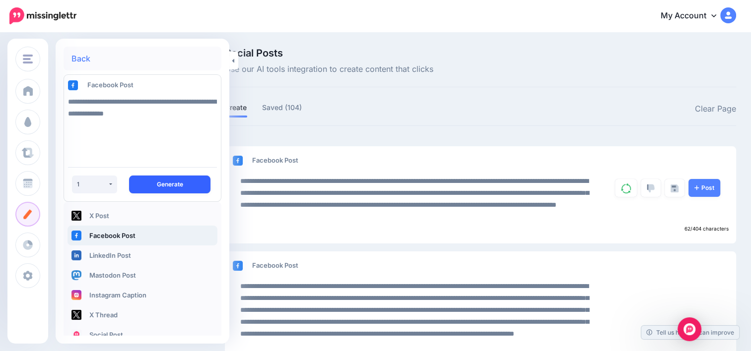
click at [159, 183] on button "Generate" at bounding box center [169, 185] width 81 height 18
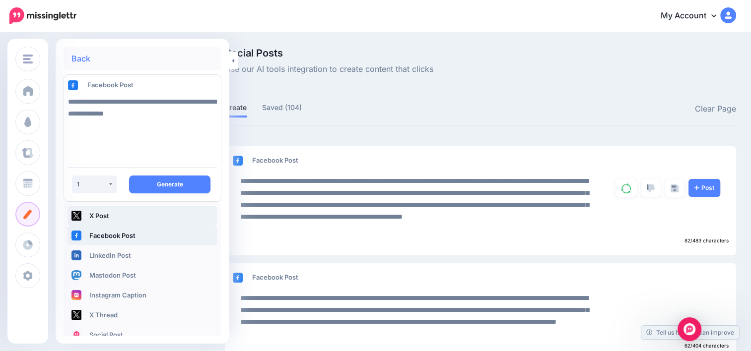
click at [115, 222] on link "X Post" at bounding box center [142, 216] width 150 height 20
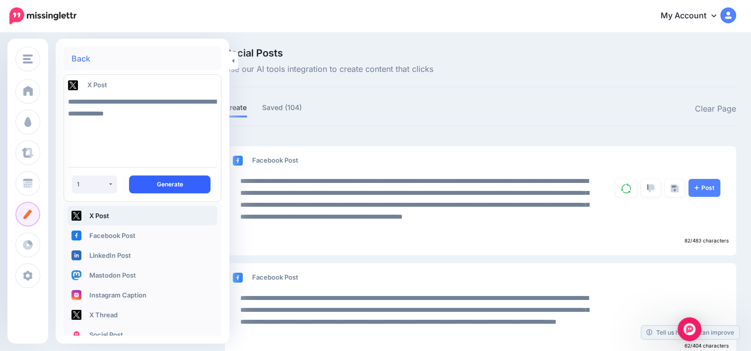
click at [180, 176] on button "Generate" at bounding box center [169, 185] width 81 height 18
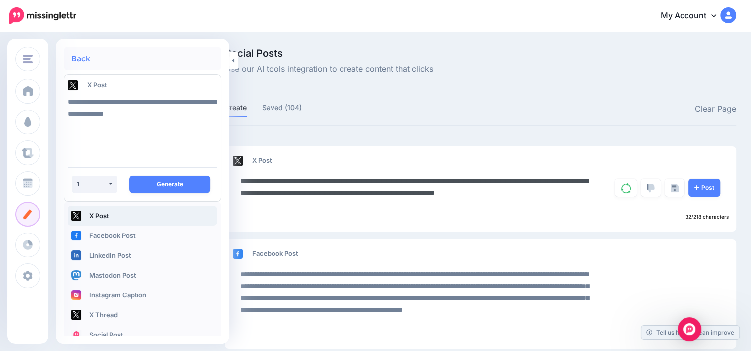
drag, startPoint x: 508, startPoint y: 192, endPoint x: 234, endPoint y: 182, distance: 274.6
click at [234, 182] on div "**********" at bounding box center [416, 193] width 366 height 36
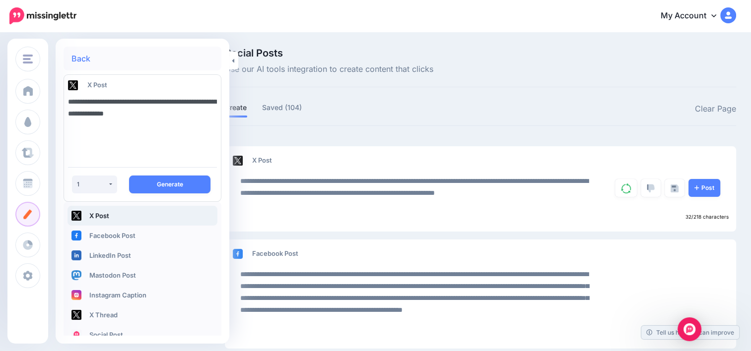
drag, startPoint x: 177, startPoint y: 113, endPoint x: 64, endPoint y: 102, distance: 114.1
click at [64, 102] on div "**********" at bounding box center [143, 125] width 164 height 67
drag, startPoint x: 108, startPoint y: 139, endPoint x: 66, endPoint y: 105, distance: 53.6
click at [66, 105] on div "**********" at bounding box center [143, 125] width 164 height 67
type textarea "**********"
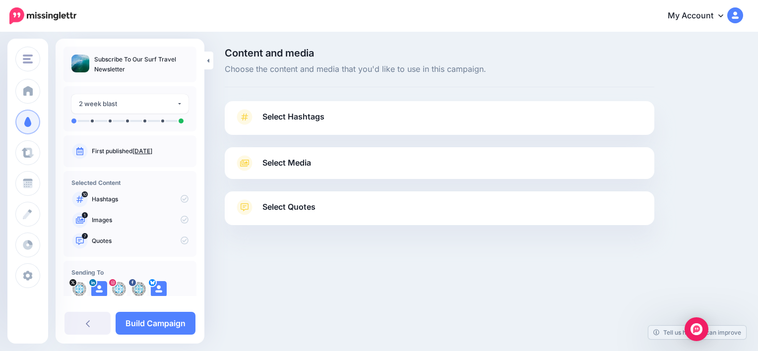
click at [294, 209] on span "Select Quotes" at bounding box center [288, 206] width 53 height 13
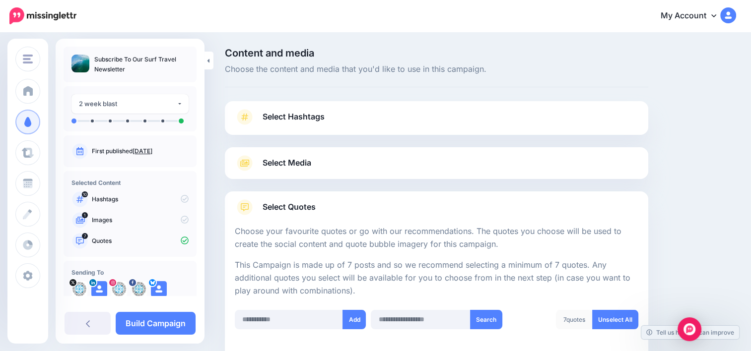
click at [323, 163] on link "Select Media" at bounding box center [436, 163] width 403 height 16
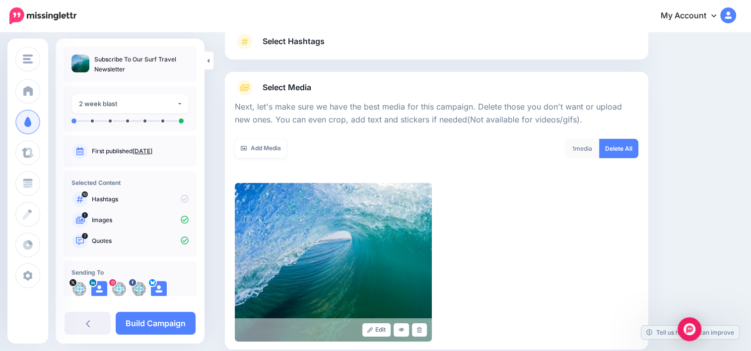
scroll to position [95, 0]
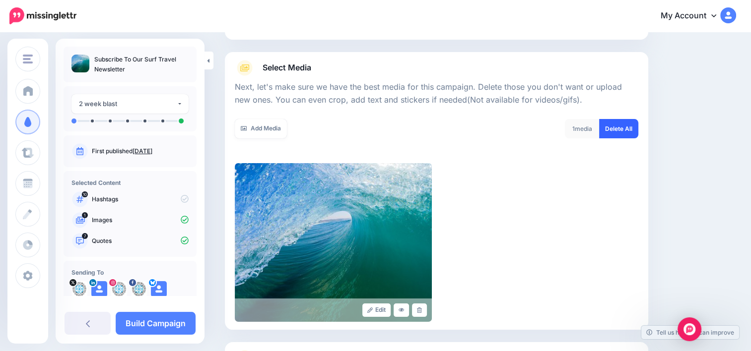
click at [623, 135] on link "Delete All" at bounding box center [618, 128] width 39 height 19
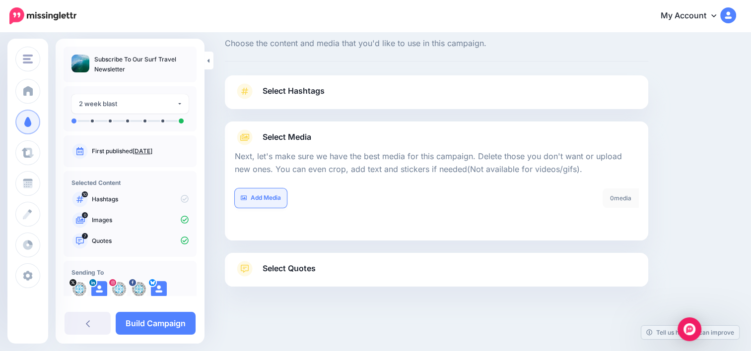
scroll to position [25, 0]
click at [274, 126] on div "Select Media Next, let's make sure we have the best media for this campaign. De…" at bounding box center [436, 181] width 423 height 119
click at [265, 205] on link "Add Media" at bounding box center [261, 198] width 52 height 19
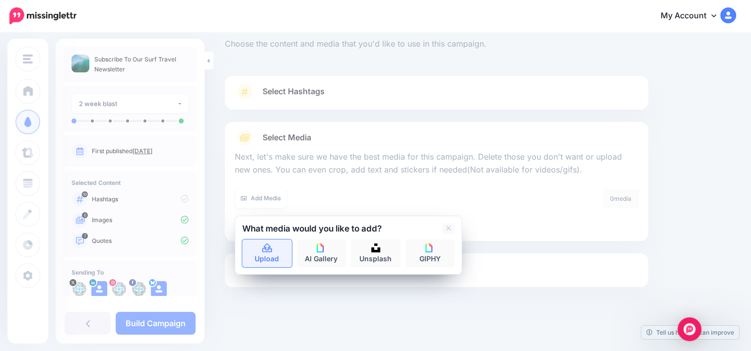
click at [274, 252] on link "Upload" at bounding box center [267, 254] width 50 height 28
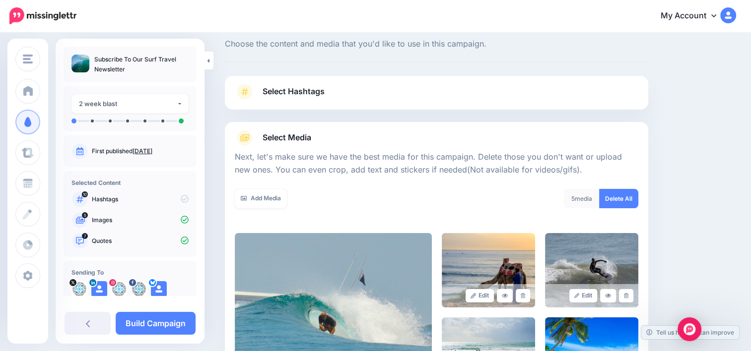
scroll to position [184, 0]
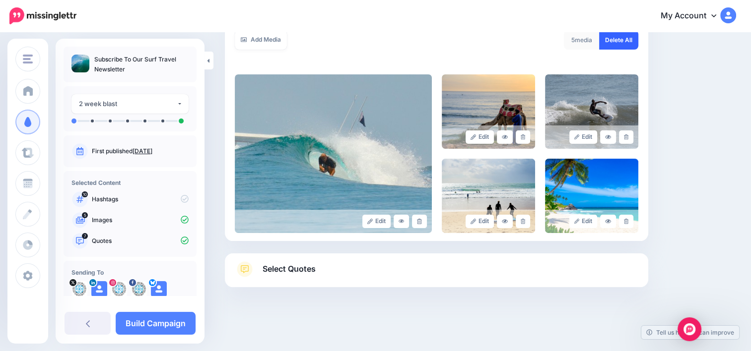
click at [629, 36] on link "Delete All" at bounding box center [618, 39] width 39 height 19
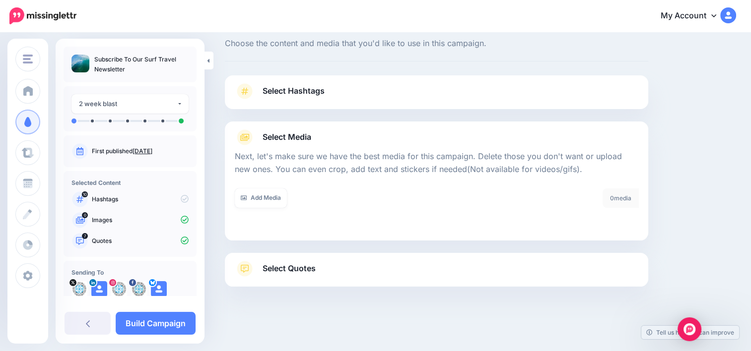
scroll to position [25, 0]
click at [257, 200] on link "Add Media" at bounding box center [261, 198] width 52 height 19
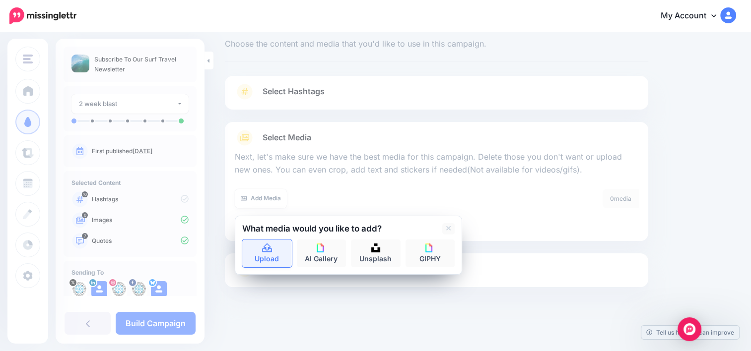
click at [272, 246] on icon at bounding box center [266, 248] width 11 height 9
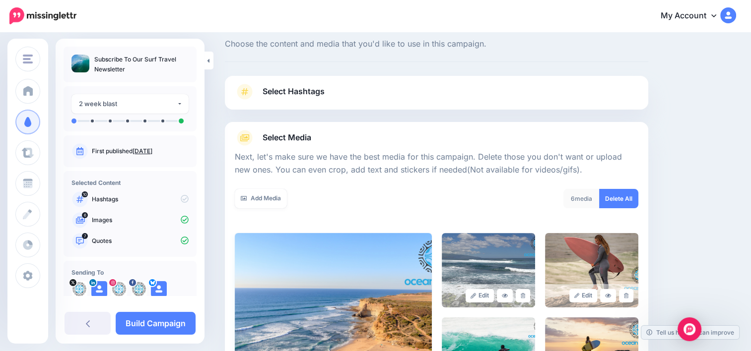
scroll to position [258, 0]
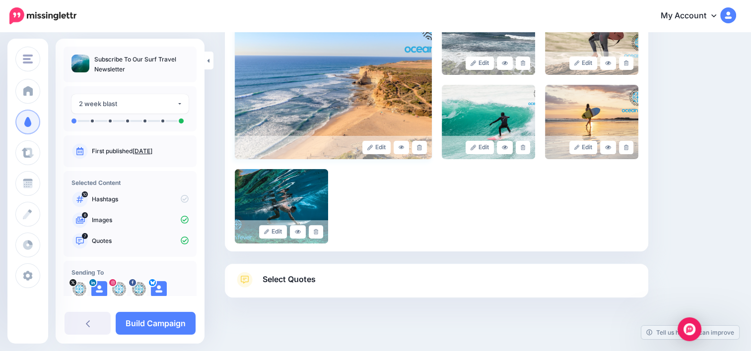
click at [407, 94] on img at bounding box center [333, 79] width 197 height 159
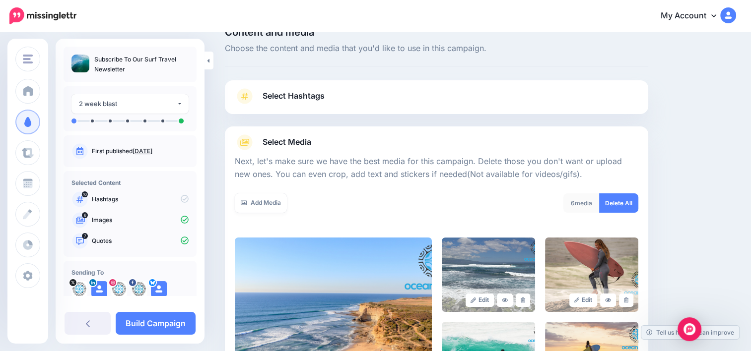
scroll to position [15, 0]
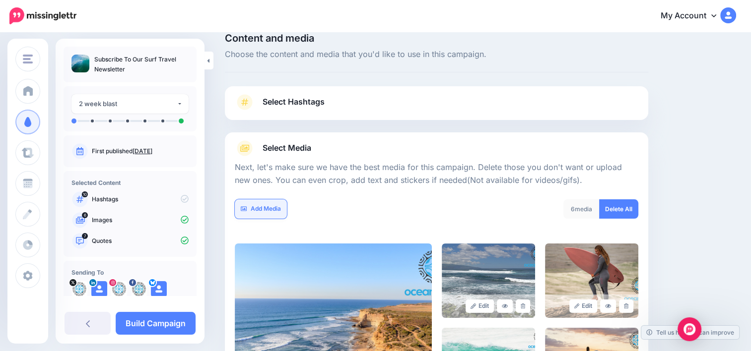
click at [268, 207] on link "Add Media" at bounding box center [261, 208] width 52 height 19
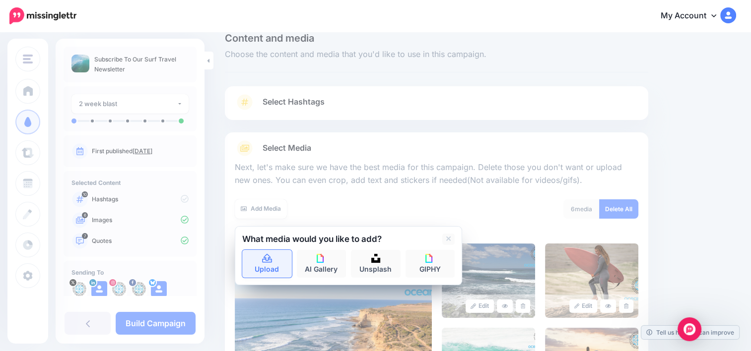
click at [276, 264] on link "Upload" at bounding box center [267, 264] width 50 height 28
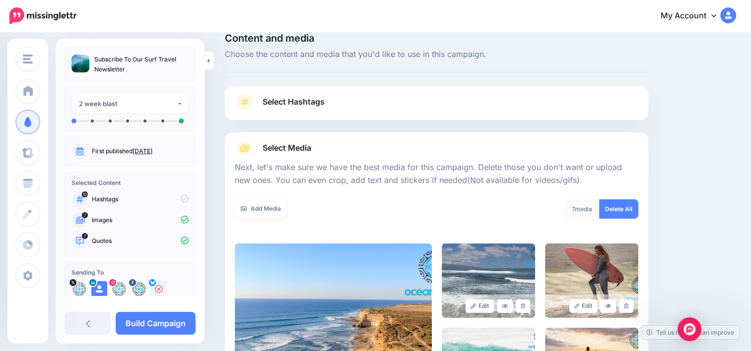
scroll to position [258, 0]
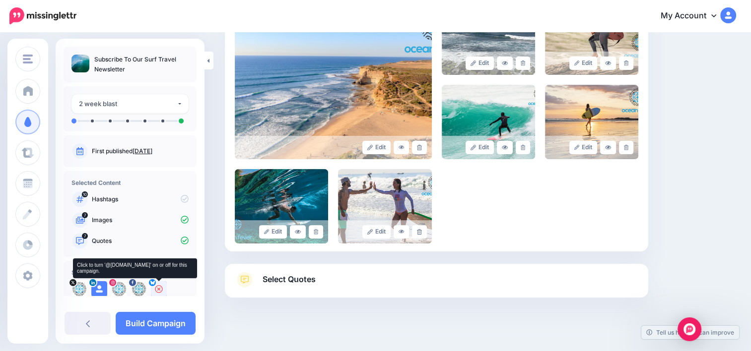
click at [161, 293] on div at bounding box center [159, 289] width 16 height 16
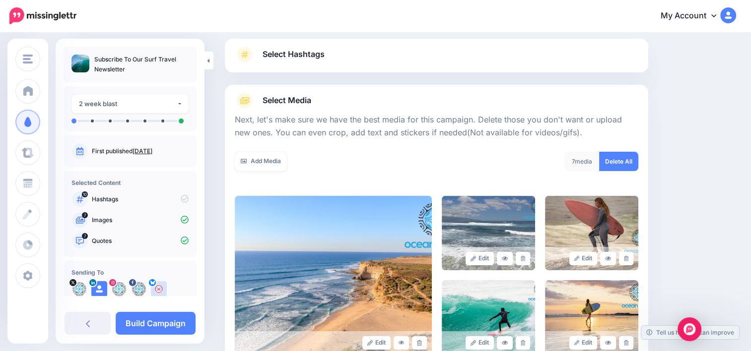
scroll to position [62, 0]
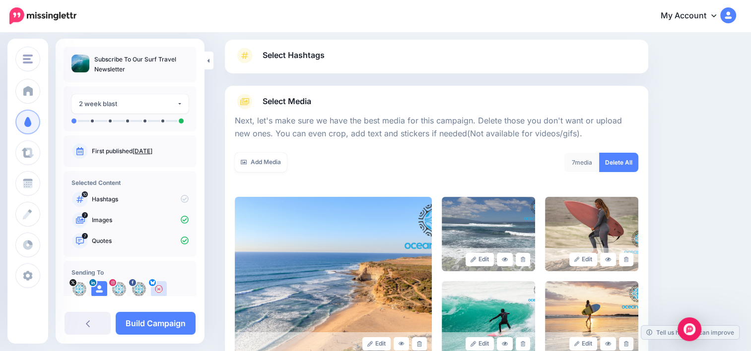
click at [476, 58] on link "Select Hashtags" at bounding box center [436, 61] width 403 height 26
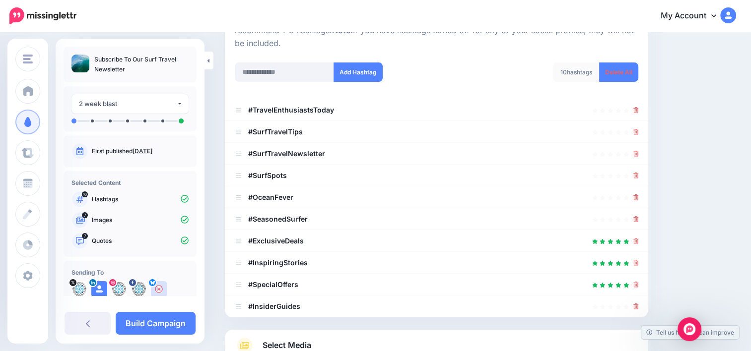
scroll to position [137, 0]
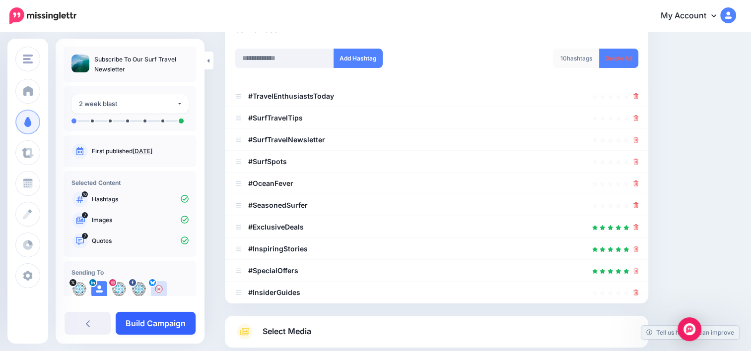
click at [163, 323] on link "Build Campaign" at bounding box center [156, 323] width 80 height 23
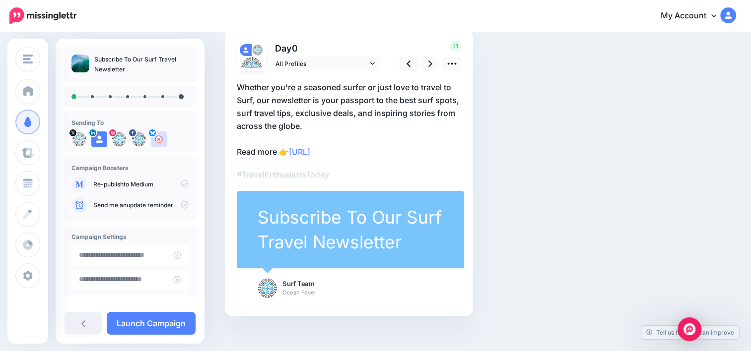
scroll to position [61, 0]
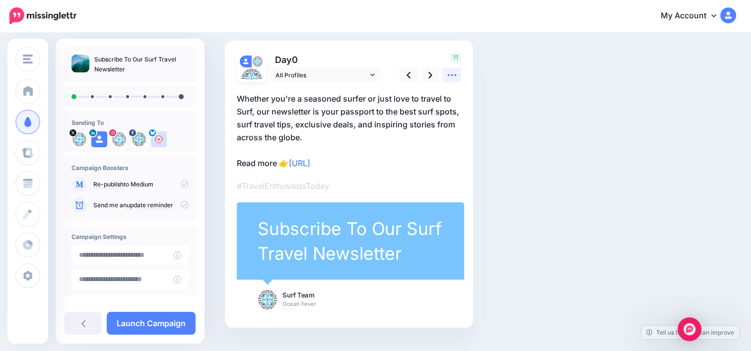
click at [450, 70] on icon at bounding box center [452, 75] width 10 height 10
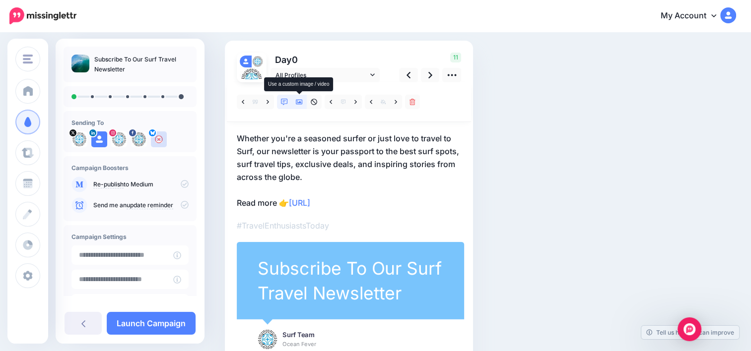
click at [298, 97] on link at bounding box center [299, 102] width 15 height 14
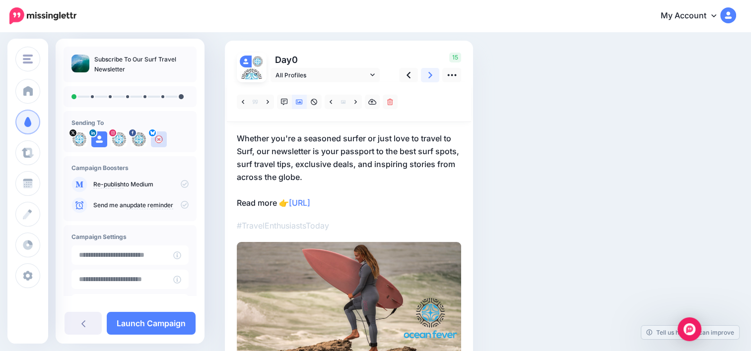
click at [433, 75] on link at bounding box center [430, 75] width 19 height 14
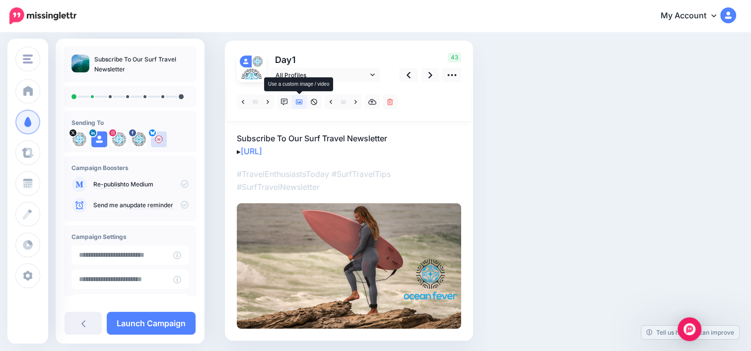
click at [303, 102] on link at bounding box center [299, 102] width 15 height 14
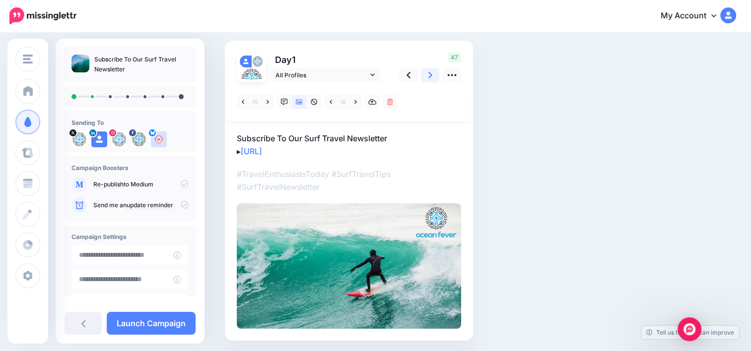
click at [425, 79] on link at bounding box center [430, 75] width 19 height 14
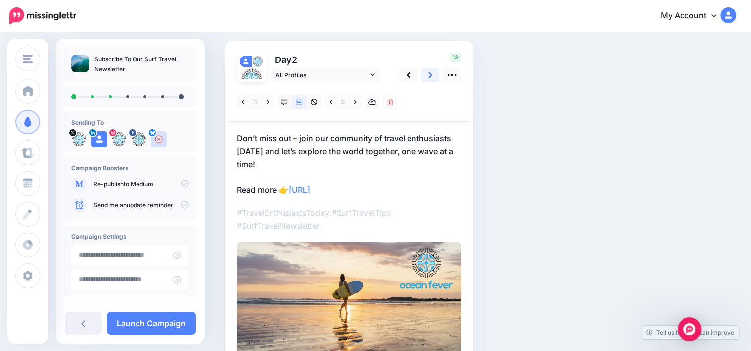
click at [429, 76] on icon at bounding box center [430, 75] width 4 height 6
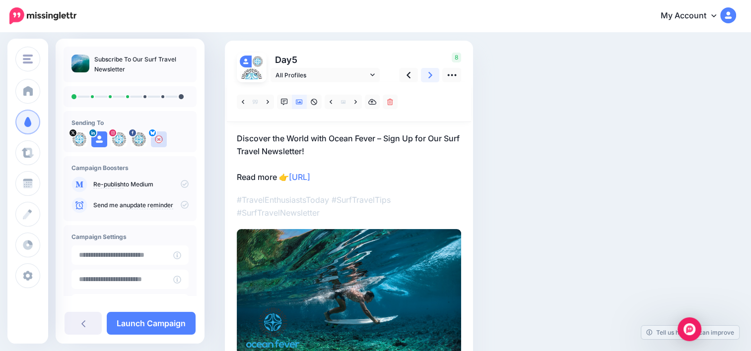
click at [429, 76] on icon at bounding box center [430, 75] width 4 height 6
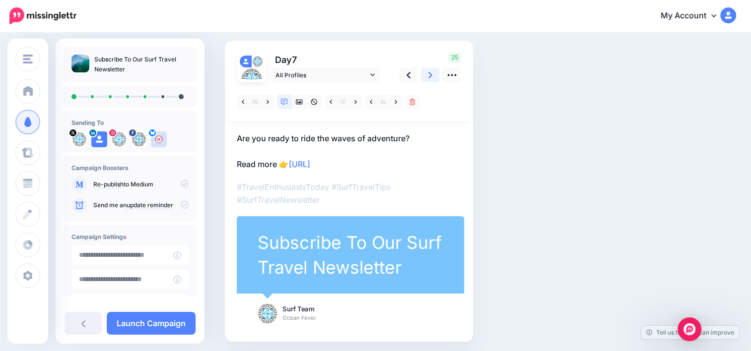
click at [429, 76] on icon at bounding box center [430, 75] width 4 height 6
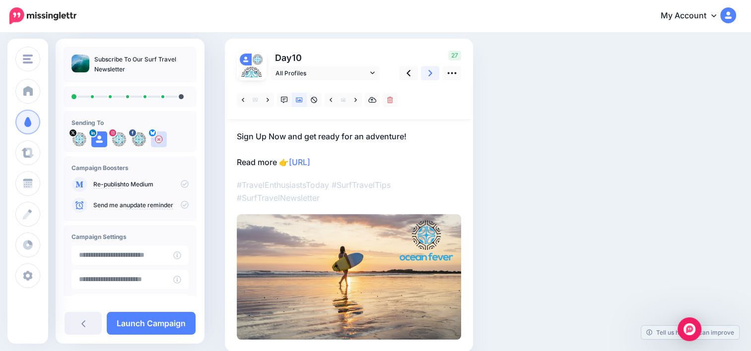
scroll to position [73, 0]
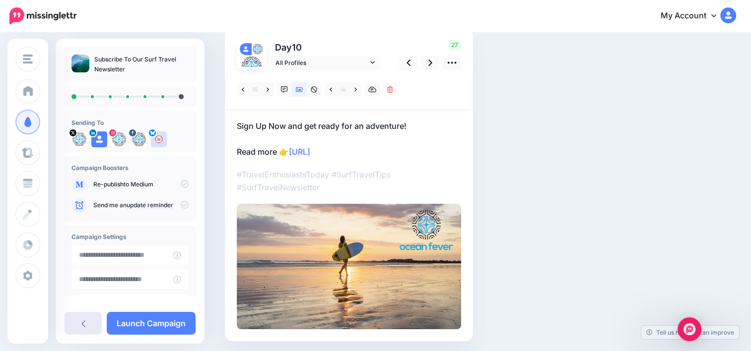
click at [86, 321] on link at bounding box center [82, 323] width 37 height 23
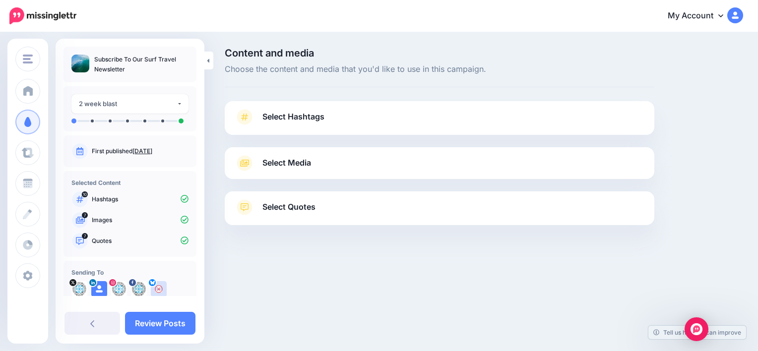
click at [301, 109] on link "Select Hashtags" at bounding box center [440, 122] width 410 height 26
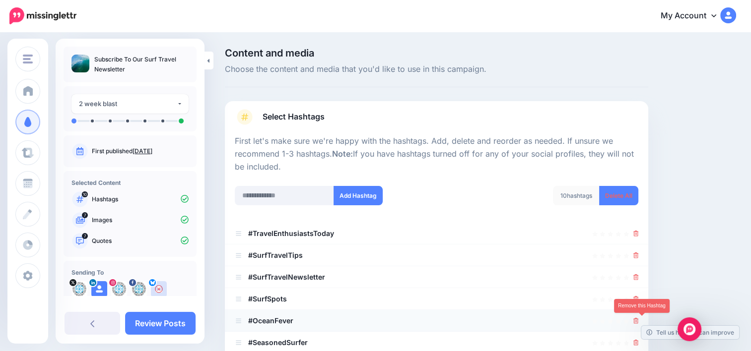
click at [639, 321] on icon at bounding box center [635, 321] width 5 height 6
click at [300, 194] on input "text" at bounding box center [284, 195] width 99 height 19
paste input "**********"
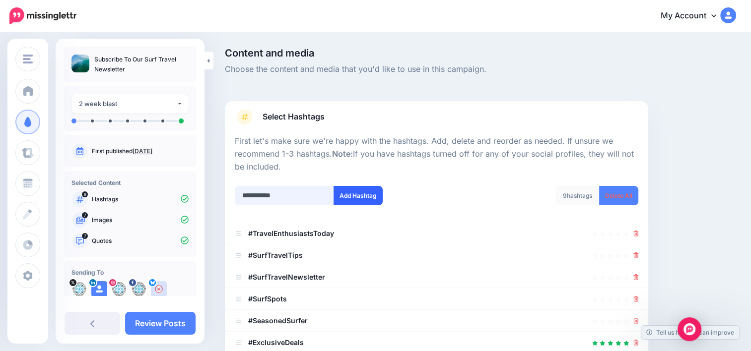
type input "**********"
click at [358, 196] on button "Add Hashtag" at bounding box center [357, 195] width 49 height 19
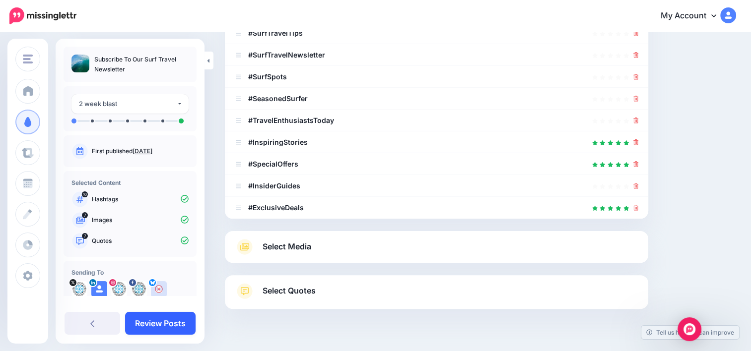
click at [170, 320] on link "Review Posts" at bounding box center [160, 323] width 70 height 23
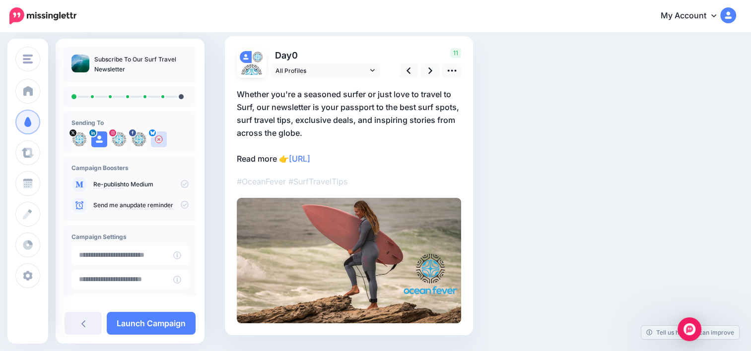
scroll to position [64, 0]
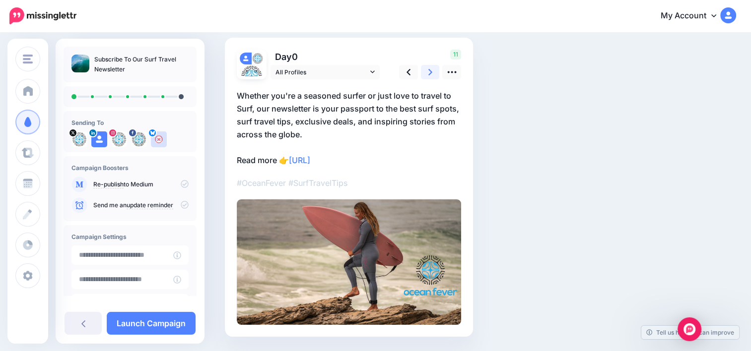
click at [431, 77] on link at bounding box center [430, 72] width 19 height 14
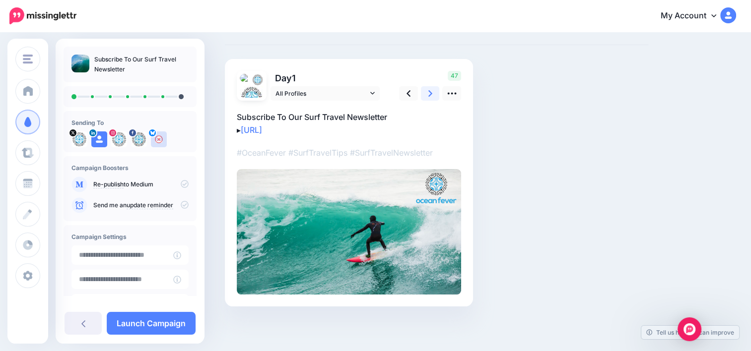
scroll to position [42, 0]
click at [431, 90] on icon at bounding box center [430, 94] width 4 height 10
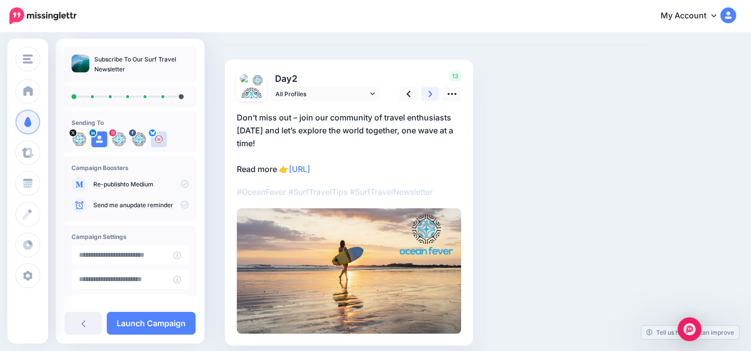
scroll to position [64, 0]
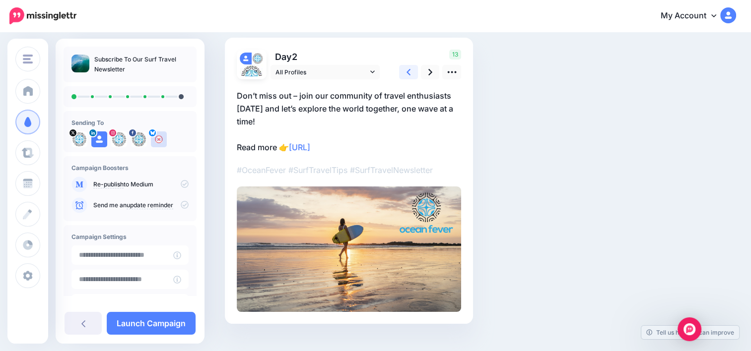
click at [410, 69] on icon at bounding box center [408, 72] width 4 height 6
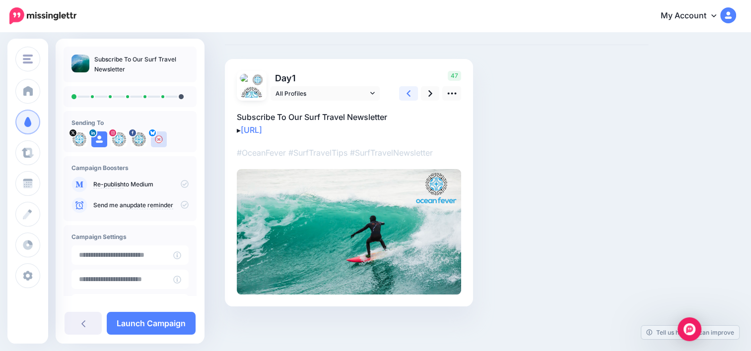
scroll to position [42, 0]
click at [407, 97] on icon at bounding box center [408, 94] width 4 height 10
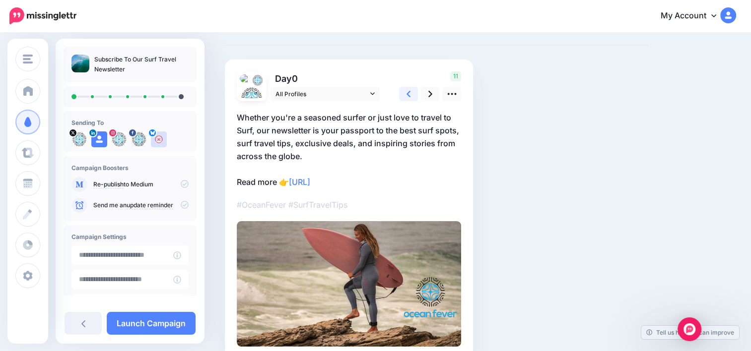
scroll to position [64, 0]
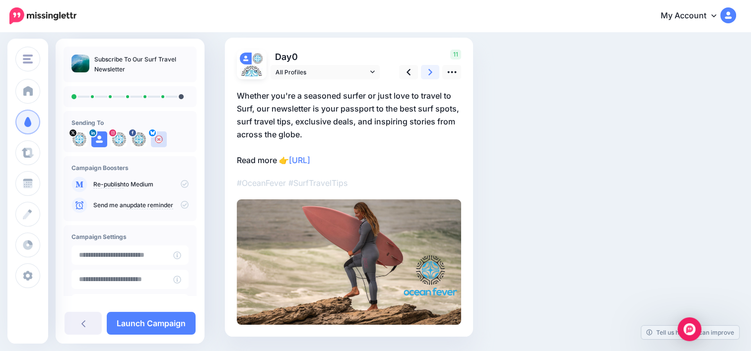
click at [431, 69] on icon at bounding box center [430, 72] width 4 height 10
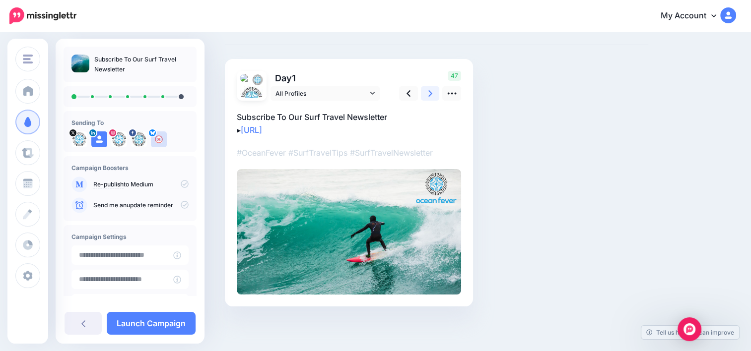
scroll to position [42, 0]
click at [429, 91] on icon at bounding box center [430, 94] width 4 height 6
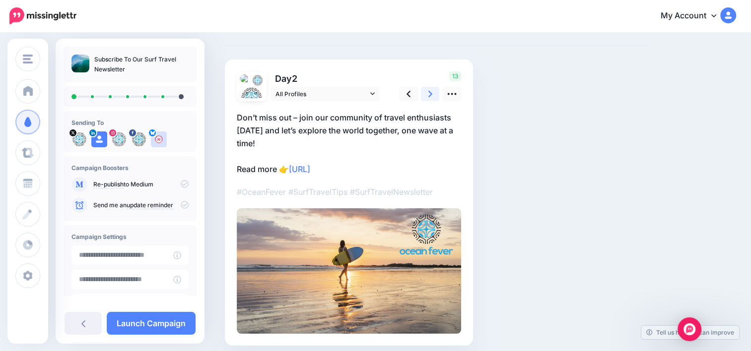
scroll to position [64, 0]
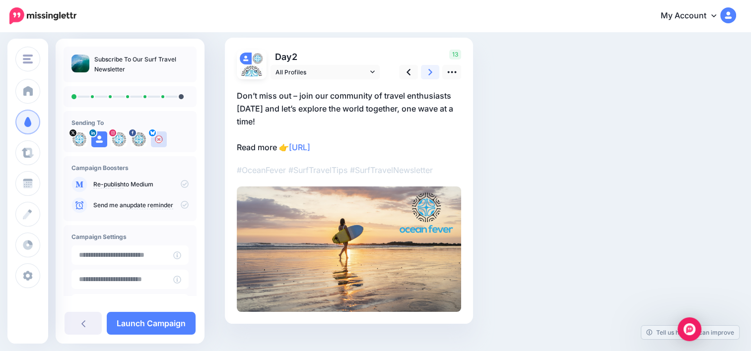
click at [431, 70] on icon at bounding box center [430, 72] width 4 height 6
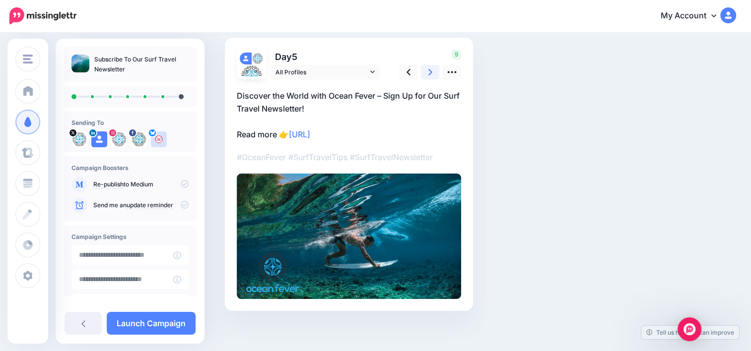
click at [431, 70] on icon at bounding box center [430, 72] width 4 height 6
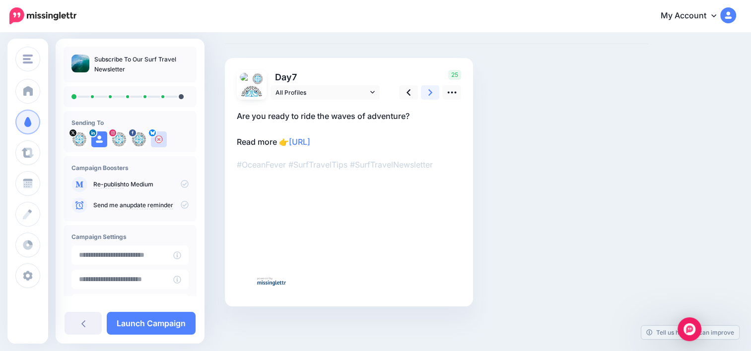
scroll to position [43, 0]
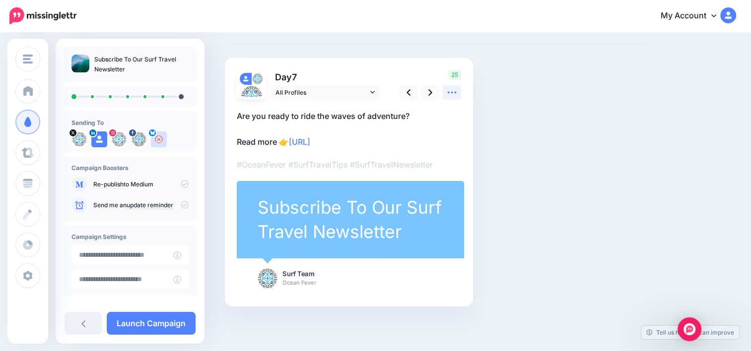
click at [446, 91] on link at bounding box center [451, 92] width 19 height 14
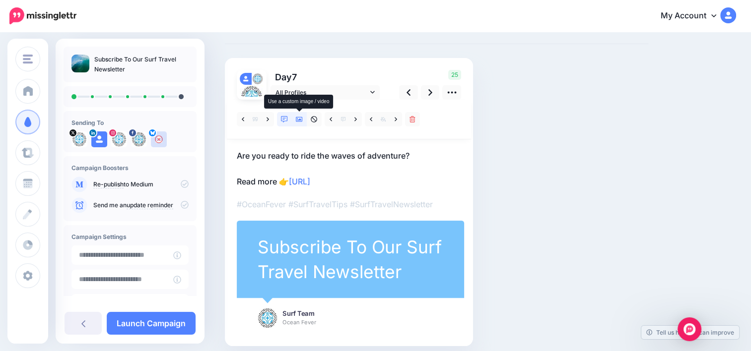
click at [300, 119] on icon at bounding box center [299, 119] width 7 height 5
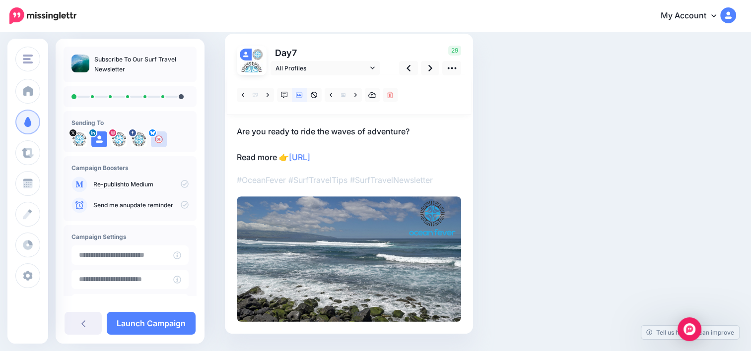
scroll to position [70, 0]
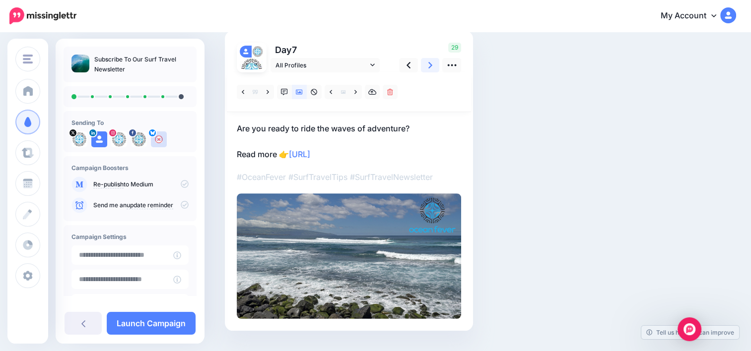
click at [431, 63] on icon at bounding box center [430, 65] width 4 height 10
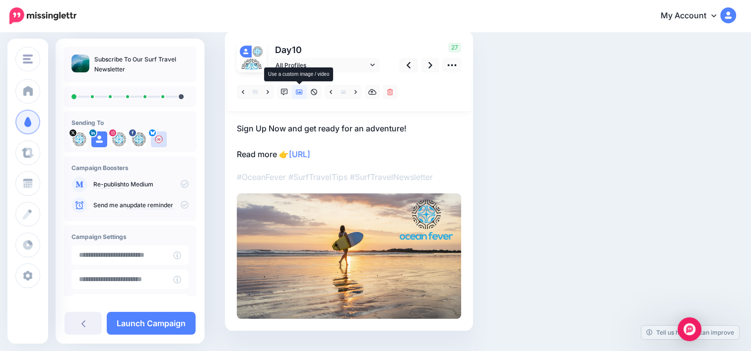
click at [299, 91] on icon at bounding box center [299, 92] width 7 height 7
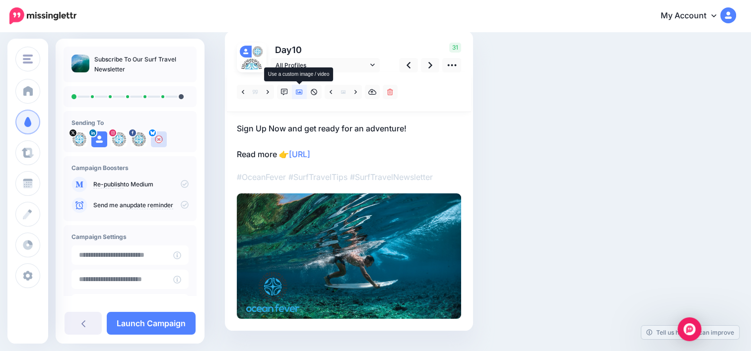
click at [299, 91] on icon at bounding box center [299, 92] width 7 height 7
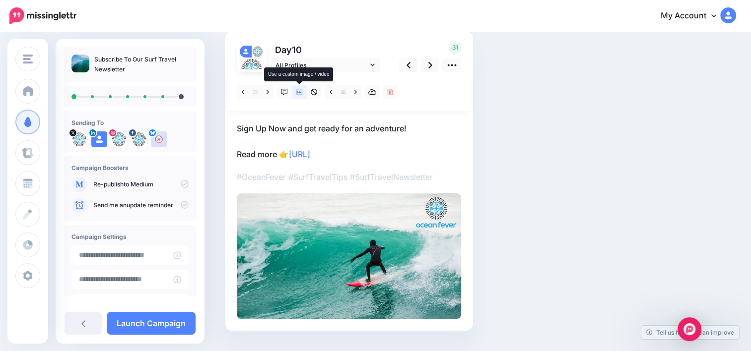
click at [299, 91] on icon at bounding box center [299, 92] width 7 height 7
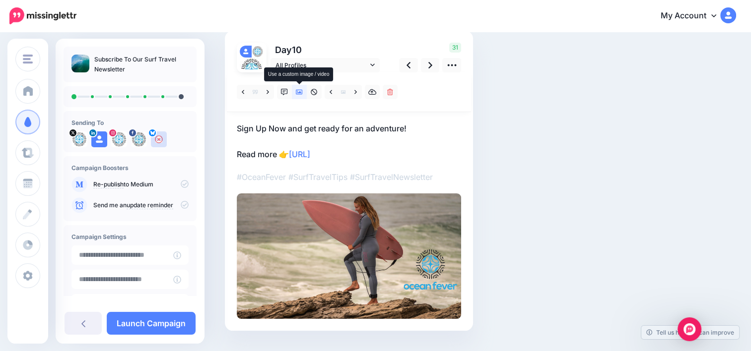
click at [299, 91] on icon at bounding box center [299, 92] width 7 height 7
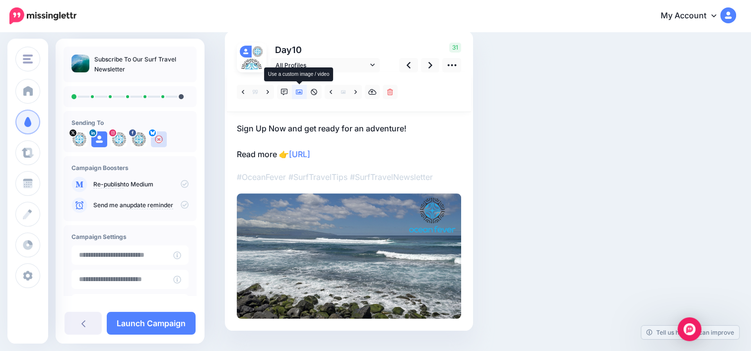
click at [299, 91] on icon at bounding box center [299, 92] width 7 height 7
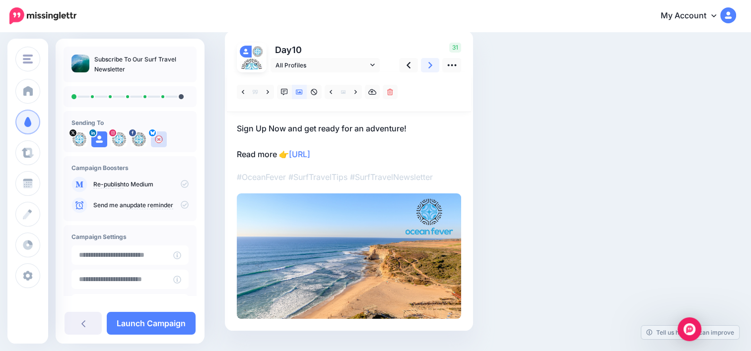
click at [431, 66] on icon at bounding box center [430, 65] width 4 height 10
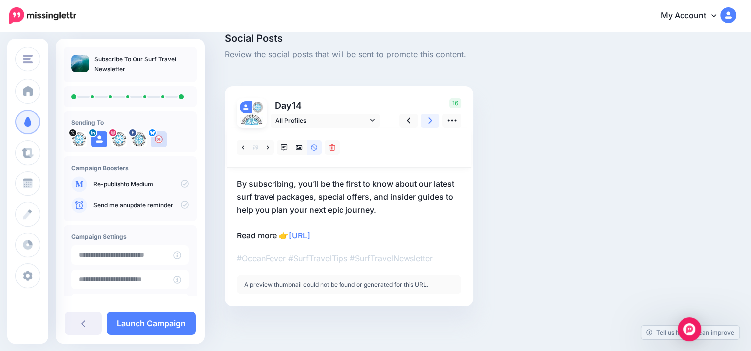
scroll to position [14, 0]
click at [294, 149] on link at bounding box center [299, 148] width 15 height 14
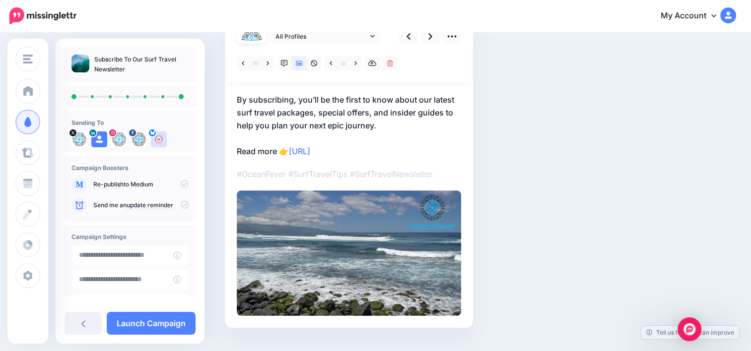
scroll to position [108, 0]
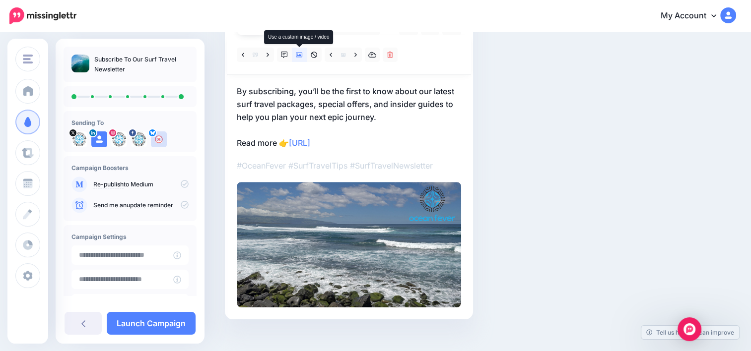
click at [295, 56] on link at bounding box center [299, 55] width 15 height 14
click at [300, 56] on icon at bounding box center [299, 55] width 7 height 7
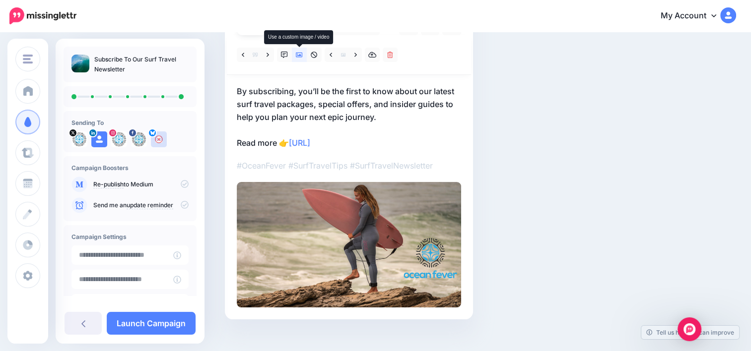
click at [300, 56] on icon at bounding box center [299, 55] width 7 height 7
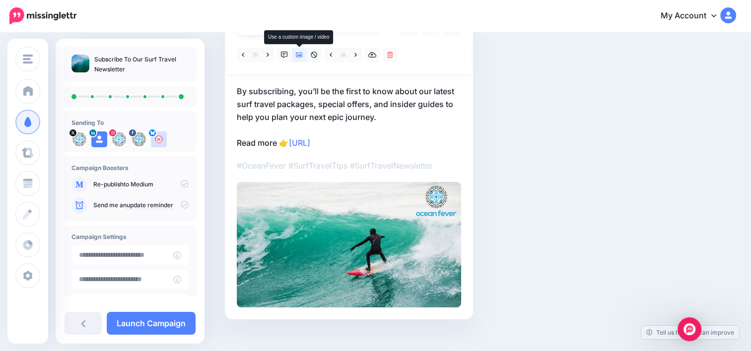
click at [300, 56] on icon at bounding box center [299, 55] width 7 height 7
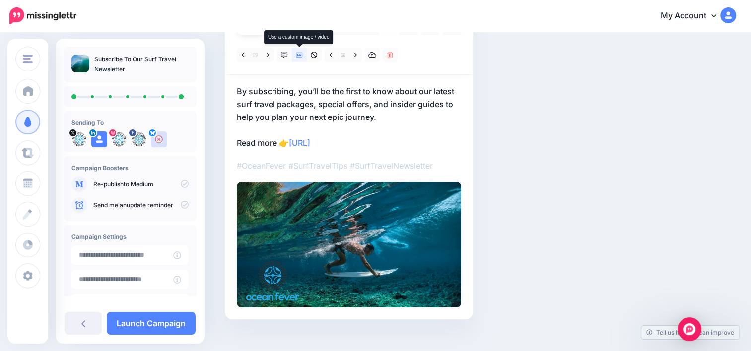
click at [300, 56] on icon at bounding box center [299, 55] width 7 height 7
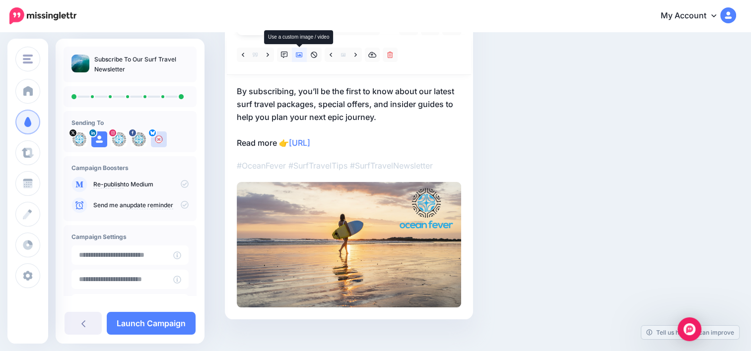
click at [300, 56] on icon at bounding box center [299, 55] width 7 height 7
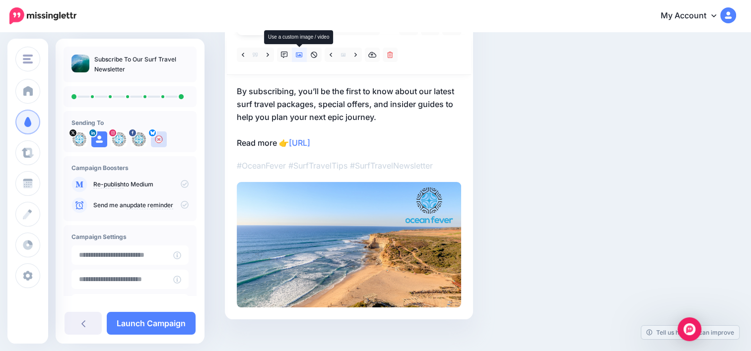
click at [300, 56] on icon at bounding box center [299, 55] width 7 height 7
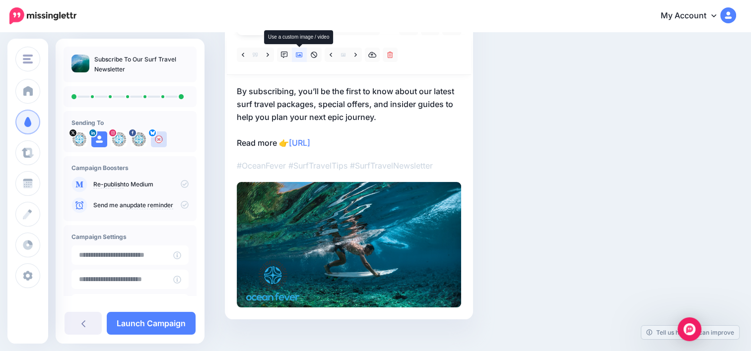
click at [300, 56] on icon at bounding box center [299, 55] width 7 height 7
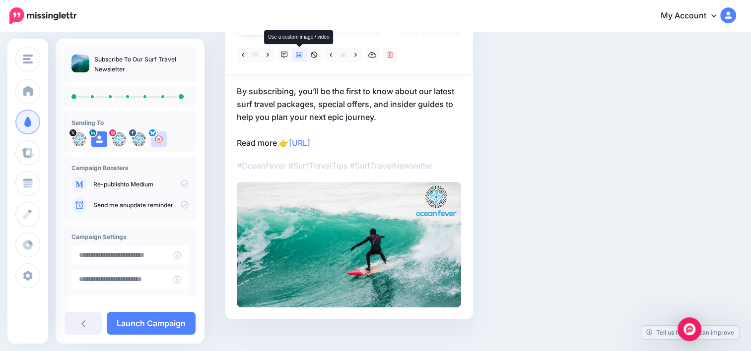
click at [300, 56] on icon at bounding box center [299, 55] width 7 height 7
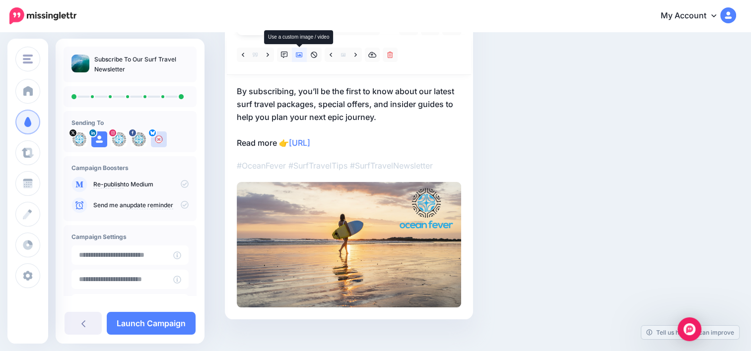
click at [300, 56] on icon at bounding box center [299, 55] width 7 height 7
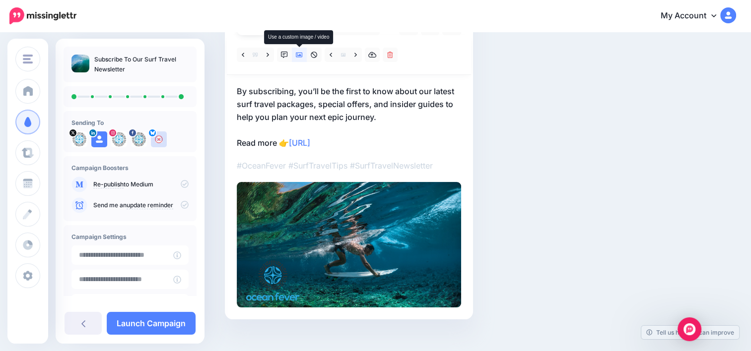
click at [300, 56] on icon at bounding box center [299, 55] width 7 height 7
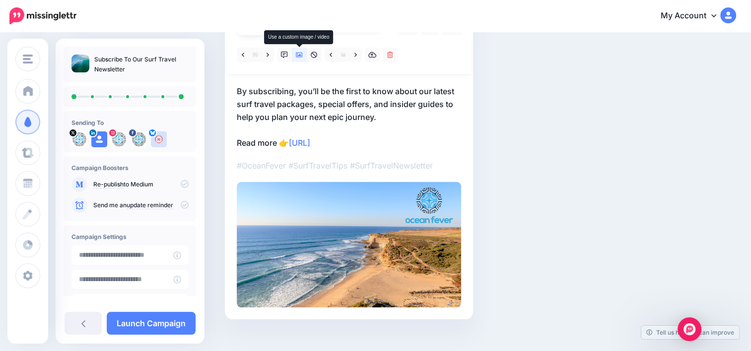
click at [300, 56] on icon at bounding box center [299, 55] width 7 height 7
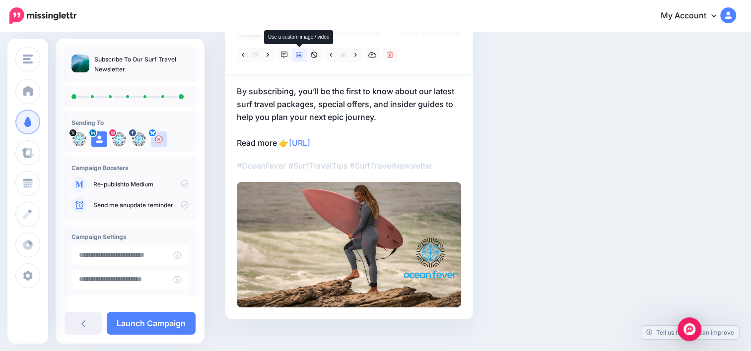
click at [300, 56] on icon at bounding box center [299, 55] width 7 height 7
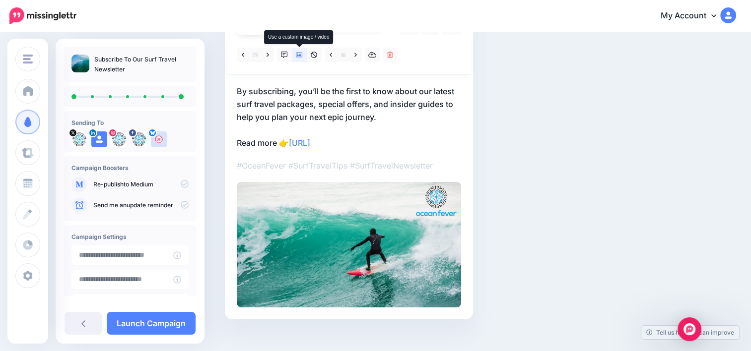
click at [300, 56] on icon at bounding box center [299, 55] width 7 height 7
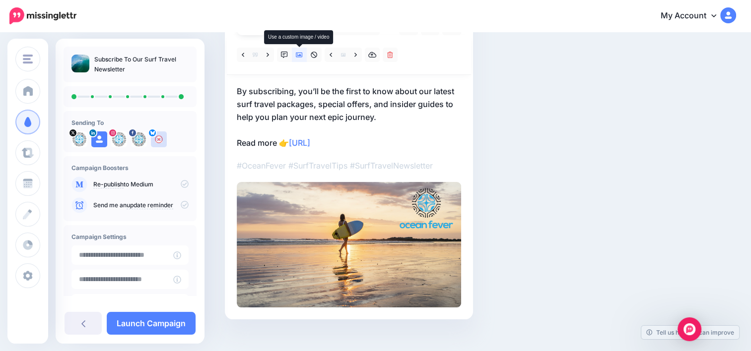
click at [300, 56] on icon at bounding box center [299, 55] width 7 height 7
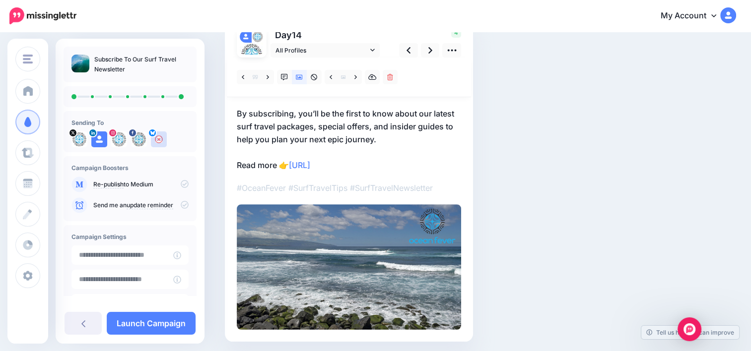
scroll to position [82, 0]
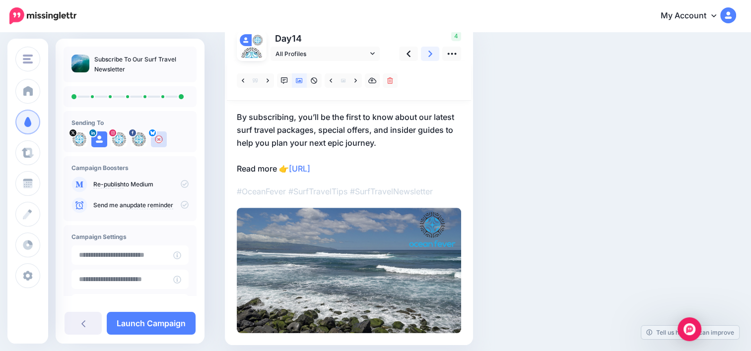
click at [430, 57] on icon at bounding box center [430, 54] width 4 height 10
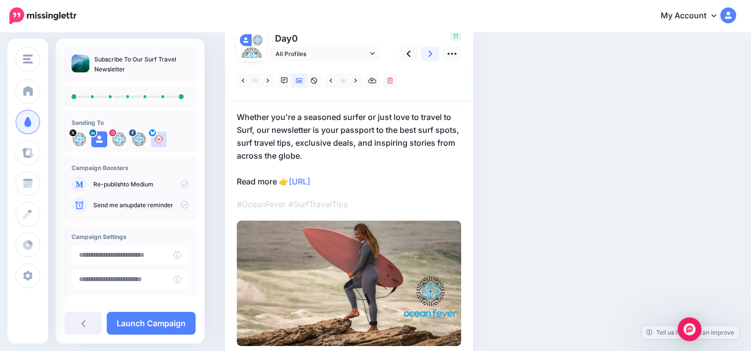
click at [430, 57] on icon at bounding box center [430, 54] width 4 height 10
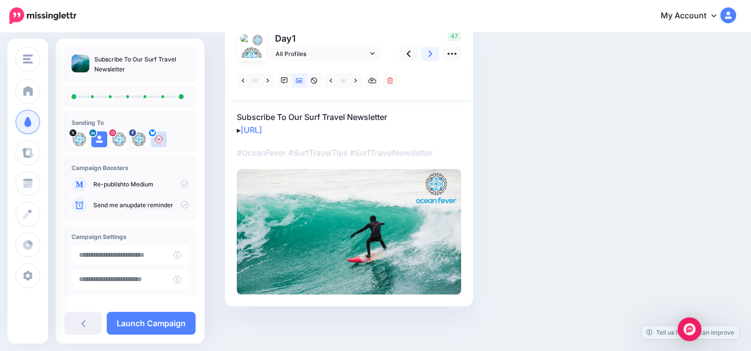
scroll to position [81, 0]
click at [430, 57] on icon at bounding box center [430, 54] width 4 height 10
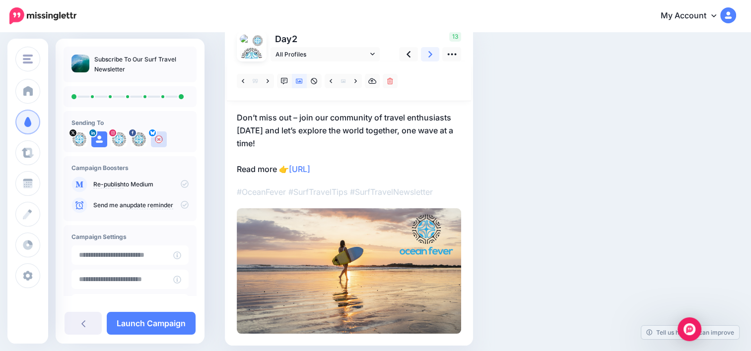
scroll to position [82, 0]
click at [430, 57] on icon at bounding box center [430, 54] width 4 height 10
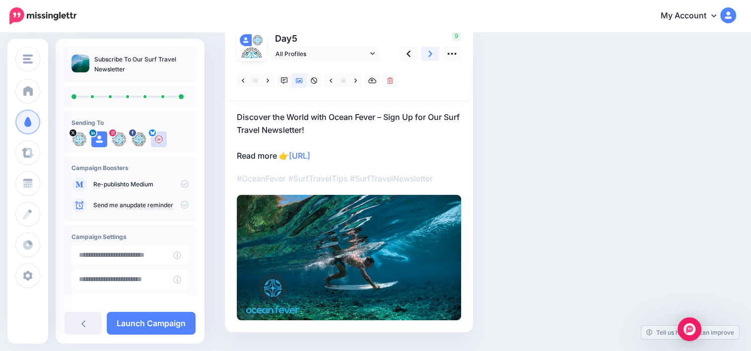
click at [430, 57] on icon at bounding box center [430, 54] width 4 height 10
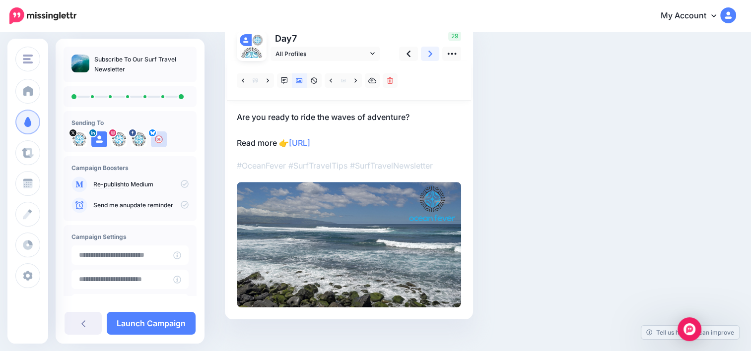
click at [430, 57] on icon at bounding box center [430, 54] width 4 height 10
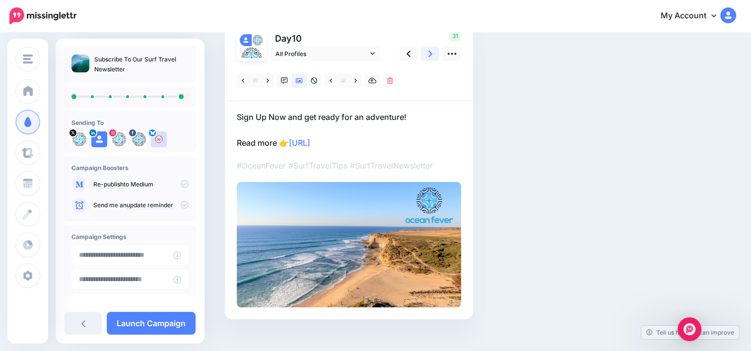
click at [430, 57] on icon at bounding box center [430, 54] width 4 height 10
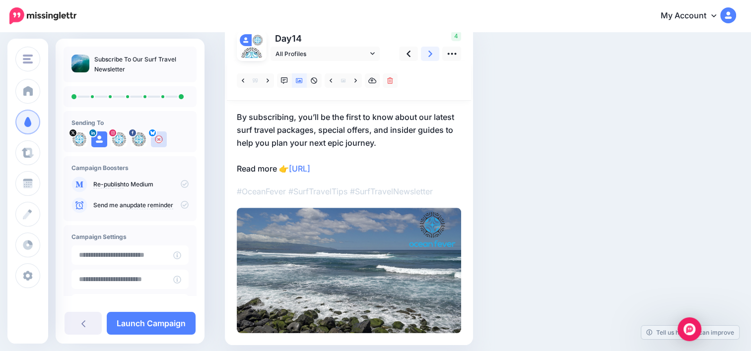
click at [430, 57] on icon at bounding box center [430, 54] width 4 height 10
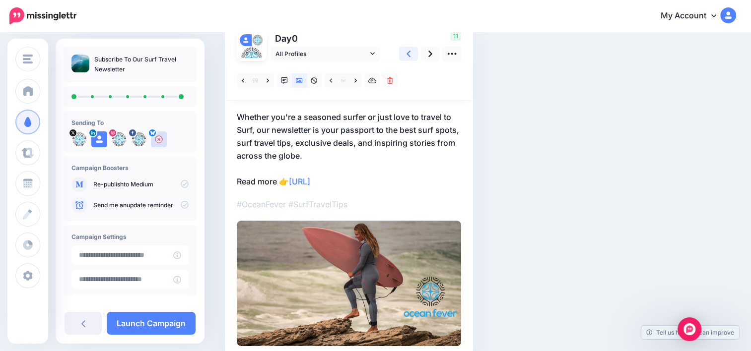
click at [413, 56] on link at bounding box center [408, 54] width 19 height 14
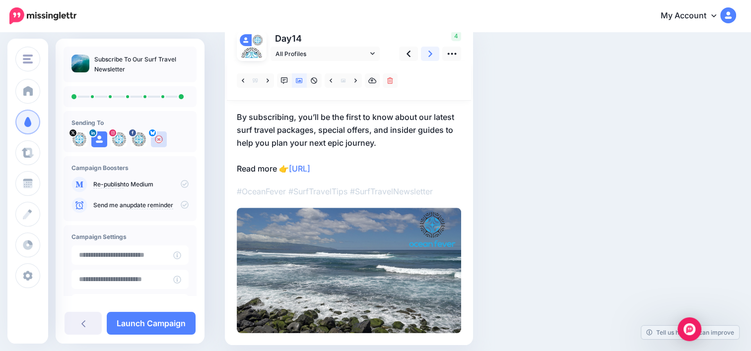
click at [430, 49] on icon at bounding box center [430, 54] width 4 height 10
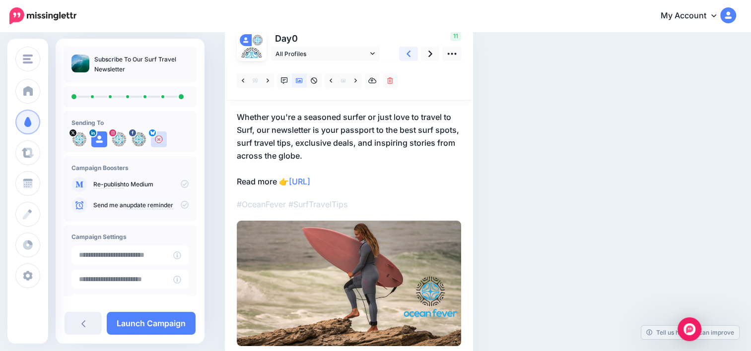
click at [412, 51] on link at bounding box center [408, 54] width 19 height 14
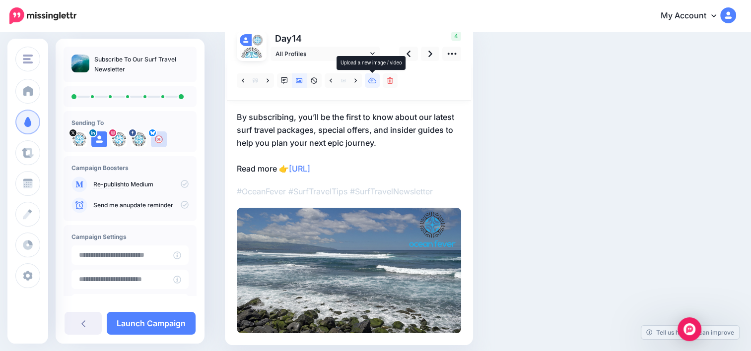
click at [371, 84] on link at bounding box center [372, 80] width 15 height 14
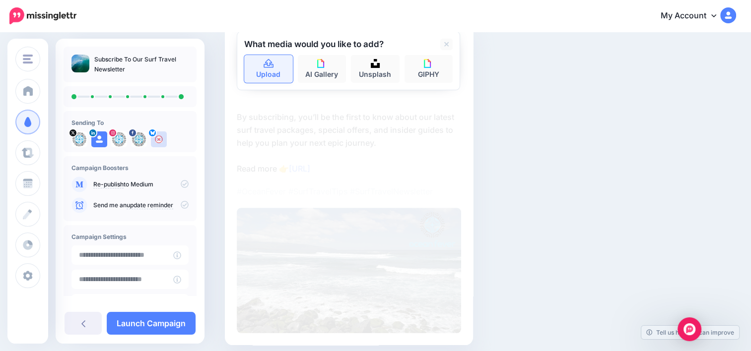
click at [283, 72] on link "Upload" at bounding box center [268, 69] width 49 height 28
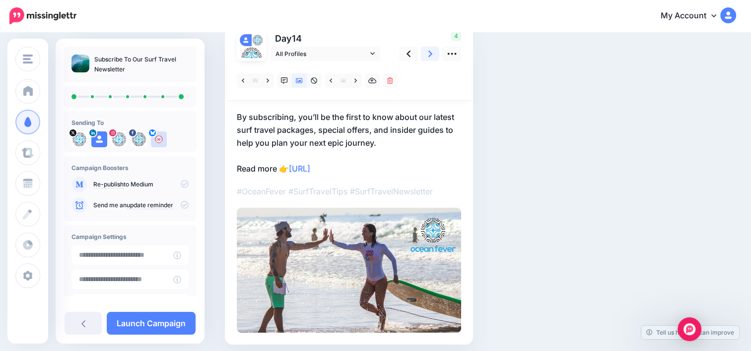
click at [430, 55] on icon at bounding box center [430, 54] width 4 height 6
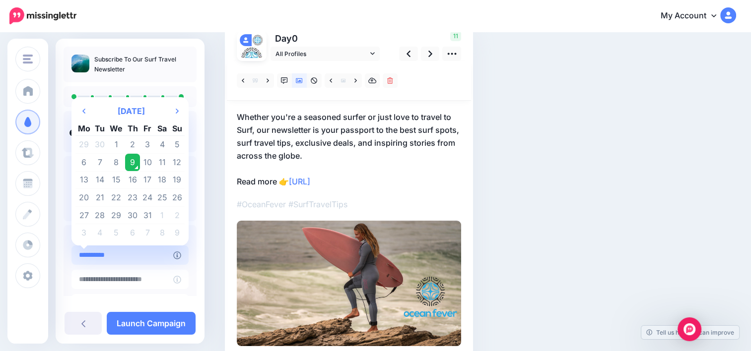
click at [150, 256] on input "**********" at bounding box center [122, 255] width 102 height 19
click at [143, 158] on td "10" at bounding box center [147, 163] width 15 height 18
type input "**********"
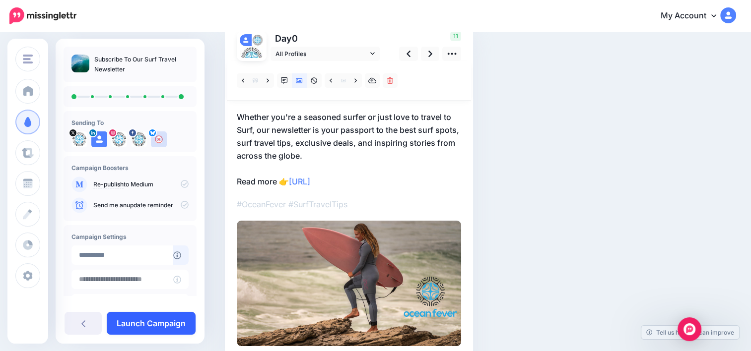
click at [146, 318] on link "Launch Campaign" at bounding box center [151, 323] width 89 height 23
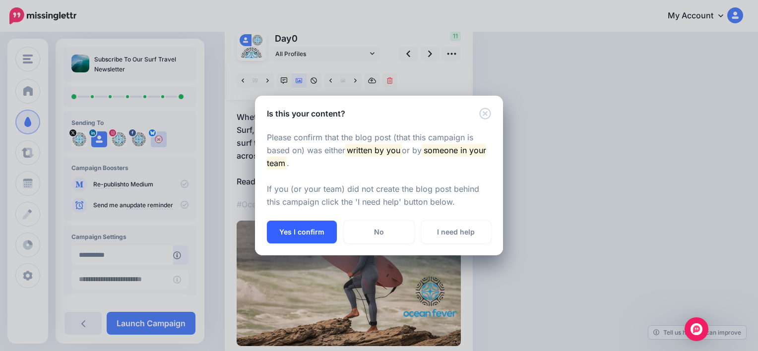
click at [301, 240] on button "Yes I confirm" at bounding box center [302, 232] width 70 height 23
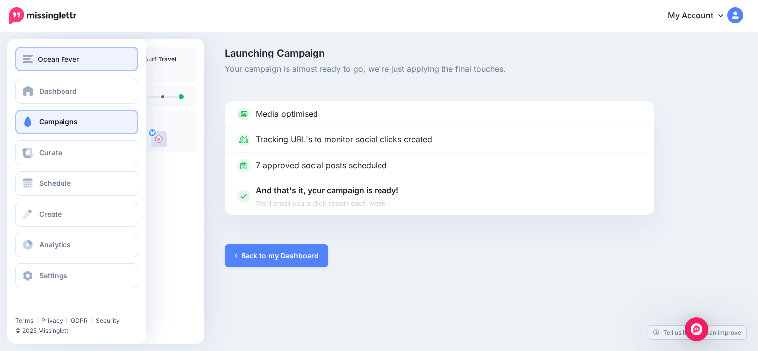
click at [33, 62] on div "Ocean Fever" at bounding box center [77, 59] width 108 height 11
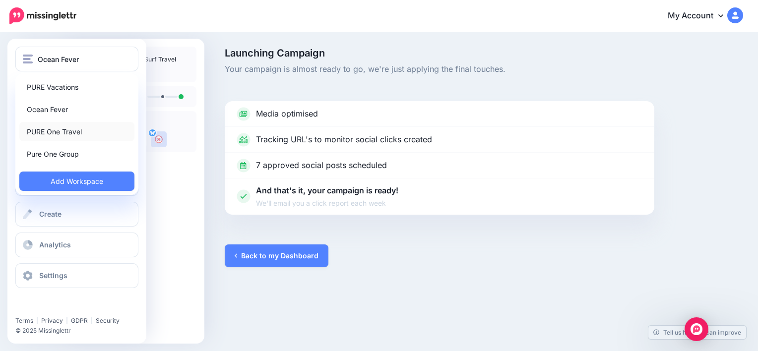
click at [55, 130] on link "PURE One Travel" at bounding box center [76, 131] width 115 height 19
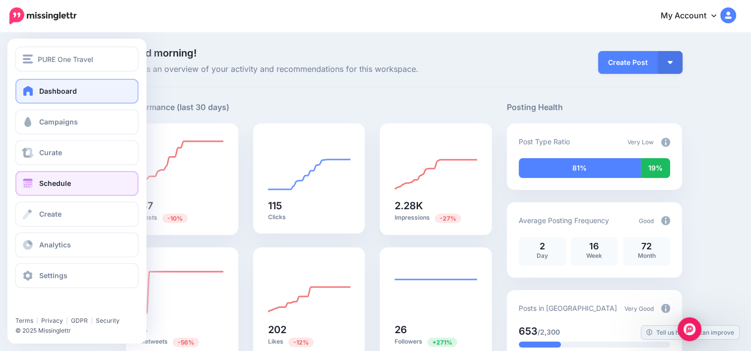
click at [53, 182] on span "Schedule" at bounding box center [55, 183] width 32 height 8
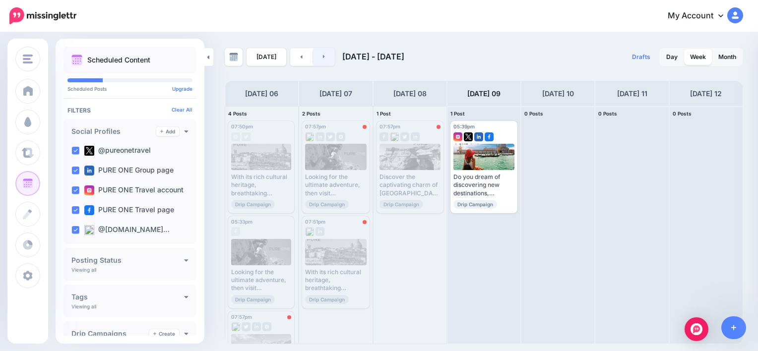
click at [313, 55] on link at bounding box center [324, 57] width 22 height 18
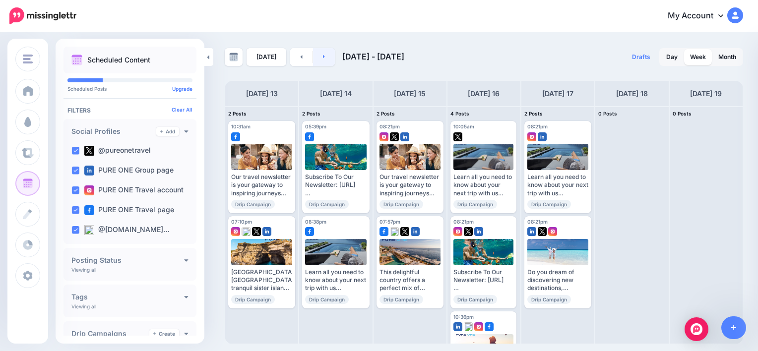
click at [313, 55] on link at bounding box center [324, 57] width 22 height 18
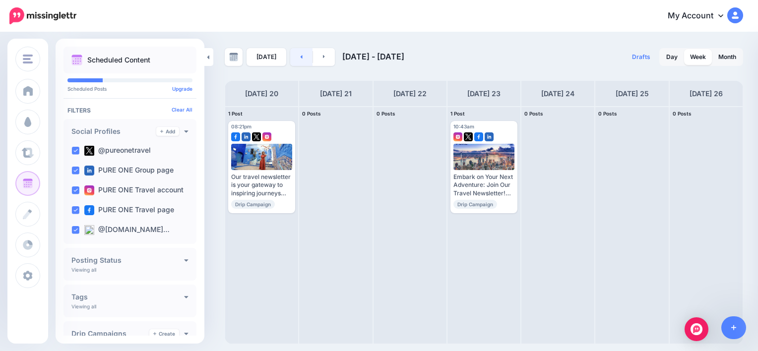
click at [300, 55] on icon at bounding box center [301, 57] width 2 height 6
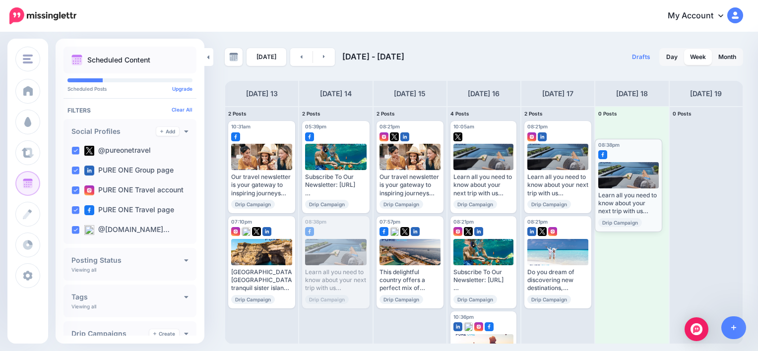
drag, startPoint x: 349, startPoint y: 229, endPoint x: 642, endPoint y: 152, distance: 302.8
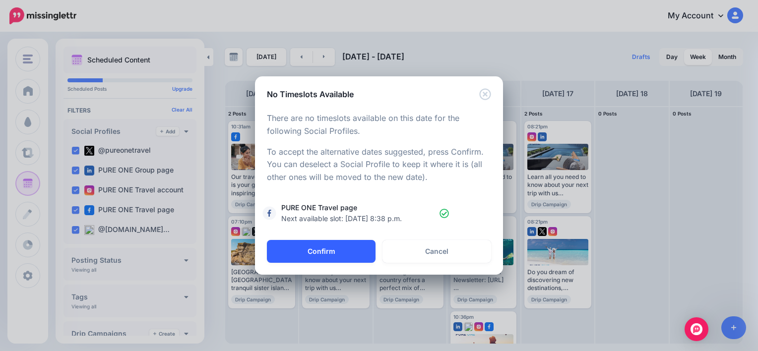
click at [342, 253] on button "Confirm" at bounding box center [321, 251] width 109 height 23
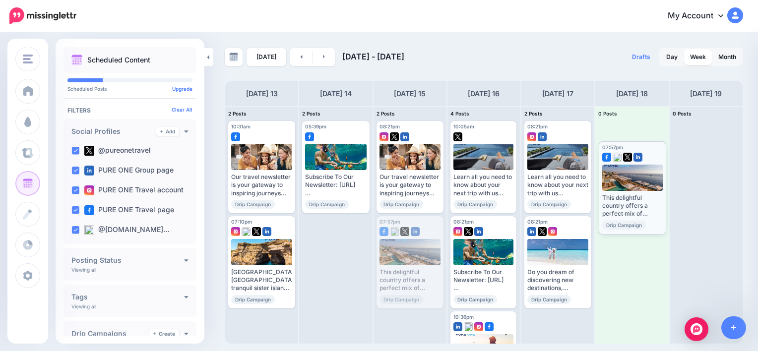
drag, startPoint x: 428, startPoint y: 229, endPoint x: 650, endPoint y: 154, distance: 235.0
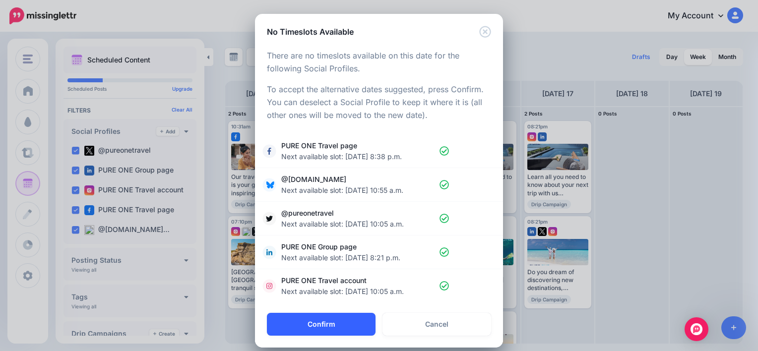
click at [347, 322] on button "Confirm" at bounding box center [321, 324] width 109 height 23
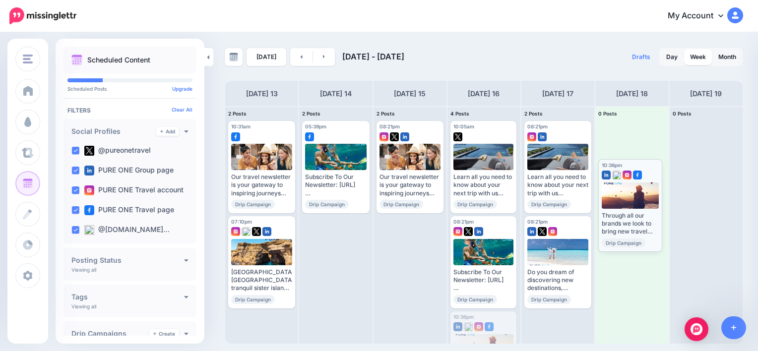
drag, startPoint x: 502, startPoint y: 316, endPoint x: 649, endPoint y: 164, distance: 212.3
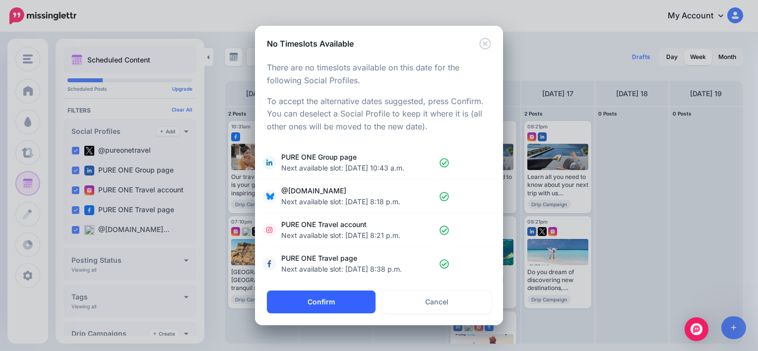
click at [345, 304] on button "Confirm" at bounding box center [321, 302] width 109 height 23
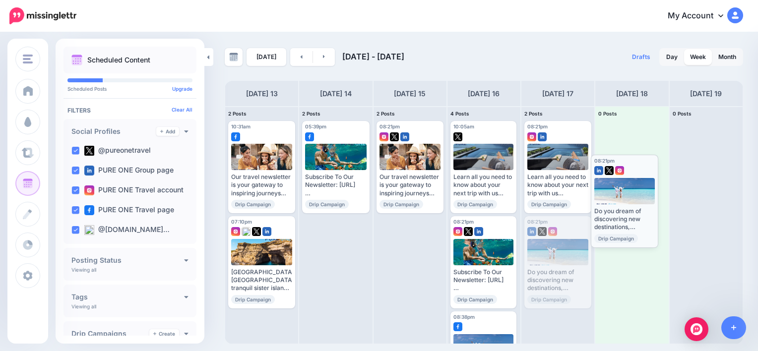
drag, startPoint x: 571, startPoint y: 224, endPoint x: 637, endPoint y: 163, distance: 90.6
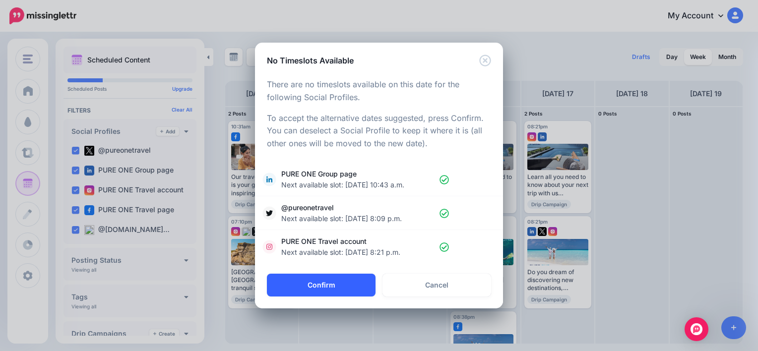
click at [347, 284] on button "Confirm" at bounding box center [321, 285] width 109 height 23
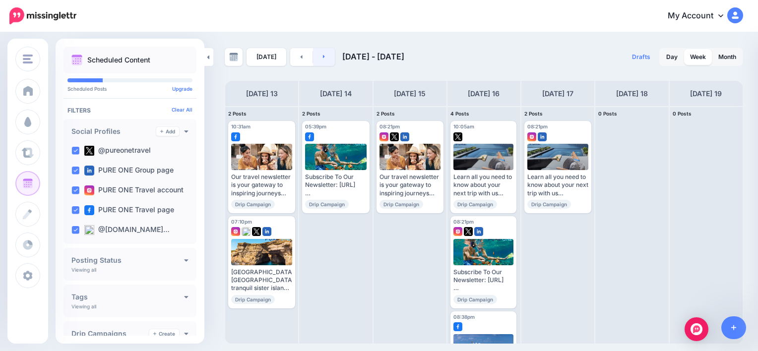
click at [318, 51] on link at bounding box center [324, 57] width 22 height 18
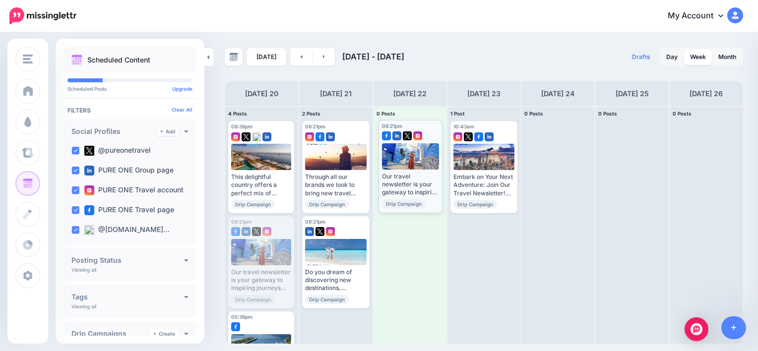
drag, startPoint x: 286, startPoint y: 228, endPoint x: 436, endPoint y: 132, distance: 178.5
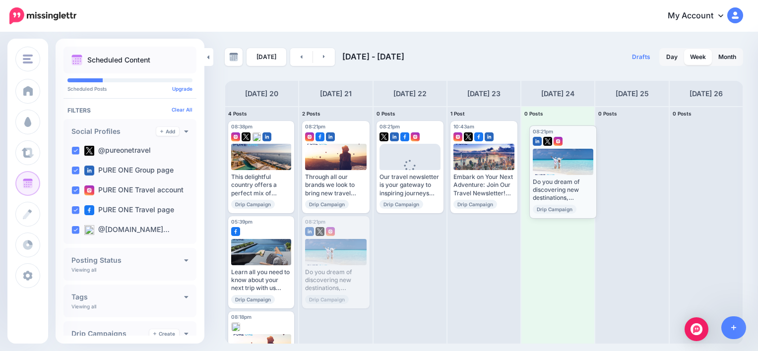
drag, startPoint x: 345, startPoint y: 229, endPoint x: 573, endPoint y: 138, distance: 244.7
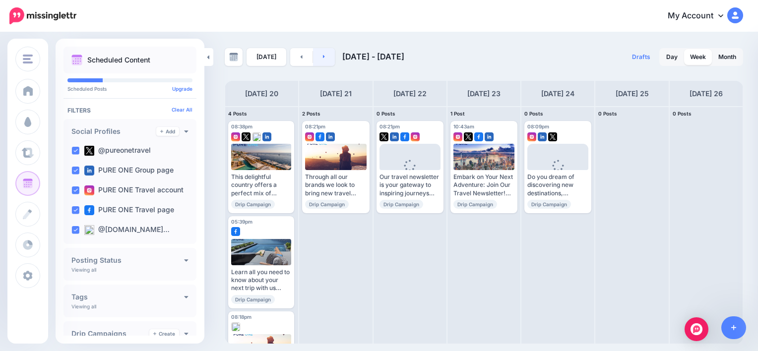
click at [325, 59] on link at bounding box center [324, 57] width 22 height 18
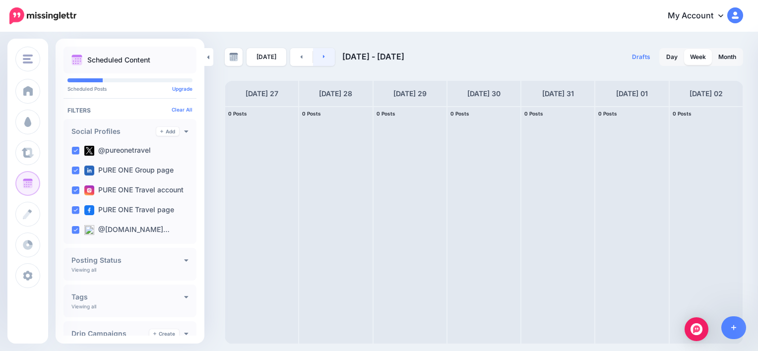
click at [325, 59] on link at bounding box center [324, 57] width 22 height 18
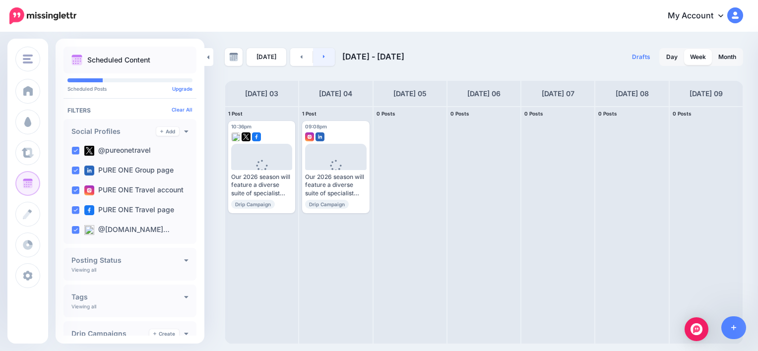
click at [325, 59] on link at bounding box center [324, 57] width 22 height 18
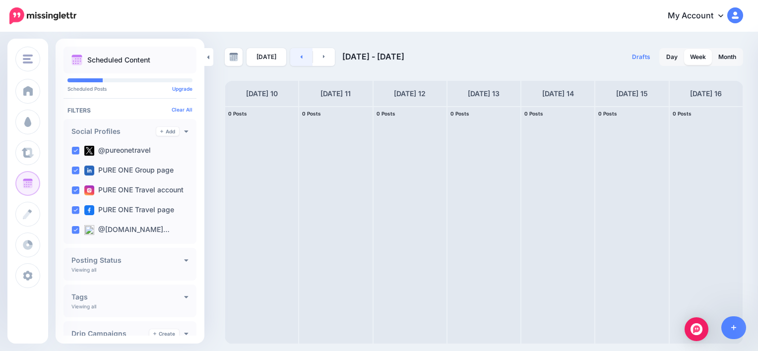
click at [304, 60] on link at bounding box center [301, 57] width 22 height 18
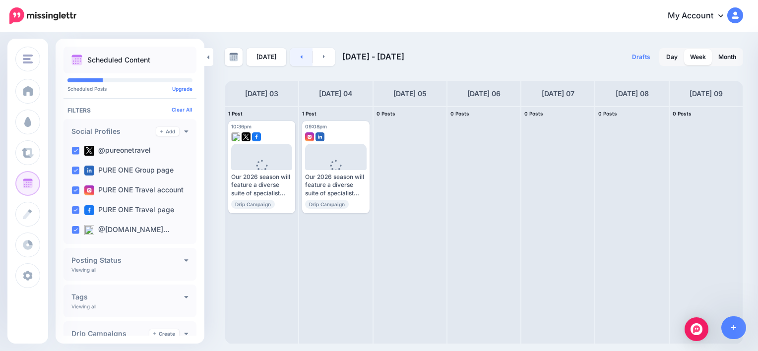
click at [304, 60] on link at bounding box center [301, 57] width 22 height 18
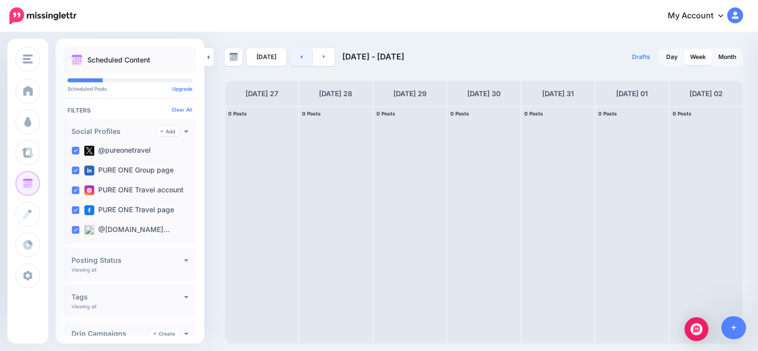
click at [304, 60] on link at bounding box center [301, 57] width 22 height 18
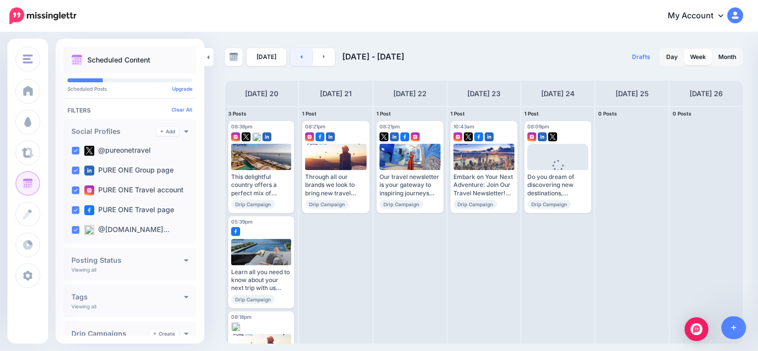
click at [304, 60] on link at bounding box center [301, 57] width 22 height 18
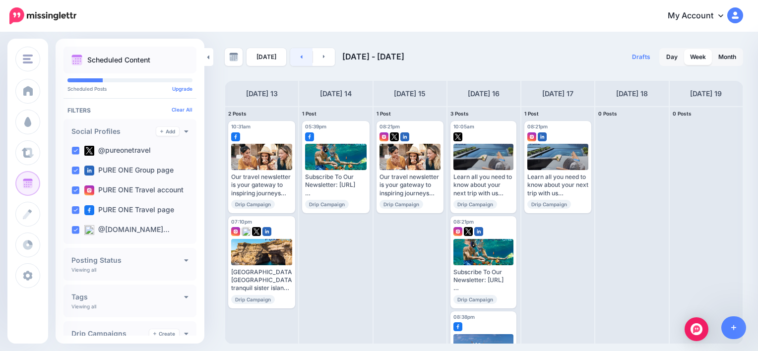
click at [304, 60] on link at bounding box center [301, 57] width 22 height 18
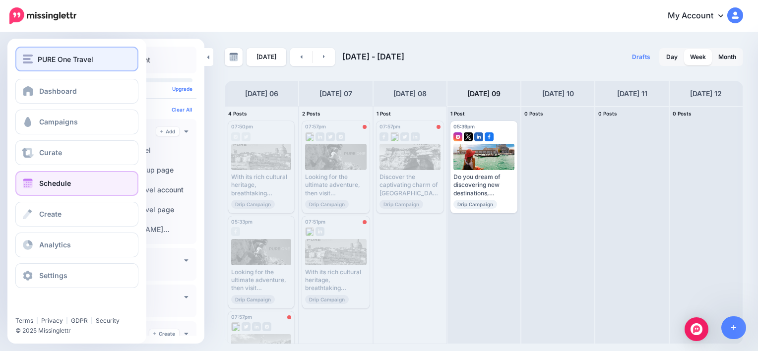
click at [33, 58] on div "PURE One Travel" at bounding box center [77, 59] width 108 height 11
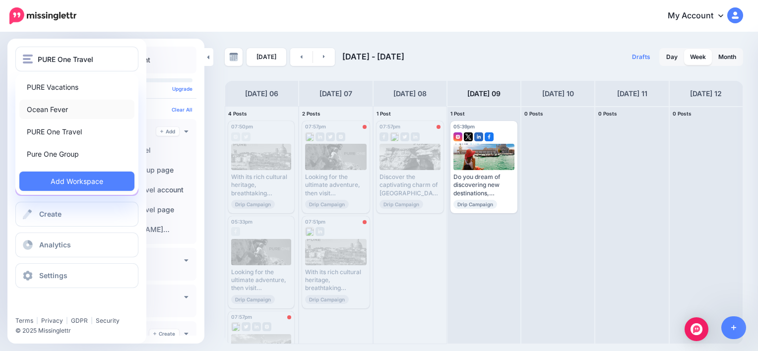
click at [58, 111] on link "Ocean Fever" at bounding box center [76, 109] width 115 height 19
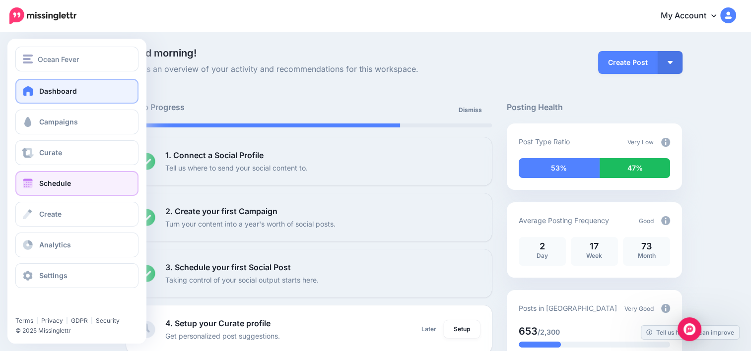
click at [65, 183] on span "Schedule" at bounding box center [55, 183] width 32 height 8
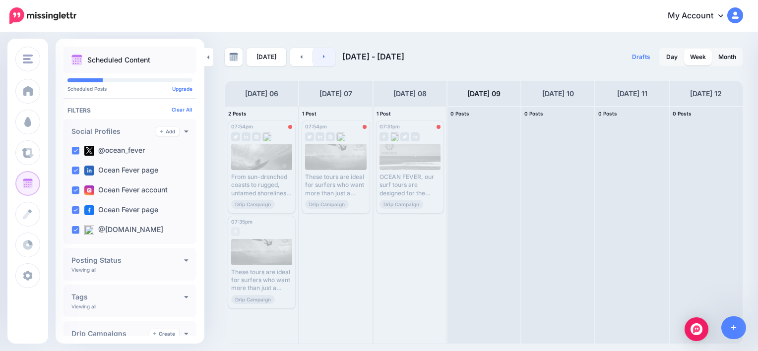
click at [328, 61] on link at bounding box center [324, 57] width 22 height 18
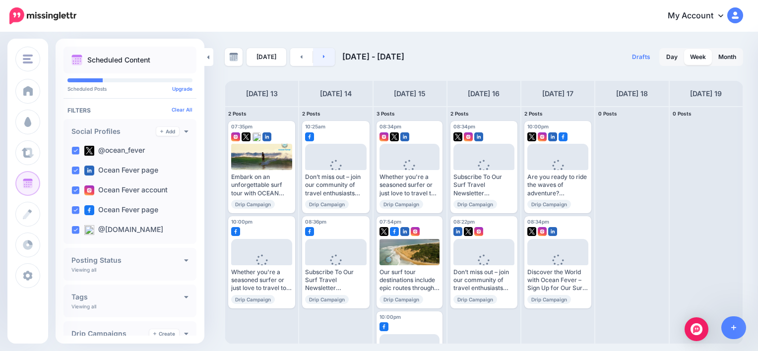
click at [318, 62] on link at bounding box center [324, 57] width 22 height 18
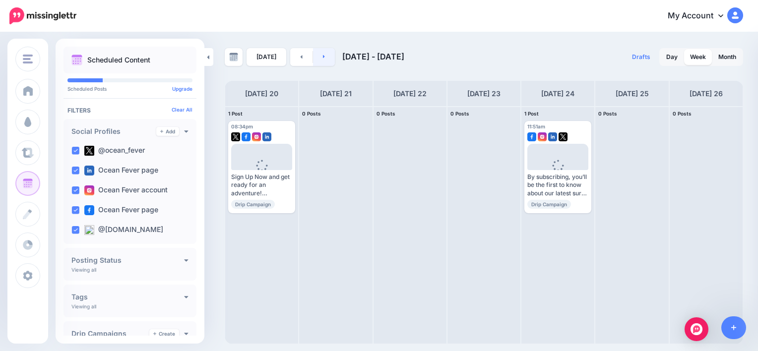
click at [318, 62] on link at bounding box center [324, 57] width 22 height 18
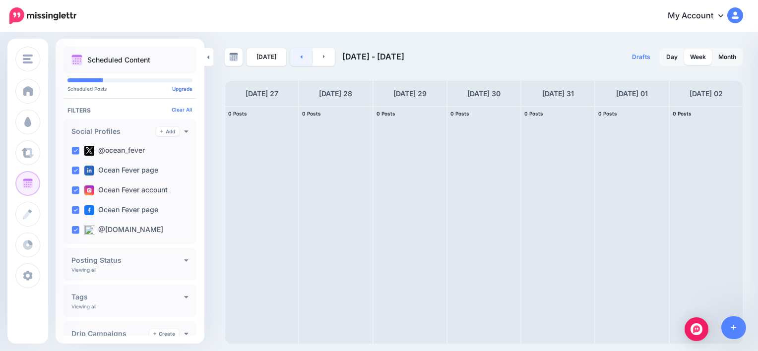
click at [305, 59] on link at bounding box center [301, 57] width 22 height 18
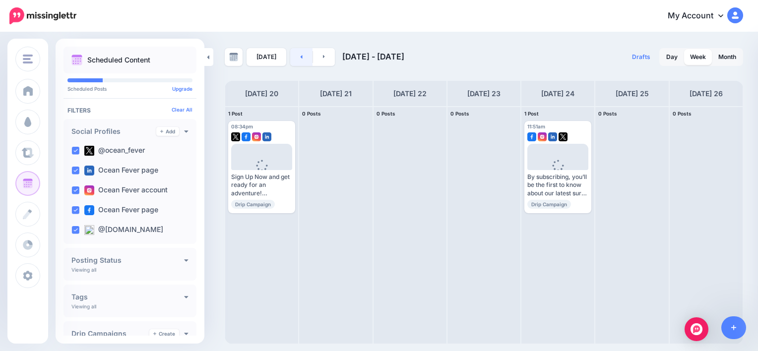
click at [305, 59] on link at bounding box center [301, 57] width 22 height 18
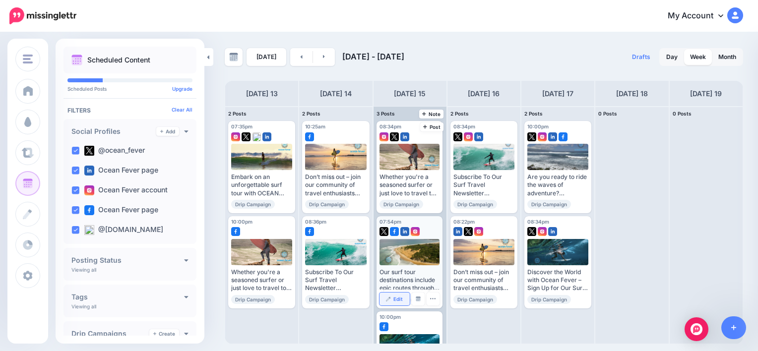
click at [398, 299] on span "Edit" at bounding box center [397, 299] width 9 height 5
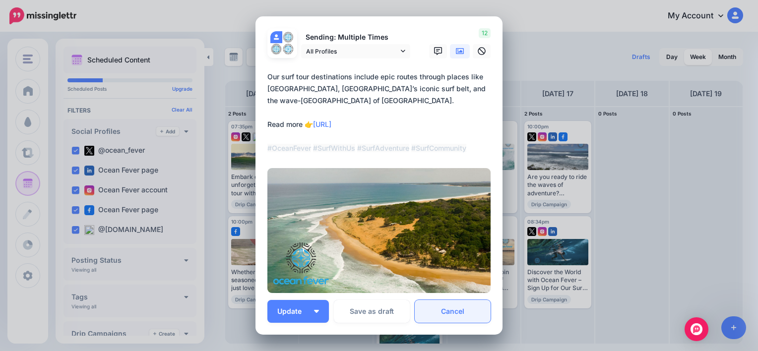
click at [448, 303] on link "Cancel" at bounding box center [453, 311] width 76 height 23
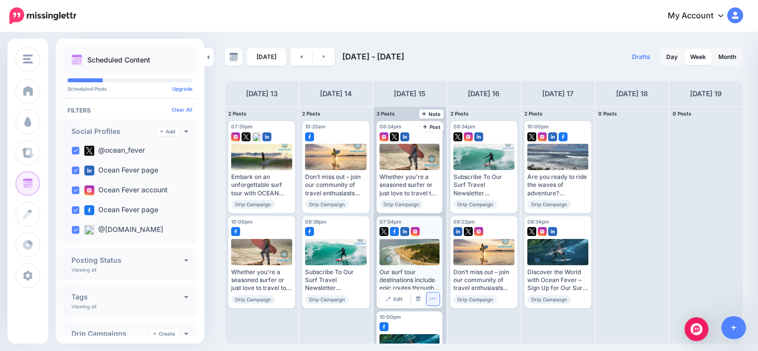
click at [431, 301] on icon "button" at bounding box center [433, 299] width 6 height 6
click at [419, 300] on img at bounding box center [418, 299] width 5 height 5
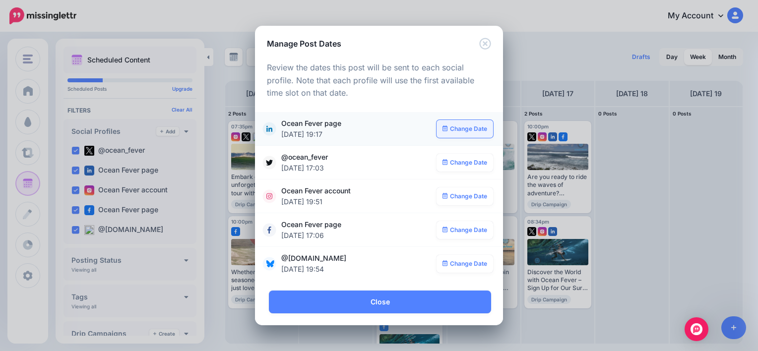
click at [467, 130] on link "Change Date" at bounding box center [465, 129] width 57 height 18
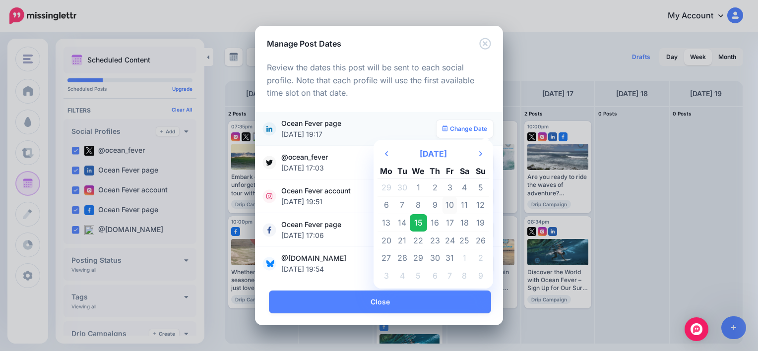
click at [452, 200] on td "10" at bounding box center [450, 205] width 15 height 18
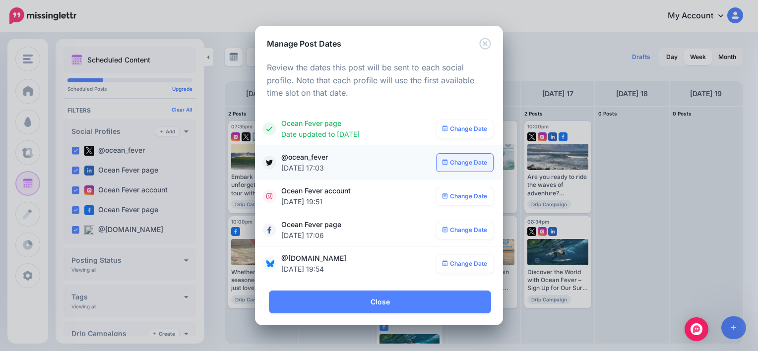
click at [470, 164] on link "Change Date" at bounding box center [465, 163] width 57 height 18
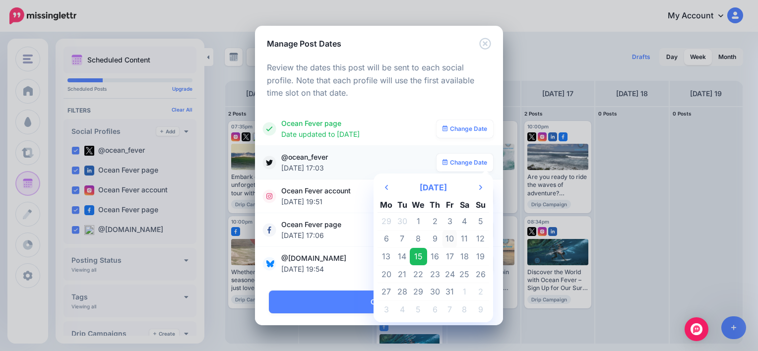
click at [451, 233] on td "10" at bounding box center [450, 239] width 15 height 18
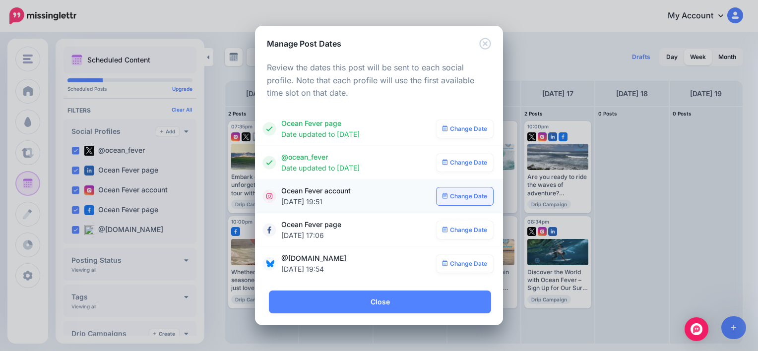
click at [474, 195] on link "Change Date" at bounding box center [465, 197] width 57 height 18
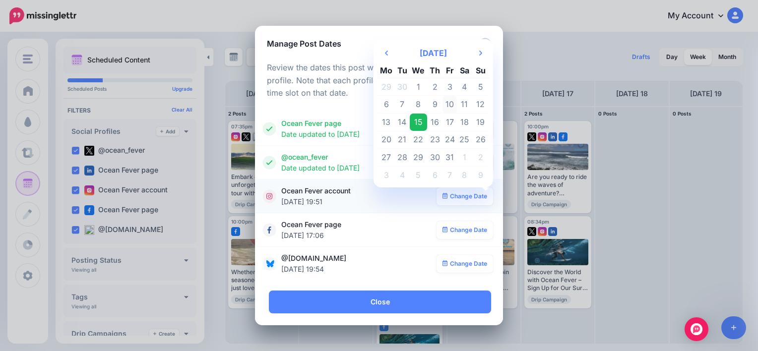
click at [452, 107] on td "10" at bounding box center [450, 105] width 15 height 18
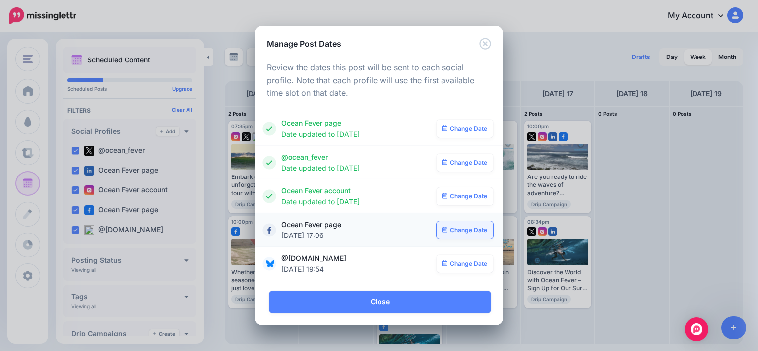
click at [464, 222] on link "Change Date" at bounding box center [465, 230] width 57 height 18
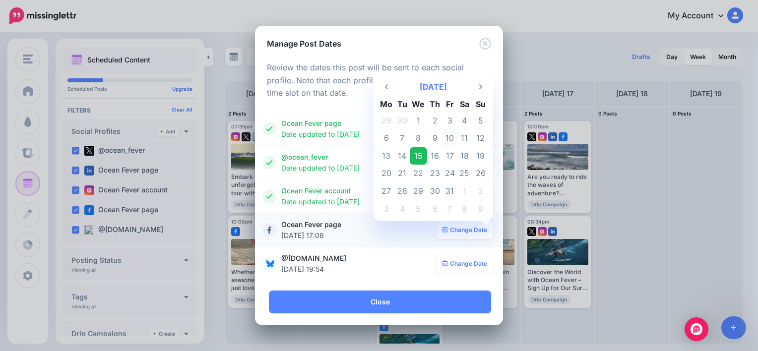
click at [449, 140] on td "10" at bounding box center [450, 138] width 15 height 18
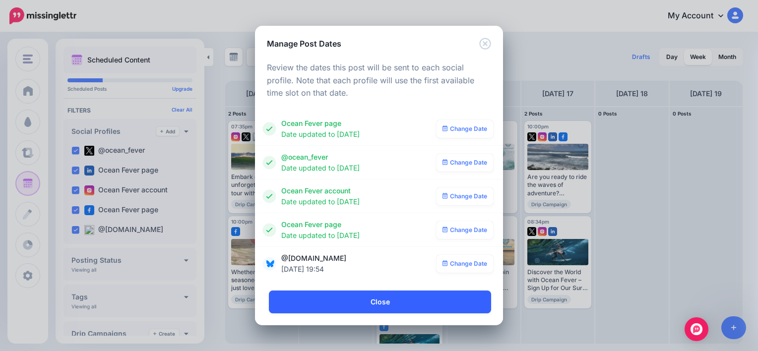
click at [407, 299] on link "Close" at bounding box center [380, 302] width 222 height 23
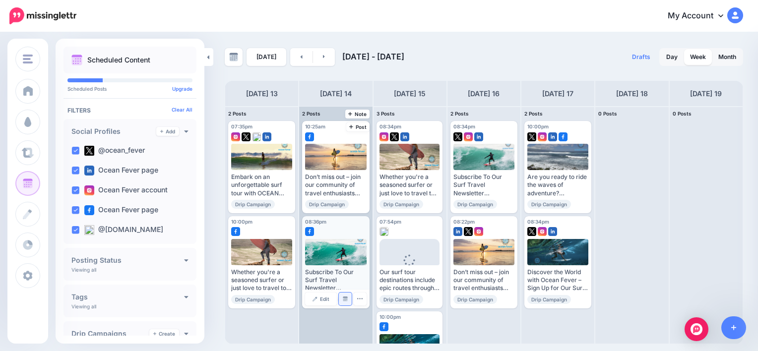
click at [343, 302] on link "Manage Dates" at bounding box center [345, 299] width 13 height 13
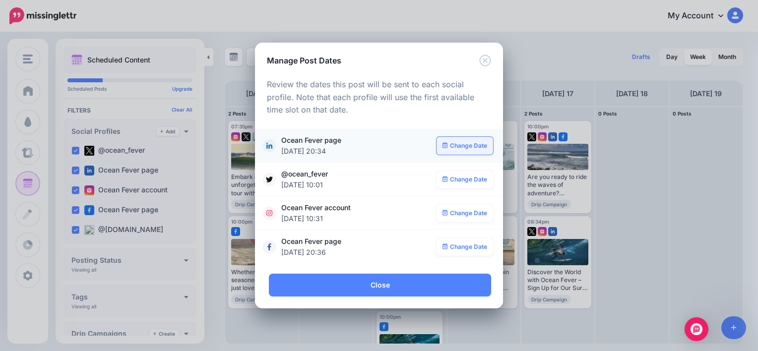
click at [454, 140] on link "Change Date" at bounding box center [465, 146] width 57 height 18
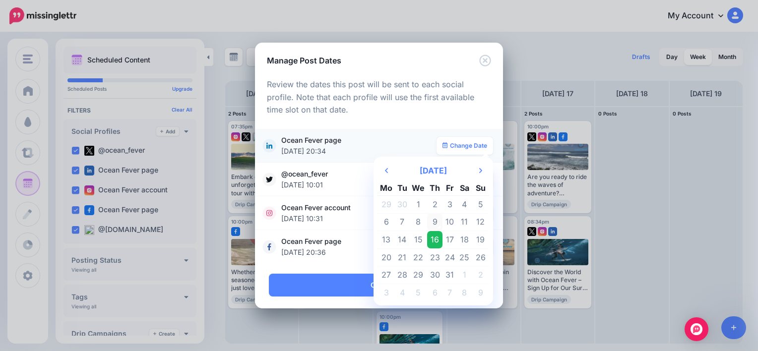
click at [435, 221] on td "9" at bounding box center [434, 222] width 15 height 18
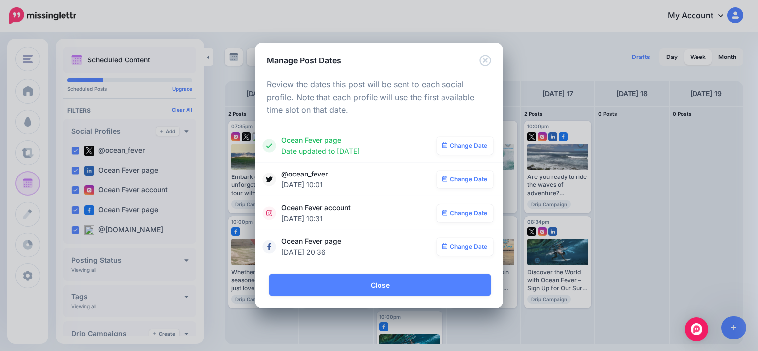
click at [464, 176] on link "Change Date" at bounding box center [465, 180] width 57 height 18
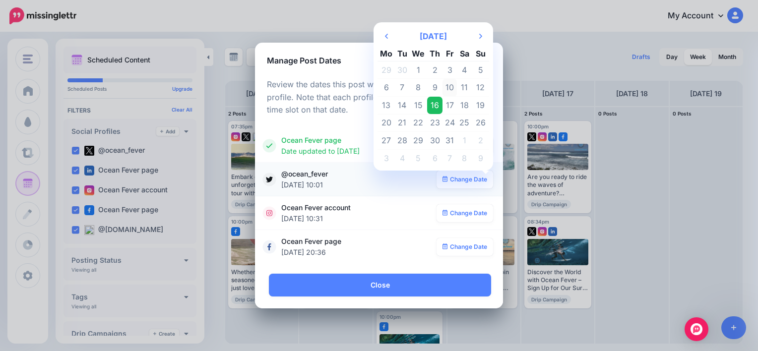
click at [450, 90] on td "10" at bounding box center [450, 88] width 15 height 18
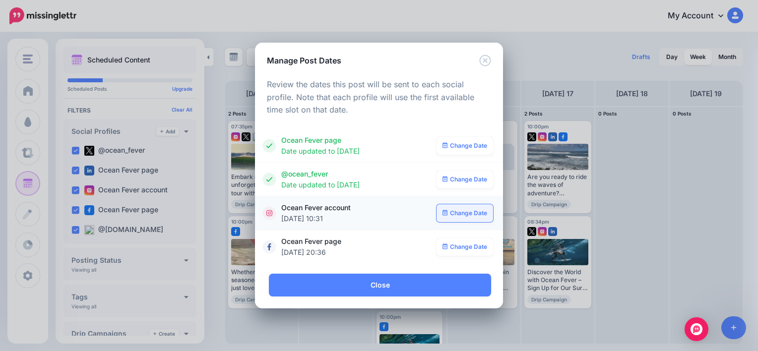
click at [460, 216] on link "Change Date" at bounding box center [465, 213] width 57 height 18
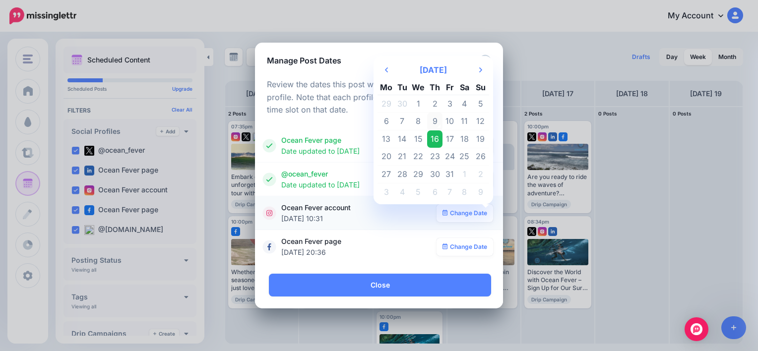
click at [437, 119] on td "9" at bounding box center [434, 122] width 15 height 18
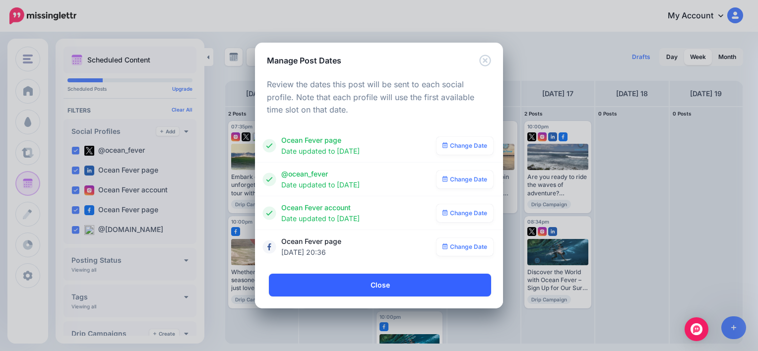
click at [417, 287] on link "Close" at bounding box center [380, 285] width 222 height 23
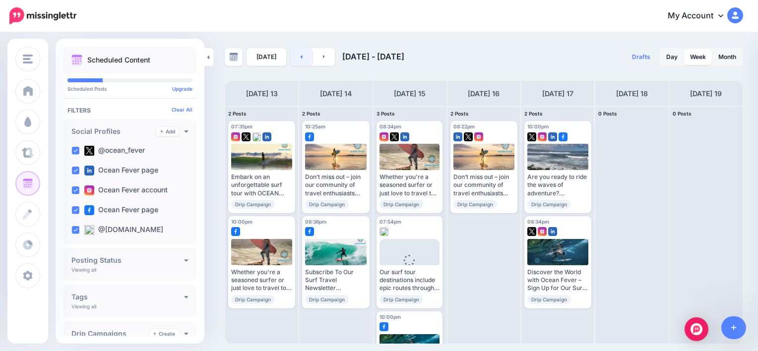
click at [301, 54] on link at bounding box center [301, 57] width 22 height 18
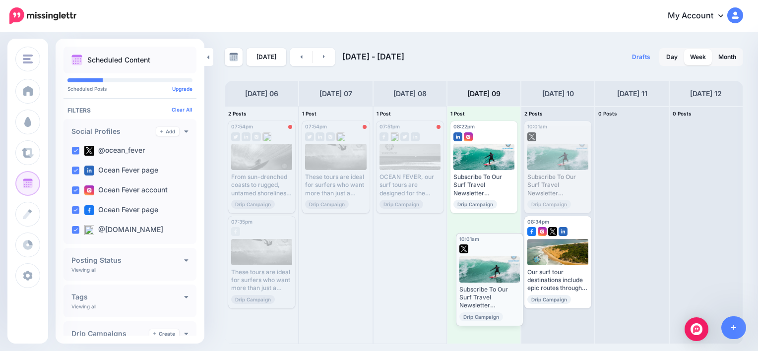
drag, startPoint x: 554, startPoint y: 134, endPoint x: 486, endPoint y: 247, distance: 131.4
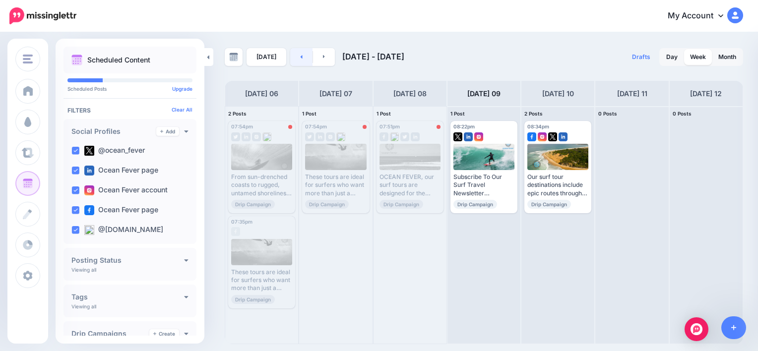
click at [290, 50] on link at bounding box center [301, 57] width 22 height 18
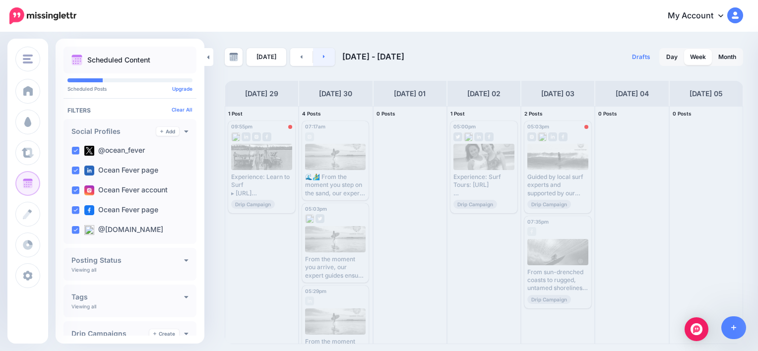
click at [328, 60] on link at bounding box center [324, 57] width 22 height 18
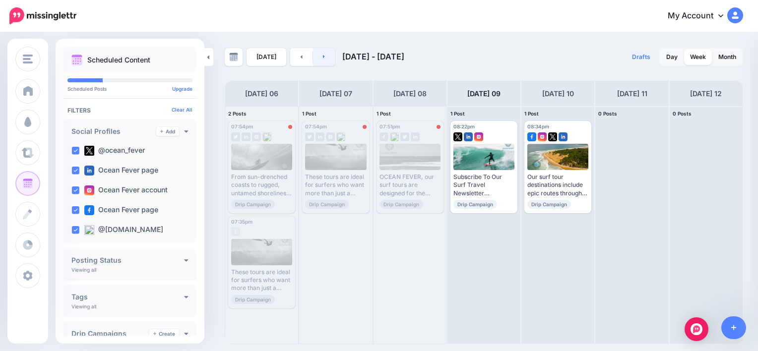
click at [328, 60] on link at bounding box center [324, 57] width 22 height 18
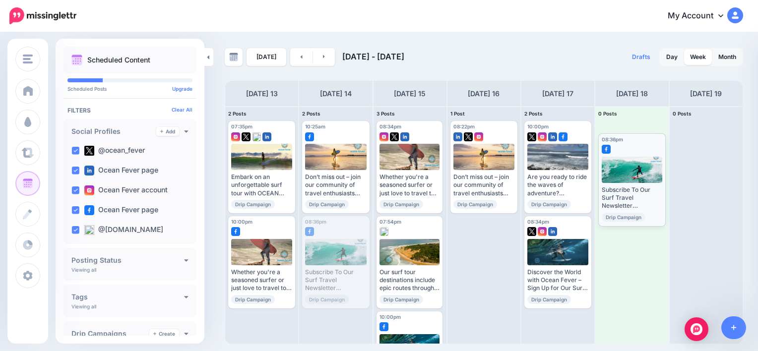
drag, startPoint x: 337, startPoint y: 233, endPoint x: 634, endPoint y: 150, distance: 307.6
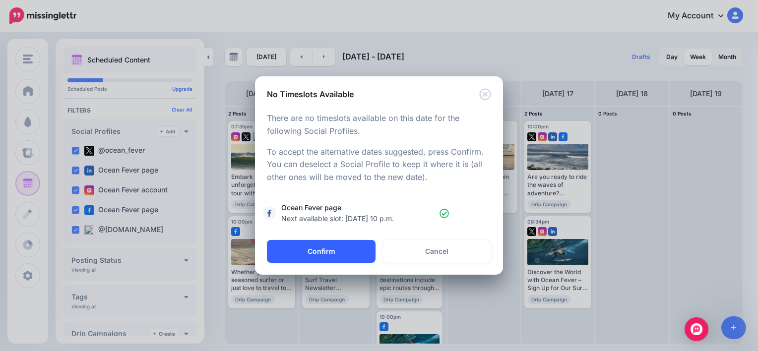
click at [356, 255] on button "Confirm" at bounding box center [321, 251] width 109 height 23
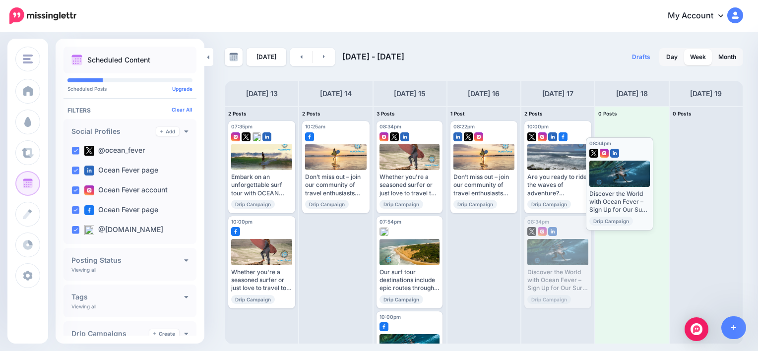
drag, startPoint x: 564, startPoint y: 221, endPoint x: 625, endPoint y: 142, distance: 100.0
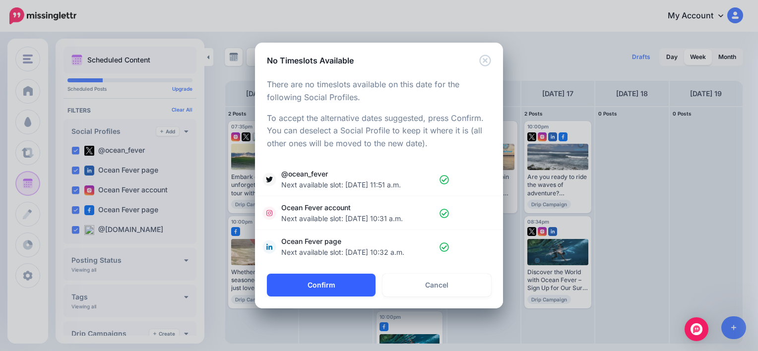
click at [351, 284] on button "Confirm" at bounding box center [321, 285] width 109 height 23
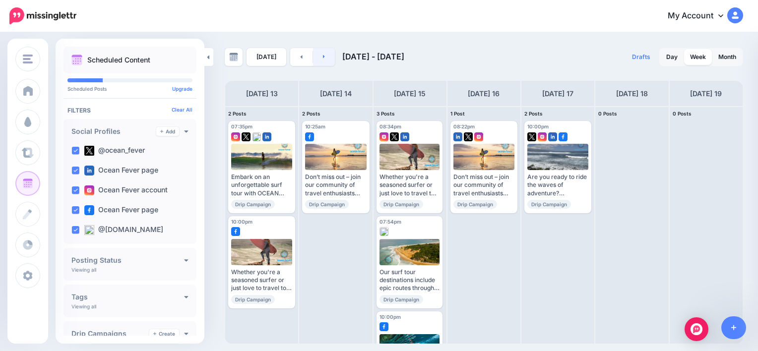
click at [317, 56] on link at bounding box center [324, 57] width 22 height 18
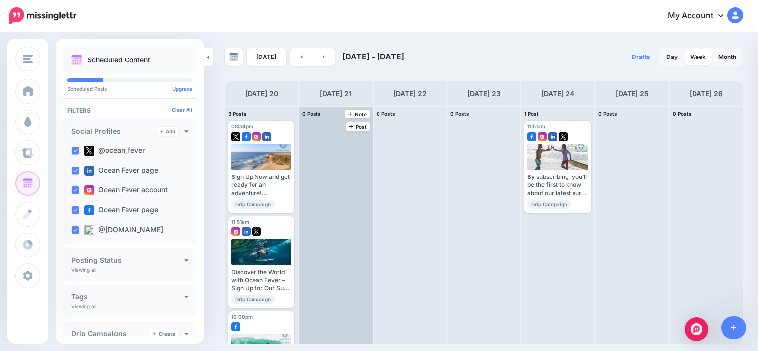
drag, startPoint x: 274, startPoint y: 230, endPoint x: 340, endPoint y: 147, distance: 106.3
drag, startPoint x: 275, startPoint y: 226, endPoint x: 339, endPoint y: 152, distance: 97.1
drag, startPoint x: 269, startPoint y: 317, endPoint x: 316, endPoint y: 281, distance: 58.4
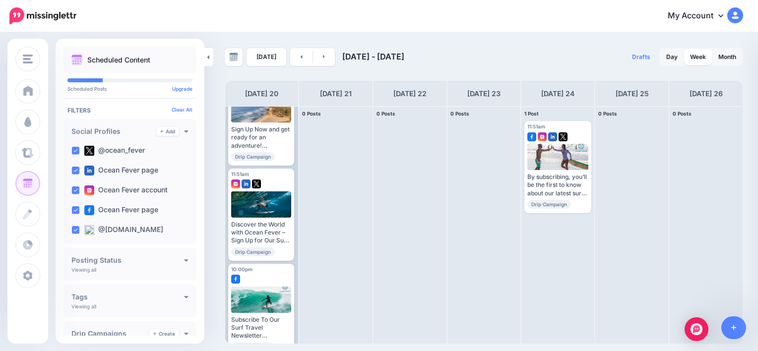
scroll to position [65, 0]
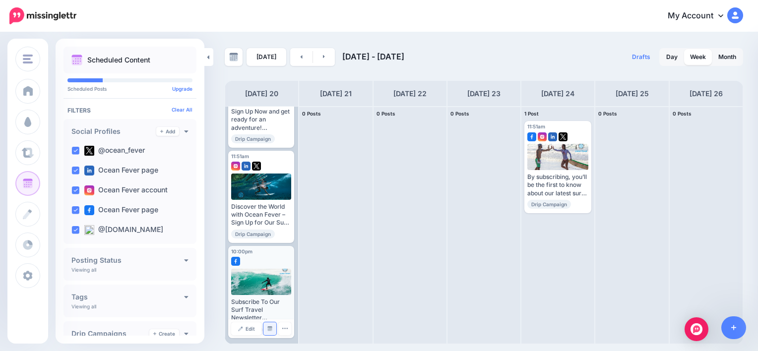
click at [264, 328] on link "Manage Dates" at bounding box center [269, 328] width 13 height 13
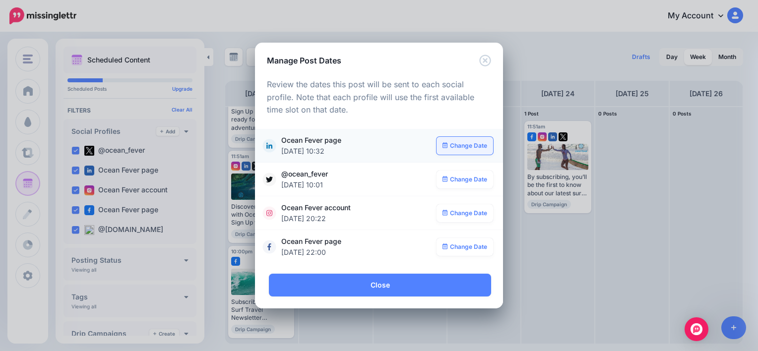
click at [466, 146] on link "Change Date" at bounding box center [465, 146] width 57 height 18
click at [487, 63] on icon "Close" at bounding box center [485, 61] width 12 height 12
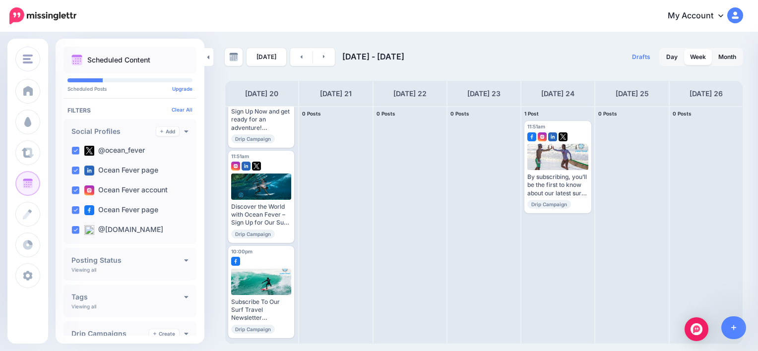
scroll to position [0, 0]
click at [300, 58] on icon at bounding box center [301, 57] width 2 height 6
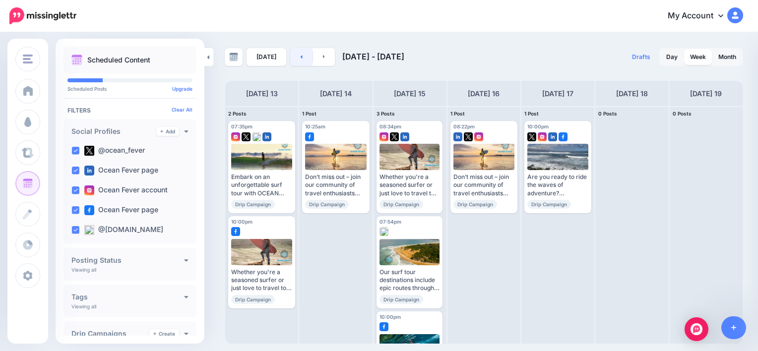
click at [300, 58] on icon at bounding box center [301, 57] width 2 height 6
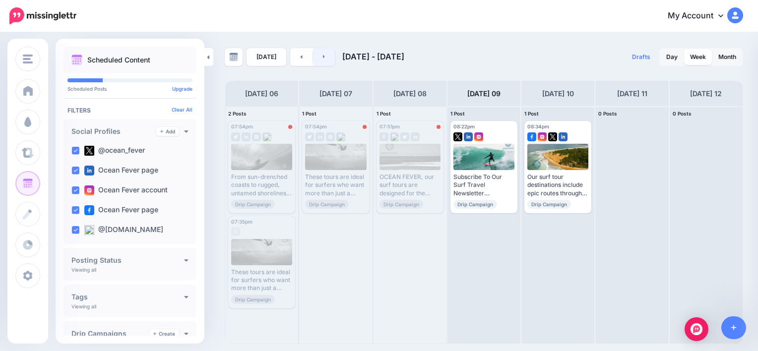
click at [331, 59] on link at bounding box center [324, 57] width 22 height 18
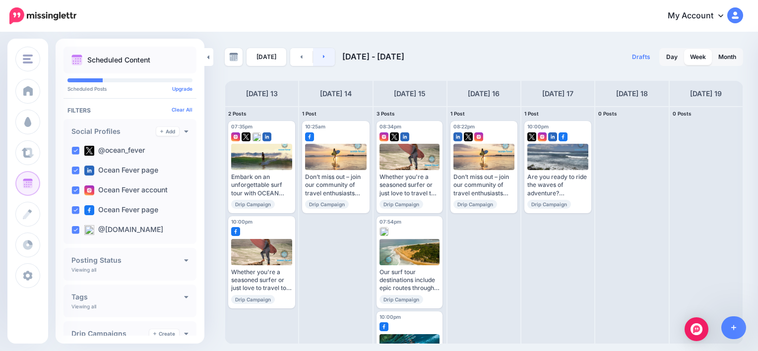
click at [331, 59] on link at bounding box center [324, 57] width 22 height 18
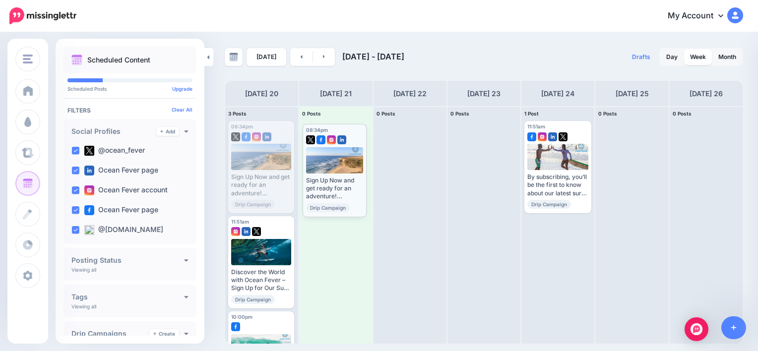
drag, startPoint x: 279, startPoint y: 131, endPoint x: 353, endPoint y: 134, distance: 74.5
